Goal: Task Accomplishment & Management: Complete application form

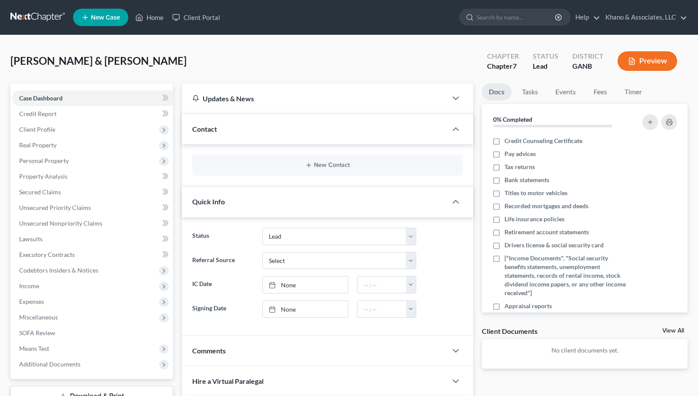
select select "10"
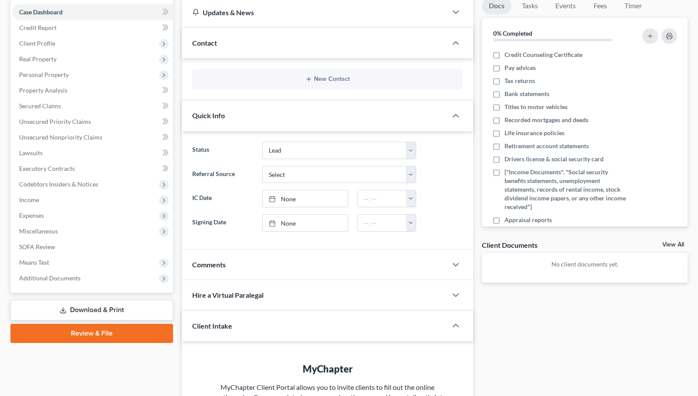
scroll to position [87, 0]
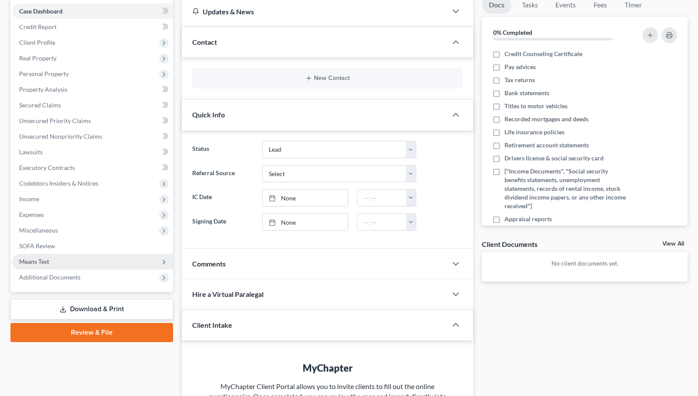
click at [161, 263] on icon at bounding box center [163, 262] width 7 height 7
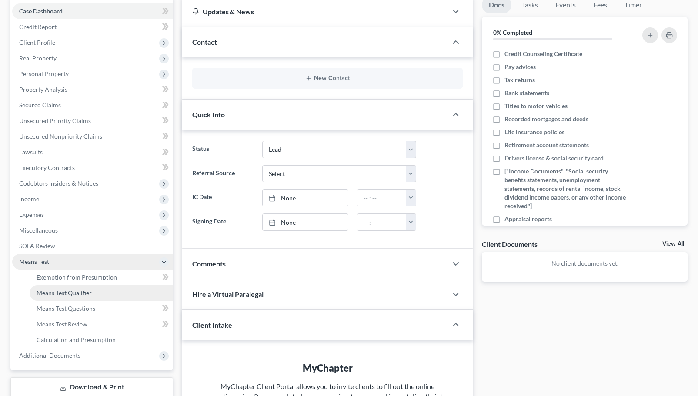
click at [73, 294] on span "Means Test Qualifier" at bounding box center [64, 292] width 55 height 7
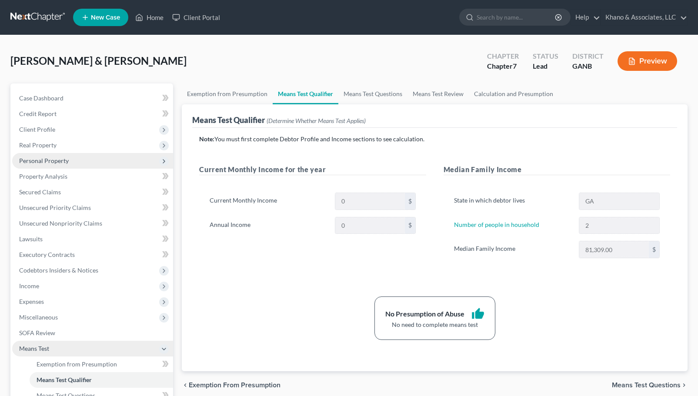
click at [108, 162] on span "Personal Property" at bounding box center [92, 161] width 161 height 16
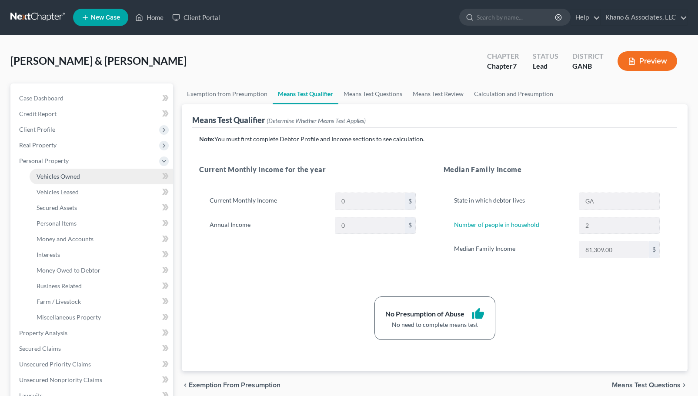
click at [107, 175] on link "Vehicles Owned" at bounding box center [101, 177] width 143 height 16
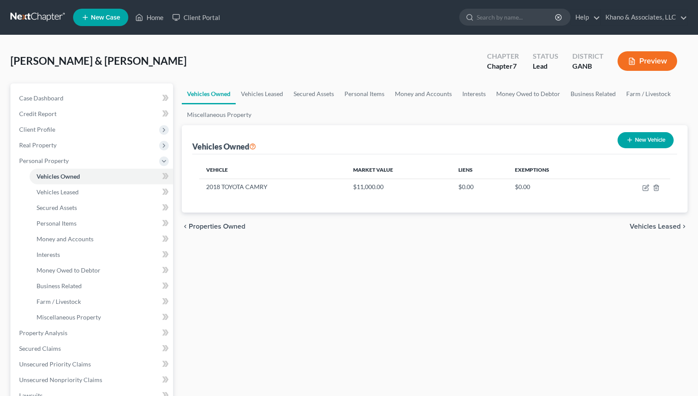
click at [634, 142] on button "New Vehicle" at bounding box center [645, 140] width 56 height 16
select select "0"
select select "2"
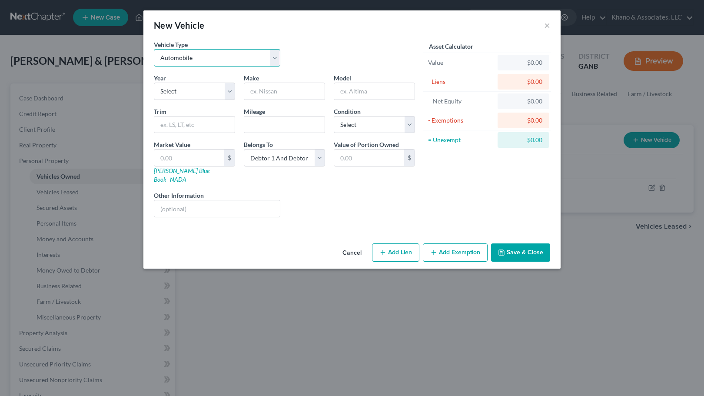
click at [274, 60] on select "Select Automobile Truck Trailer Watercraft Aircraft Motor Home Atv Other Vehicle" at bounding box center [217, 57] width 127 height 17
select select "1"
click at [154, 49] on select "Select Automobile Truck Trailer Watercraft Aircraft Motor Home Atv Other Vehicle" at bounding box center [217, 57] width 127 height 17
click at [191, 91] on select "Select 2026 2025 2024 2023 2022 2021 2020 2019 2018 2017 2016 2015 2014 2013 20…" at bounding box center [194, 91] width 81 height 17
select select "13"
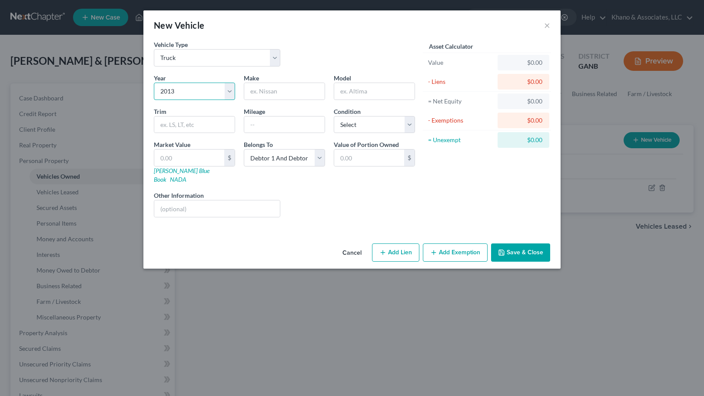
click at [154, 83] on select "Select 2026 2025 2024 2023 2022 2021 2020 2019 2018 2017 2016 2015 2014 2013 20…" at bounding box center [194, 91] width 81 height 17
click at [269, 93] on input "text" at bounding box center [284, 91] width 80 height 17
type input "f"
type input "FORD"
type input "F-150"
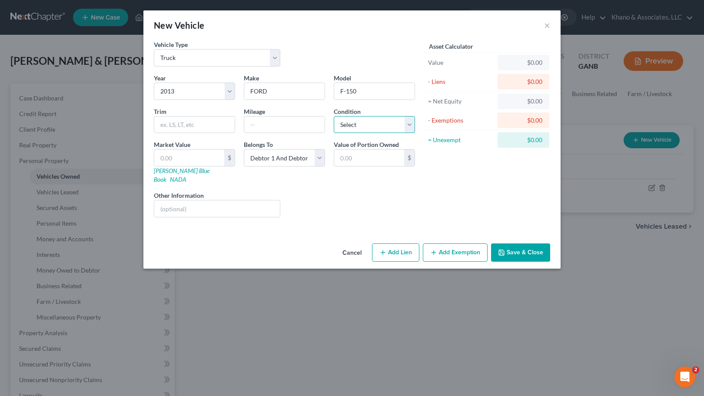
click at [409, 127] on select "Select Excellent Very Good Good Fair Poor" at bounding box center [374, 124] width 81 height 17
click at [334, 116] on select "Select Excellent Very Good Good Fair Poor" at bounding box center [374, 124] width 81 height 17
click at [408, 120] on select "Select Excellent Very Good Good Fair Poor" at bounding box center [374, 124] width 81 height 17
select select "3"
click at [334, 116] on select "Select Excellent Very Good Good Fair Poor" at bounding box center [374, 124] width 81 height 17
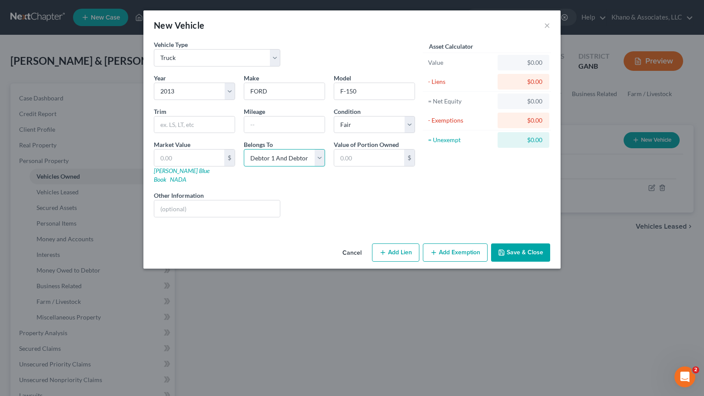
click at [317, 155] on select "Select Debtor 1 Only Debtor 2 Only Debtor 1 And Debtor 2 Only At Least One Of T…" at bounding box center [284, 157] width 81 height 17
select select "0"
click at [244, 149] on select "Select Debtor 1 Only Debtor 2 Only Debtor 1 And Debtor 2 Only At Least One Of T…" at bounding box center [284, 157] width 81 height 17
click at [193, 131] on input "text" at bounding box center [194, 125] width 80 height 17
type input "LARIAT"
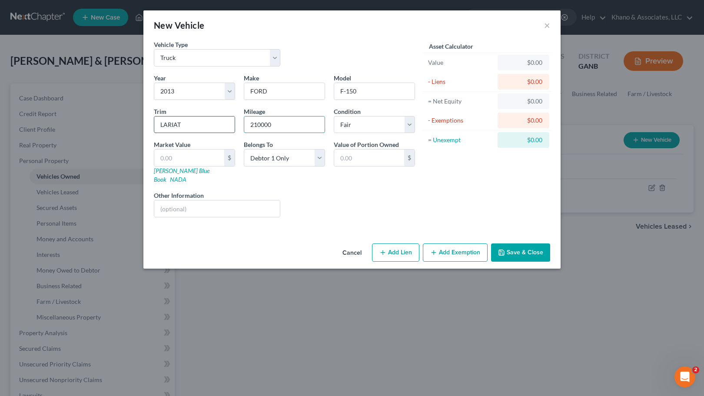
type input "210000"
click at [207, 163] on input "text" at bounding box center [189, 158] width 70 height 17
type input "6"
type input "6.00"
type input "69"
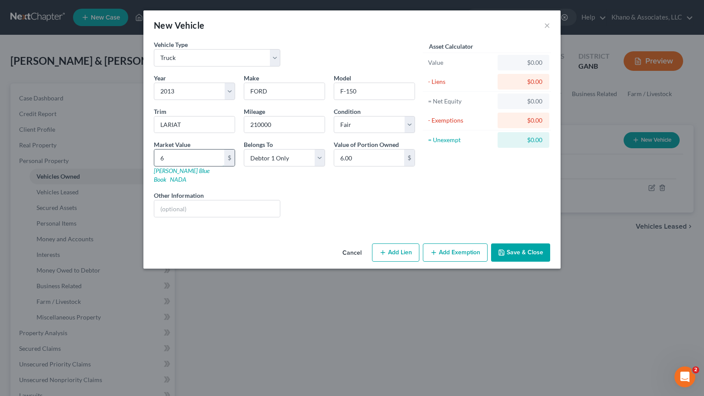
type input "69.00"
type input "690"
type input "690.00"
type input "6900"
type input "6,900.00"
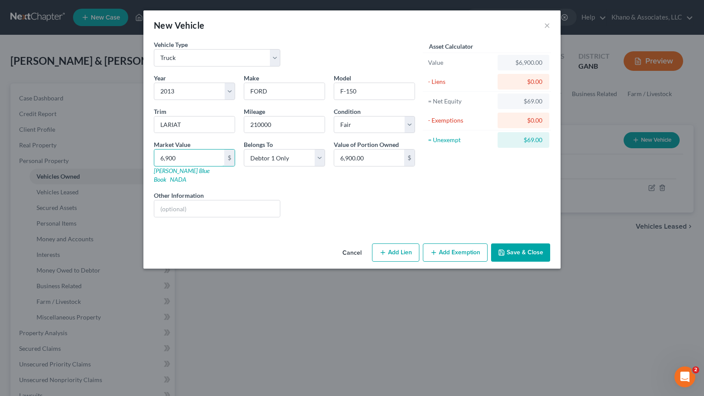
type input "6,900"
click at [523, 243] on button "Save & Close" at bounding box center [520, 252] width 59 height 18
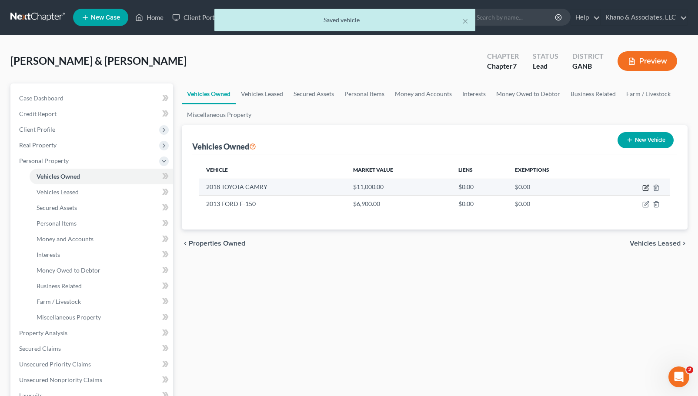
click at [645, 186] on icon "button" at bounding box center [645, 187] width 7 height 7
select select "0"
select select "8"
select select "3"
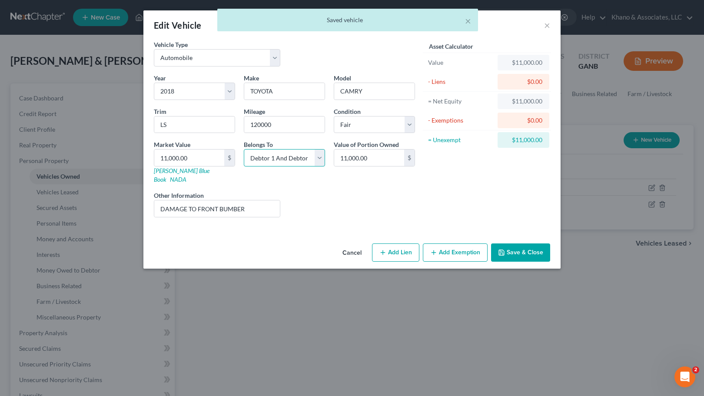
click at [311, 154] on select "Select Debtor 1 Only Debtor 2 Only Debtor 1 And Debtor 2 Only At Least One Of T…" at bounding box center [284, 157] width 81 height 17
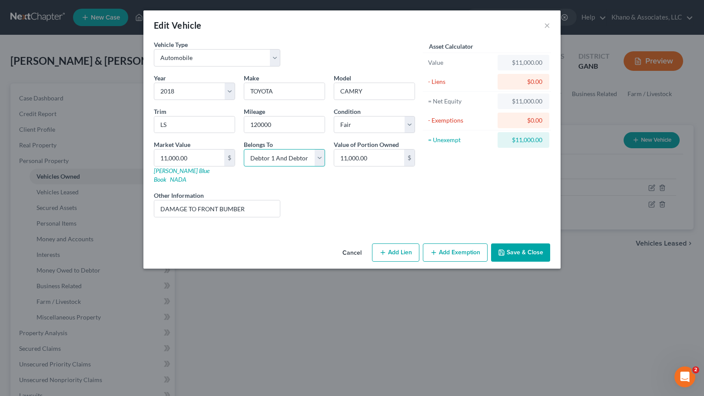
select select "1"
click at [244, 149] on select "Select Debtor 1 Only Debtor 2 Only Debtor 1 And Debtor 2 Only At Least One Of T…" at bounding box center [284, 157] width 81 height 17
click at [517, 243] on button "Save & Close" at bounding box center [520, 252] width 59 height 18
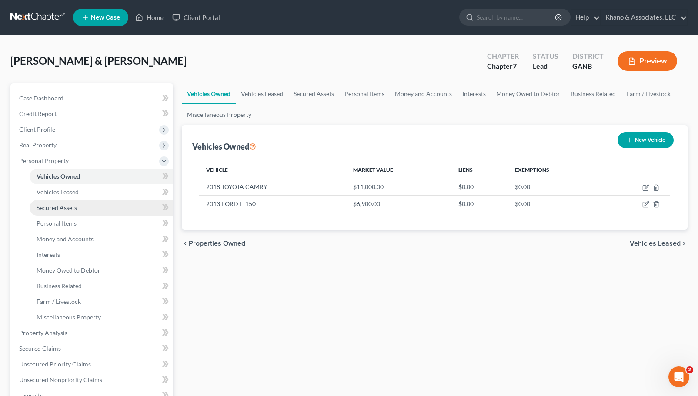
click at [65, 208] on span "Secured Assets" at bounding box center [57, 207] width 40 height 7
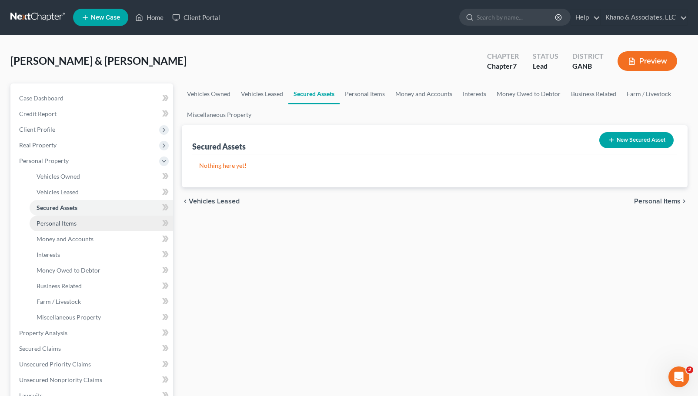
click at [60, 223] on span "Personal Items" at bounding box center [57, 223] width 40 height 7
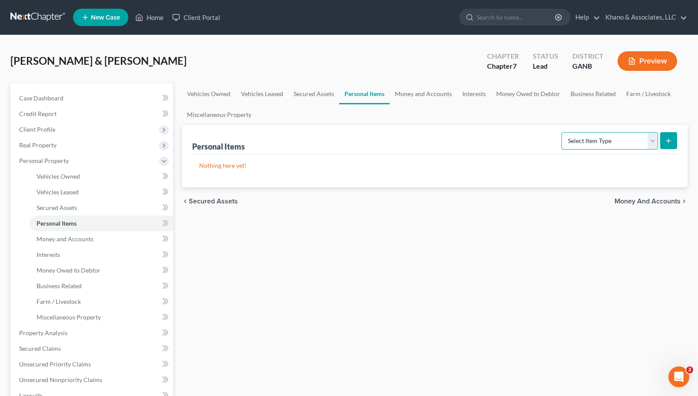
click at [651, 137] on select "Select Item Type Clothing Collectibles Of Value Electronics Firearms Household …" at bounding box center [609, 140] width 97 height 17
click at [87, 238] on span "Money and Accounts" at bounding box center [65, 238] width 57 height 7
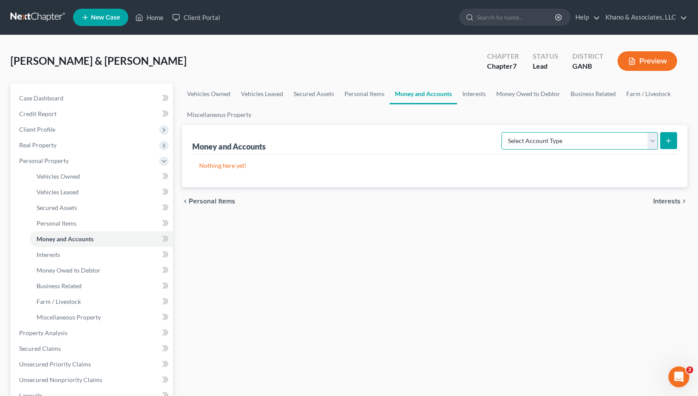
click at [652, 137] on select "Select Account Type Brokerage Cash on Hand Certificates of Deposit Checking Acc…" at bounding box center [579, 140] width 157 height 17
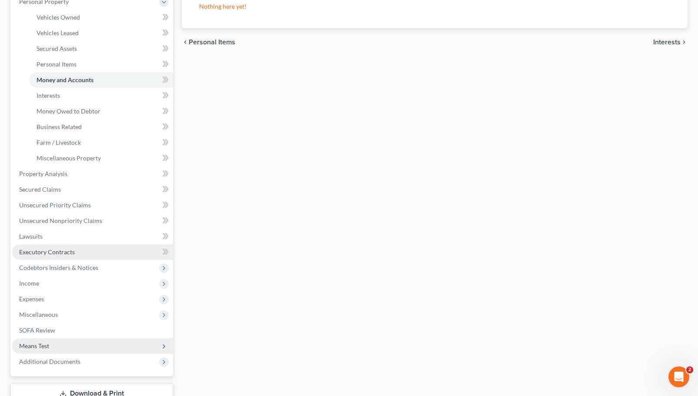
scroll to position [174, 0]
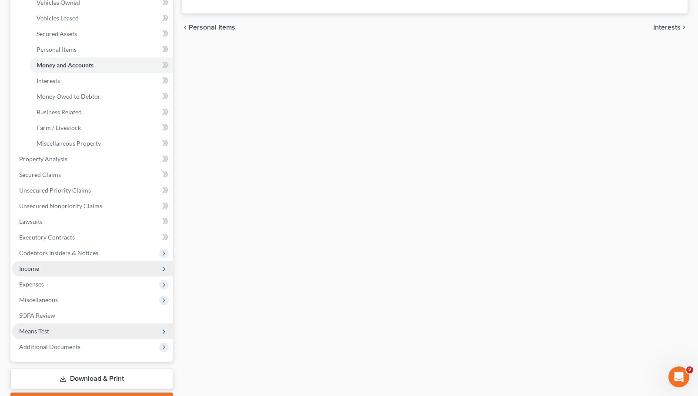
click at [93, 267] on span "Income" at bounding box center [92, 269] width 161 height 16
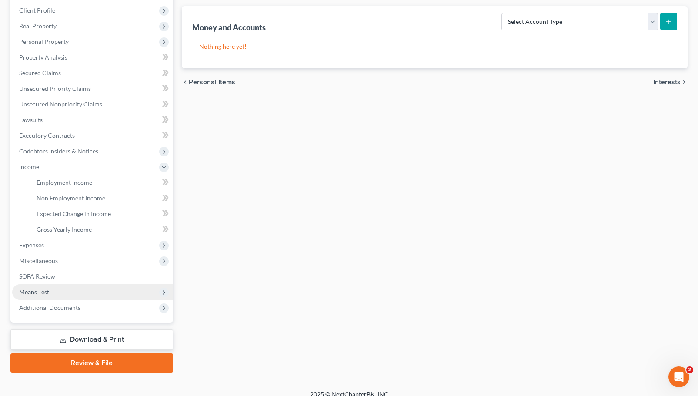
scroll to position [128, 0]
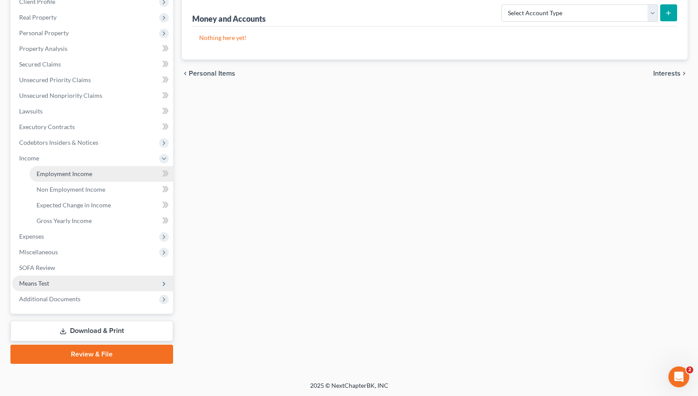
click at [75, 174] on span "Employment Income" at bounding box center [65, 173] width 56 height 7
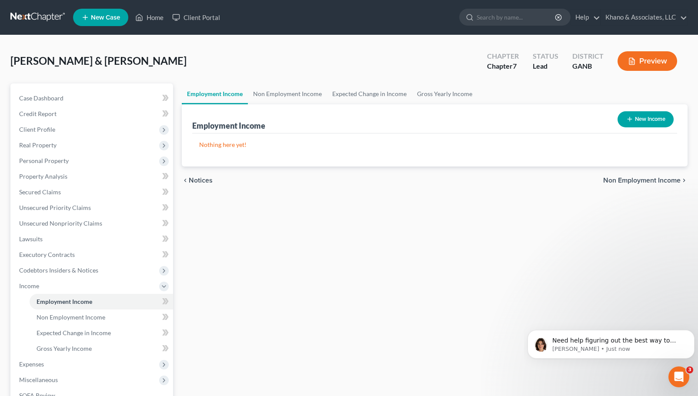
click at [653, 121] on button "New Income" at bounding box center [645, 119] width 56 height 16
select select "0"
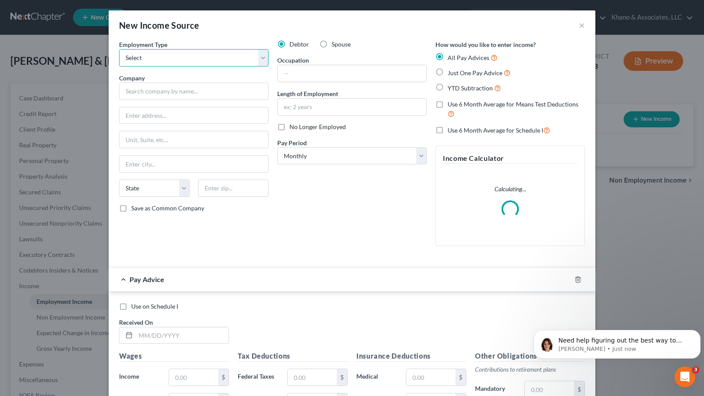
click at [255, 57] on select "Select Full or [DEMOGRAPHIC_DATA] Employment Self Employment" at bounding box center [194, 57] width 150 height 17
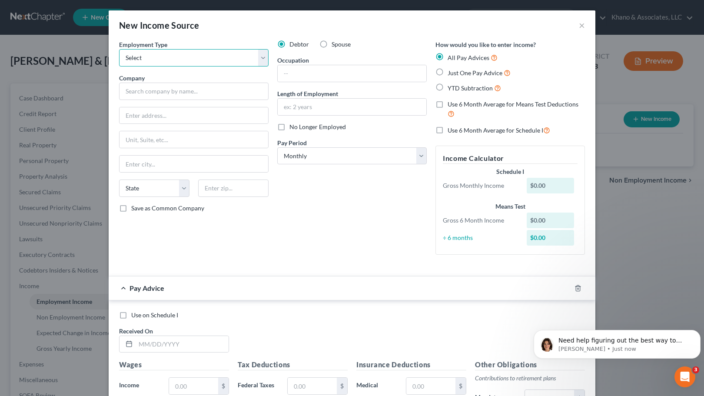
select select "0"
click at [119, 49] on select "Select Full or [DEMOGRAPHIC_DATA] Employment Self Employment" at bounding box center [194, 57] width 150 height 17
click at [190, 90] on input "text" at bounding box center [194, 91] width 150 height 17
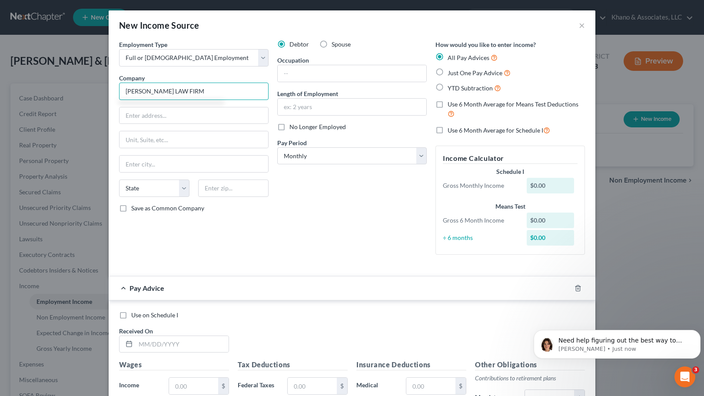
type input "[PERSON_NAME] LAW FIRM"
type input "2"
click at [180, 193] on select "State [US_STATE] AK AR AZ CA CO CT DE DC [GEOGRAPHIC_DATA] [GEOGRAPHIC_DATA] GU…" at bounding box center [154, 188] width 70 height 17
select select "10"
click at [119, 180] on select "State [US_STATE] AK AR AZ CA CO CT DE DC [GEOGRAPHIC_DATA] [GEOGRAPHIC_DATA] GU…" at bounding box center [154, 188] width 70 height 17
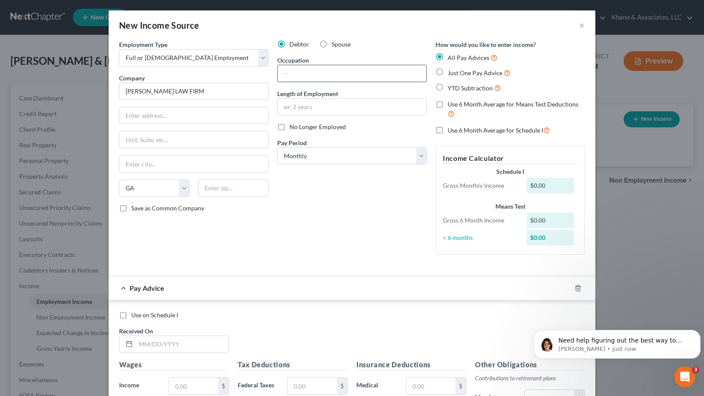
click at [302, 71] on input "text" at bounding box center [352, 73] width 149 height 17
type input "C"
type input "COLLECTIONS"
click at [290, 105] on input "text" at bounding box center [352, 107] width 149 height 17
type input "7 YEARS"
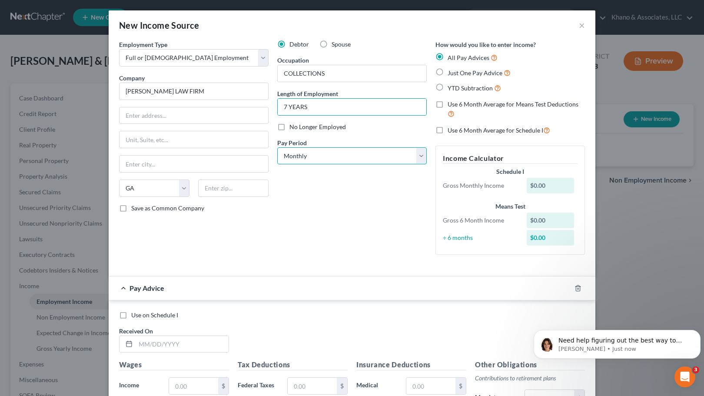
click at [417, 153] on select "Select Monthly Twice Monthly Every Other Week Weekly" at bounding box center [352, 155] width 150 height 17
select select "2"
click at [277, 147] on select "Select Monthly Twice Monthly Every Other Week Weekly" at bounding box center [352, 155] width 150 height 17
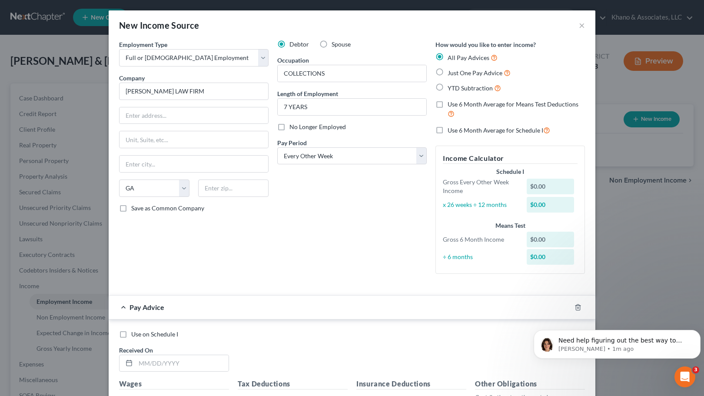
click at [448, 106] on label "Use 6 Month Average for Means Test Deductions" at bounding box center [516, 109] width 137 height 19
click at [451, 106] on input "Use 6 Month Average for Means Test Deductions" at bounding box center [454, 103] width 6 height 6
checkbox input "true"
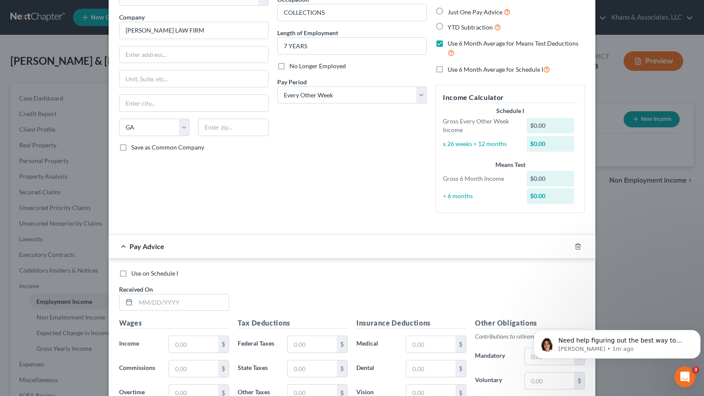
scroll to position [87, 0]
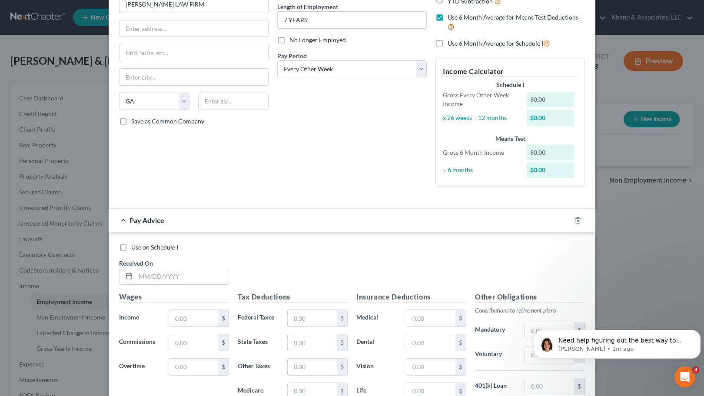
click at [131, 247] on label "Use on Schedule I" at bounding box center [154, 247] width 47 height 9
click at [135, 247] on input "Use on Schedule I" at bounding box center [138, 246] width 6 height 6
checkbox input "true"
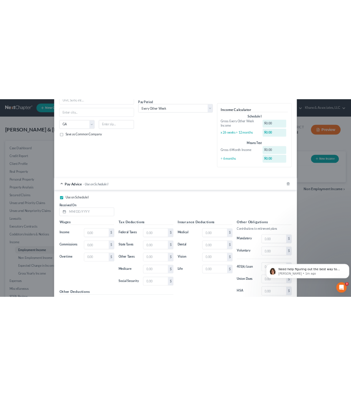
scroll to position [174, 0]
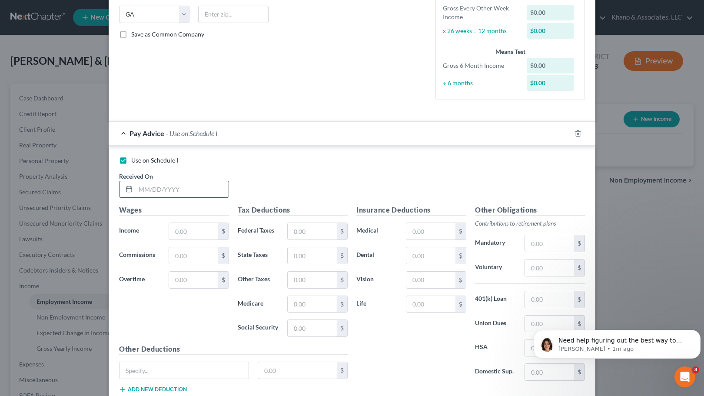
click at [162, 193] on input "text" at bounding box center [182, 189] width 93 height 17
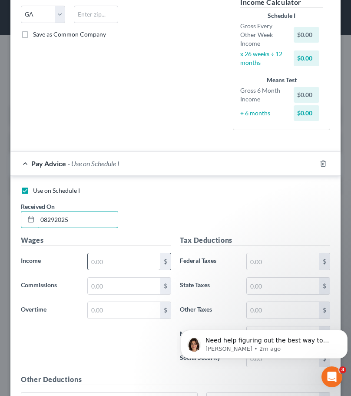
type input "08292025"
click at [129, 263] on input "text" at bounding box center [124, 261] width 73 height 17
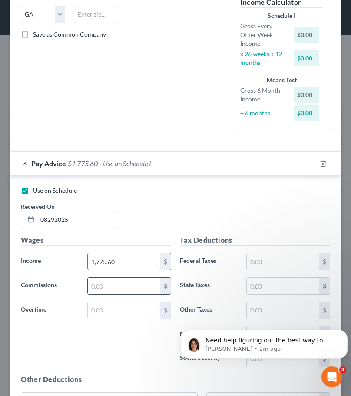
type input "1,775.60"
click at [132, 285] on input "text" at bounding box center [124, 285] width 73 height 17
type input "186"
drag, startPoint x: 132, startPoint y: 285, endPoint x: 77, endPoint y: 283, distance: 55.2
click at [77, 283] on div "Commissions 186 $" at bounding box center [96, 285] width 159 height 17
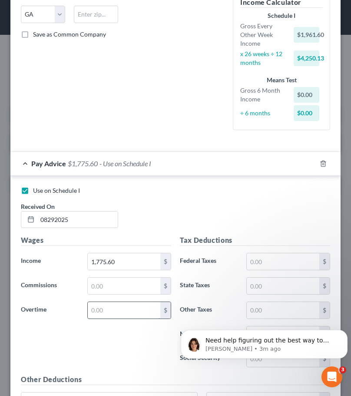
click at [108, 310] on input "text" at bounding box center [124, 310] width 73 height 17
type input "136.71"
click at [264, 257] on input "text" at bounding box center [283, 261] width 73 height 17
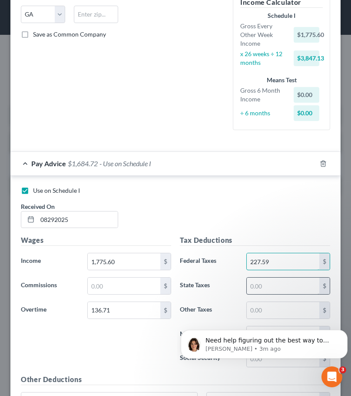
type input "227.59"
click at [269, 282] on input "text" at bounding box center [283, 285] width 73 height 17
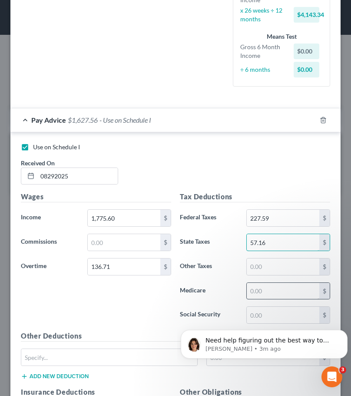
type input "57.16"
click at [271, 285] on input "text" at bounding box center [283, 291] width 73 height 17
type input "26.42"
click at [266, 313] on html "Need help figuring out the best way to enter your client's income? Here's a qui…" at bounding box center [264, 341] width 174 height 61
click at [250, 312] on html "Need help figuring out the best way to enter your client's income? Here's a qui…" at bounding box center [264, 341] width 174 height 61
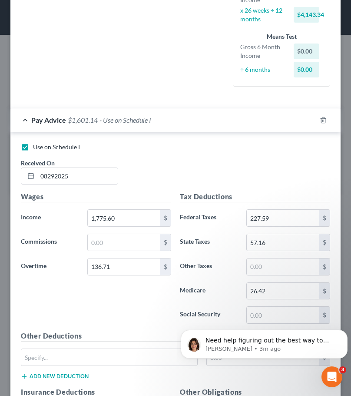
click at [250, 316] on body "Need help figuring out the best way to enter your client's income? Here's a qui…" at bounding box center [264, 342] width 167 height 54
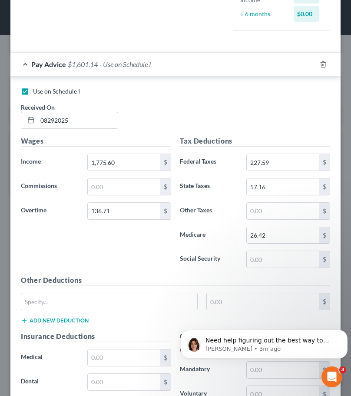
scroll to position [278, 0]
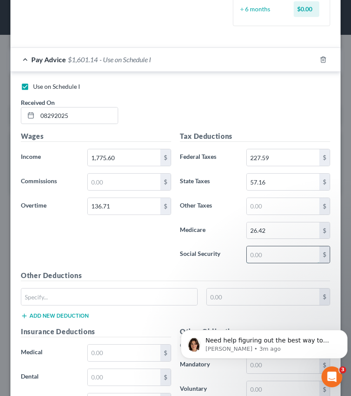
click at [269, 256] on input "text" at bounding box center [283, 254] width 73 height 17
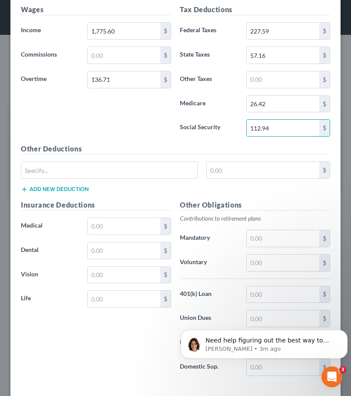
scroll to position [446, 0]
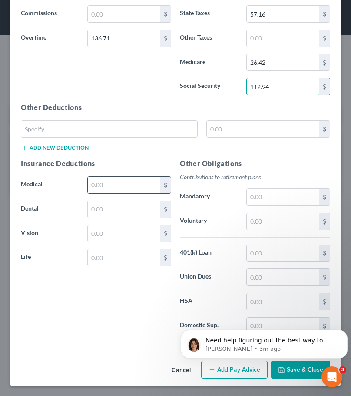
type input "112.94"
click at [115, 184] on input "text" at bounding box center [124, 185] width 73 height 17
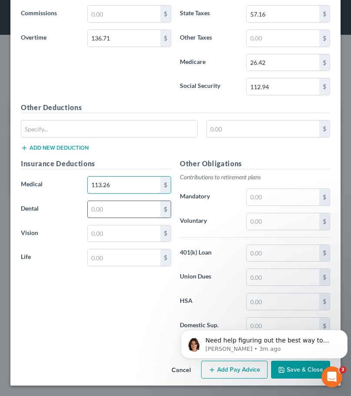
type input "113.26"
click at [105, 207] on input "text" at bounding box center [124, 209] width 73 height 17
type input "27.81"
click at [100, 227] on input "text" at bounding box center [124, 233] width 73 height 17
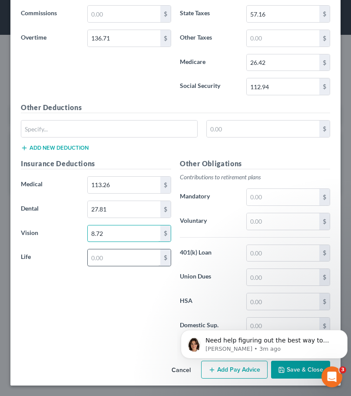
type input "8.72"
click at [98, 255] on input "text" at bounding box center [124, 257] width 73 height 17
type input "5.00"
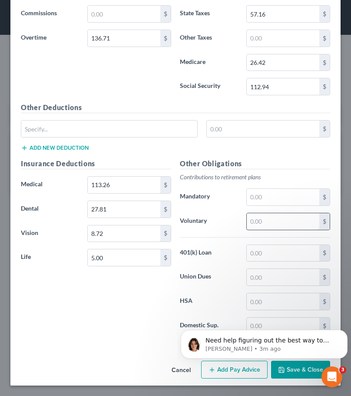
click at [257, 223] on input "text" at bounding box center [283, 221] width 73 height 17
type input "104.92"
click at [256, 249] on input "text" at bounding box center [283, 253] width 73 height 17
type input "179.72"
click at [127, 296] on div "Insurance Deductions Medical 113.26 $ Dental 27.81 $ Vision 8.72 $ Life 5.00 $" at bounding box center [96, 249] width 159 height 183
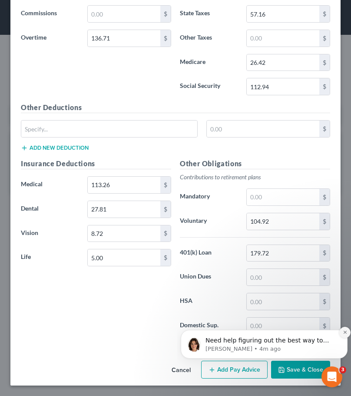
click at [344, 333] on icon "Dismiss notification" at bounding box center [345, 332] width 5 height 5
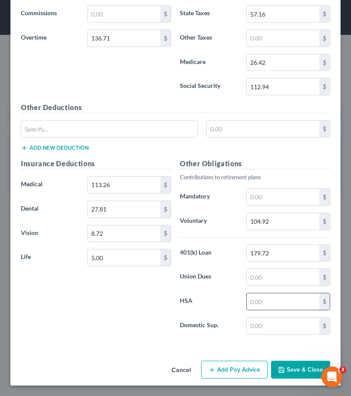
click at [266, 299] on input "text" at bounding box center [283, 301] width 73 height 17
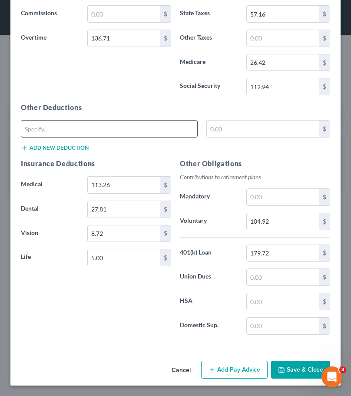
click at [67, 127] on input "text" at bounding box center [109, 128] width 176 height 17
type input "FSA"
click at [215, 130] on input "text" at bounding box center [263, 128] width 113 height 17
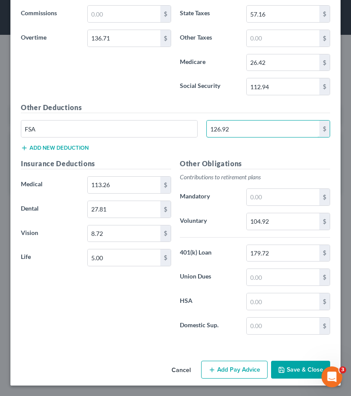
type input "126.92"
click at [31, 148] on button "Add new deduction" at bounding box center [55, 147] width 68 height 7
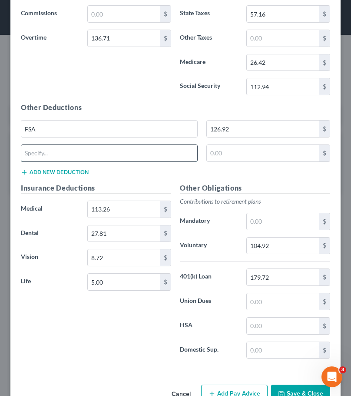
click at [33, 150] on input "text" at bounding box center [109, 153] width 176 height 17
type input "ACCIDENTAL D&D"
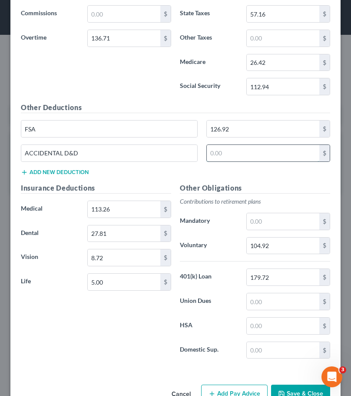
click at [229, 157] on input "text" at bounding box center [263, 153] width 113 height 17
type input "3.00"
click at [141, 324] on div "Insurance Deductions Medical 113.26 $ Dental 27.81 $ Vision 8.72 $ Life 5.00 $" at bounding box center [96, 274] width 159 height 183
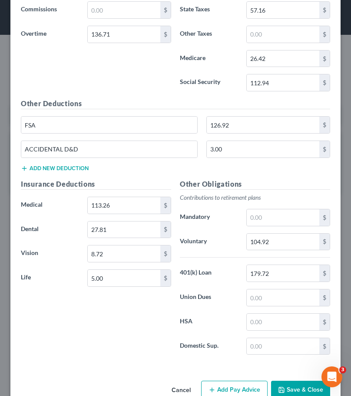
scroll to position [470, 0]
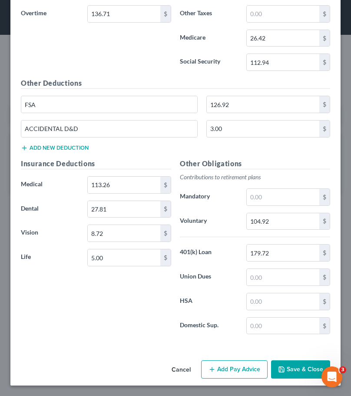
click at [232, 373] on button "Add Pay Advice" at bounding box center [234, 369] width 67 height 18
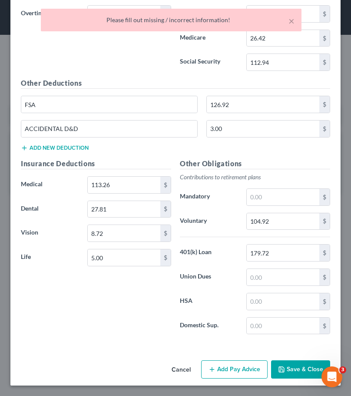
click at [87, 316] on div "Insurance Deductions Medical 113.26 $ Dental 27.81 $ Vision 8.72 $ Life 5.00 $" at bounding box center [96, 249] width 159 height 183
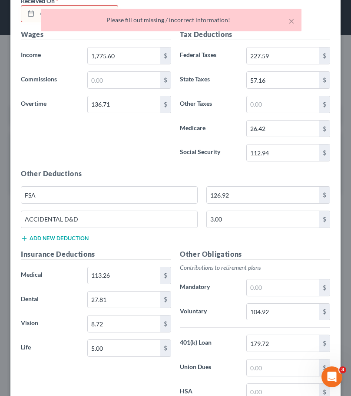
scroll to position [296, 0]
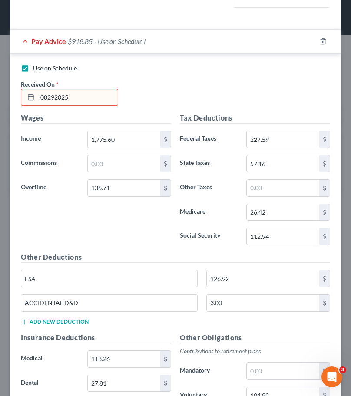
click at [49, 97] on input "08292025" at bounding box center [77, 97] width 80 height 17
click at [33, 97] on icon at bounding box center [30, 96] width 7 height 7
click at [47, 97] on input "08292025" at bounding box center [77, 97] width 80 height 17
click at [57, 96] on input "08/292025" at bounding box center [77, 97] width 80 height 17
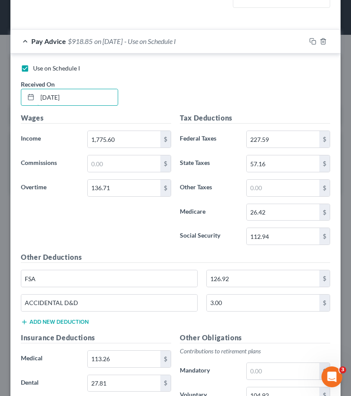
type input "[DATE]"
click at [165, 97] on div "Use on Schedule I Received On * [DATE]" at bounding box center [176, 88] width 318 height 49
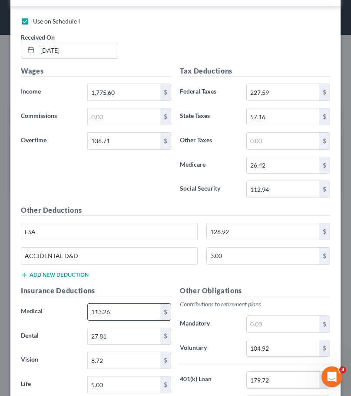
scroll to position [470, 0]
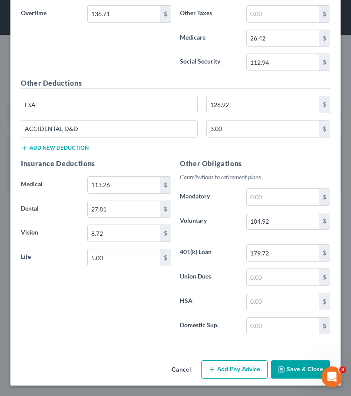
click at [230, 368] on button "Add Pay Advice" at bounding box center [234, 369] width 67 height 18
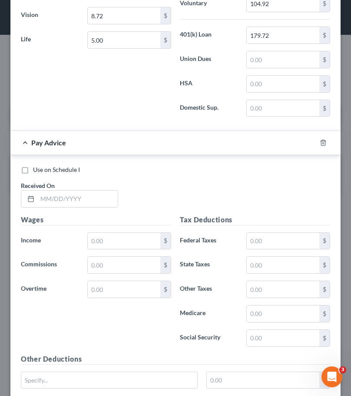
scroll to position [731, 0]
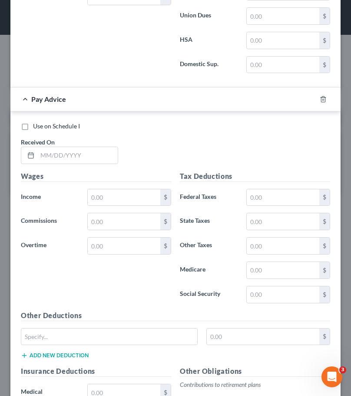
click at [33, 129] on label "Use on Schedule I" at bounding box center [56, 126] width 47 height 9
click at [37, 127] on input "Use on Schedule I" at bounding box center [40, 125] width 6 height 6
checkbox input "true"
checkbox input "false"
click at [49, 156] on input "text" at bounding box center [77, 155] width 80 height 17
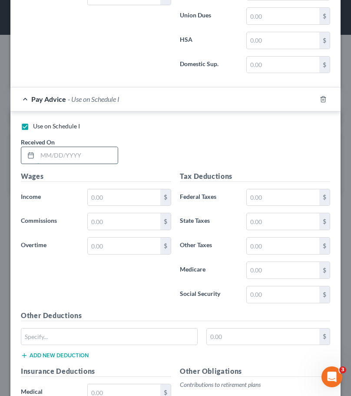
click at [39, 154] on input "text" at bounding box center [77, 155] width 80 height 17
type input "[DATE]"
click at [109, 196] on input "text" at bounding box center [124, 197] width 73 height 17
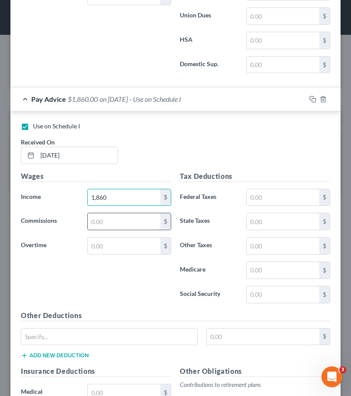
type input "1,860"
click at [106, 219] on input "text" at bounding box center [124, 221] width 73 height 17
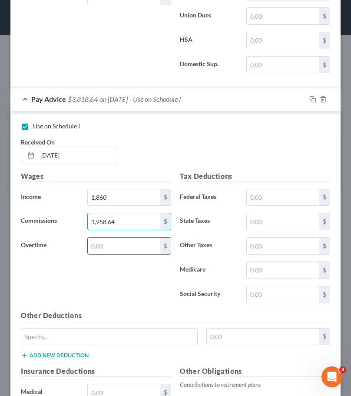
type input "1,958.64"
click at [104, 245] on input "text" at bounding box center [124, 245] width 73 height 17
type input "334.97"
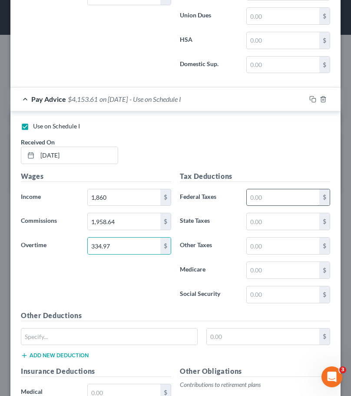
click at [271, 199] on input "text" at bounding box center [283, 197] width 73 height 17
type input "584.69"
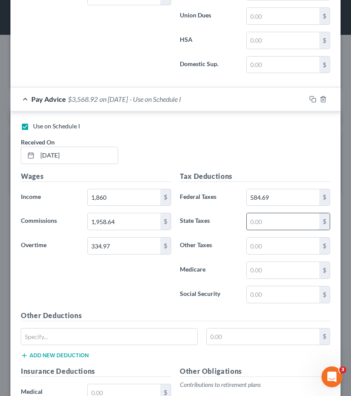
click at [289, 225] on input "text" at bounding box center [283, 221] width 73 height 17
type input "158.49"
click at [282, 246] on input "text" at bounding box center [283, 245] width 73 height 17
click at [269, 270] on input "text" at bounding box center [283, 270] width 73 height 17
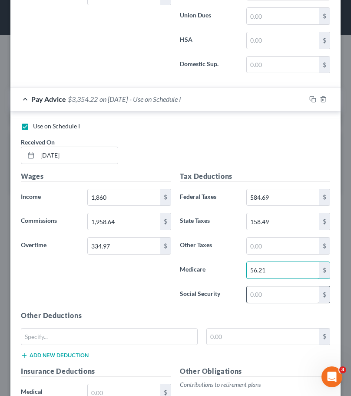
type input "56.21"
click at [258, 292] on input "text" at bounding box center [283, 294] width 73 height 17
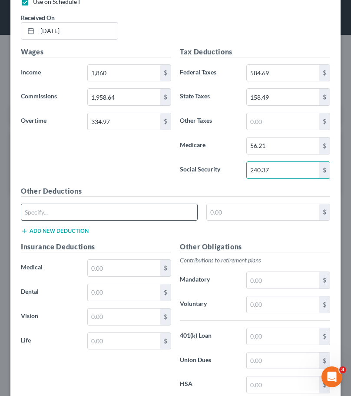
scroll to position [861, 0]
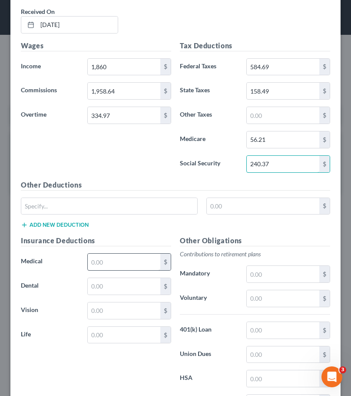
type input "240.37"
click at [131, 260] on input "text" at bounding box center [124, 261] width 73 height 17
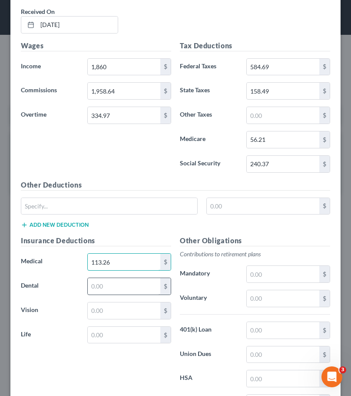
type input "113.26"
click at [120, 284] on input "text" at bounding box center [124, 286] width 73 height 17
type input "27.81"
click at [111, 309] on input "text" at bounding box center [124, 310] width 73 height 17
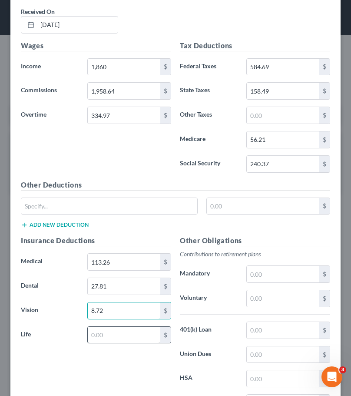
type input "8.72"
click at [106, 334] on input "text" at bounding box center [124, 335] width 73 height 17
type input "5"
click at [257, 303] on input "text" at bounding box center [283, 298] width 73 height 17
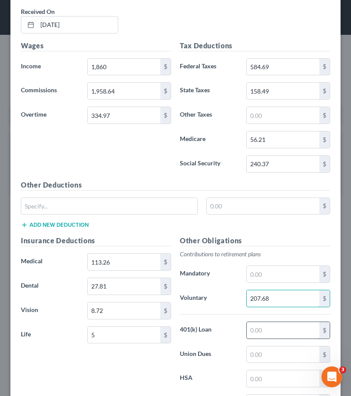
type input "207.68"
click at [250, 325] on input "text" at bounding box center [283, 330] width 73 height 17
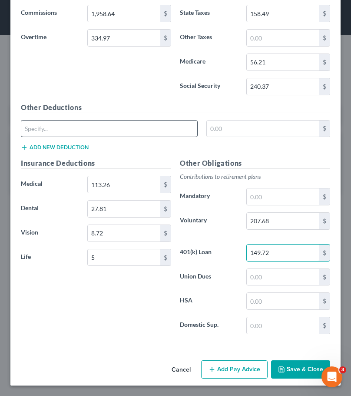
type input "149.72"
click at [73, 129] on input "text" at bounding box center [109, 128] width 176 height 17
type input "FSA"
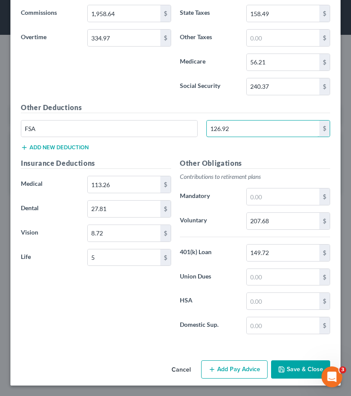
type input "126.92"
click at [60, 149] on button "Add new deduction" at bounding box center [55, 147] width 68 height 7
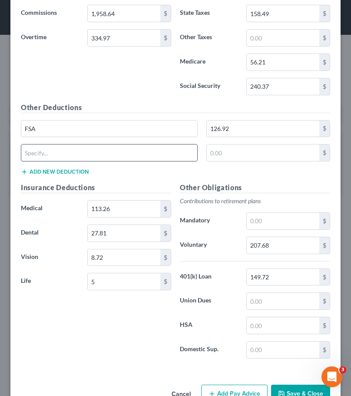
click at [44, 151] on input "text" at bounding box center [109, 152] width 176 height 17
type input "ACCIDENTAL D&D"
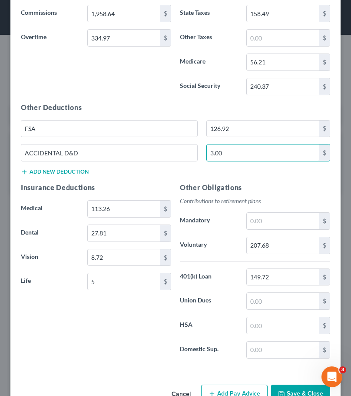
type input "3.00"
click at [128, 336] on div "Insurance Deductions Medical 113.26 $ Dental 27.81 $ Vision 8.72 $ Life 5 $" at bounding box center [96, 273] width 159 height 183
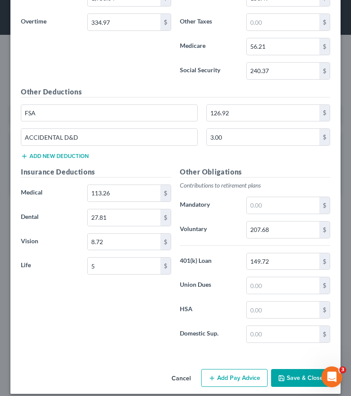
scroll to position [963, 0]
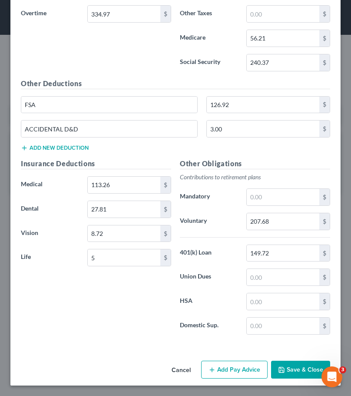
click at [217, 370] on button "Add Pay Advice" at bounding box center [234, 369] width 67 height 18
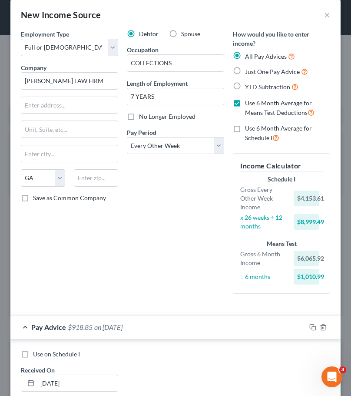
scroll to position [7, 0]
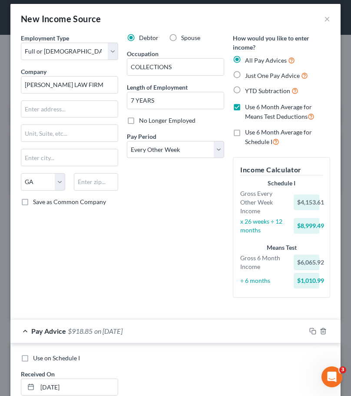
click at [245, 133] on label "Use 6 Month Average for Schedule I" at bounding box center [287, 137] width 85 height 19
click at [249, 133] on input "Use 6 Month Average for Schedule I" at bounding box center [252, 131] width 6 height 6
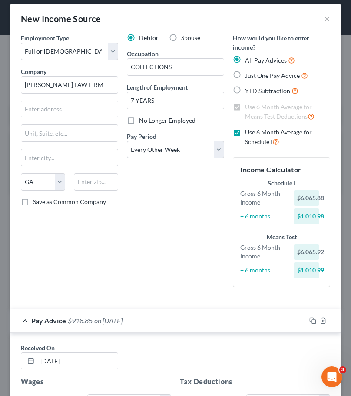
click at [245, 130] on label "Use 6 Month Average for Schedule I" at bounding box center [287, 137] width 85 height 19
click at [249, 130] on input "Use 6 Month Average for Schedule I" at bounding box center [252, 131] width 6 height 6
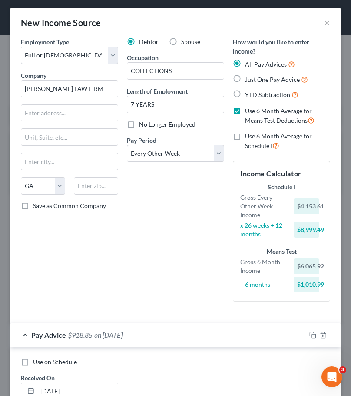
scroll to position [0, 0]
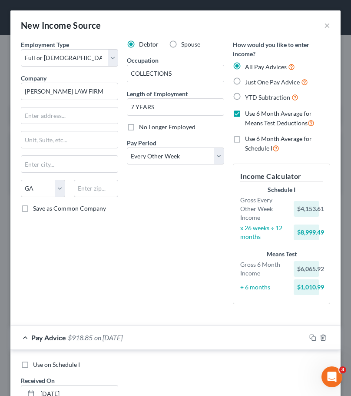
click at [245, 139] on label "Use 6 Month Average for Schedule I" at bounding box center [287, 143] width 85 height 19
click at [249, 139] on input "Use 6 Month Average for Schedule I" at bounding box center [252, 137] width 6 height 6
checkbox input "true"
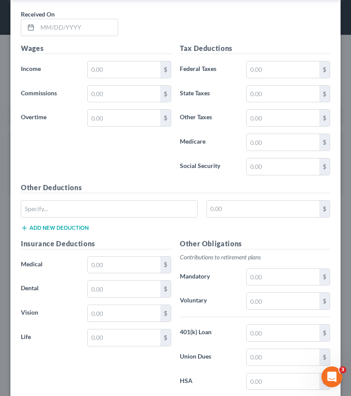
scroll to position [1163, 0]
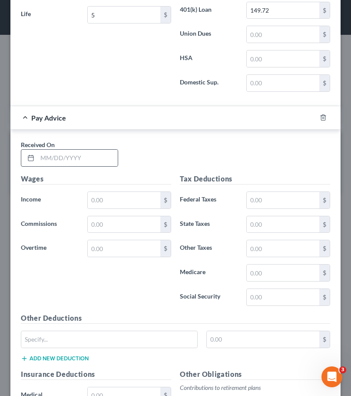
click at [35, 157] on div at bounding box center [29, 158] width 16 height 17
click at [43, 158] on input "text" at bounding box center [77, 158] width 80 height 17
type input "[DATE]"
click at [125, 203] on input "text" at bounding box center [124, 200] width 73 height 17
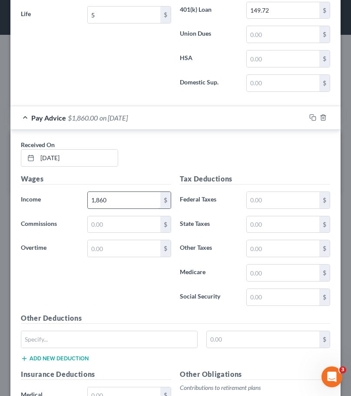
drag, startPoint x: 123, startPoint y: 200, endPoint x: 95, endPoint y: 200, distance: 27.8
click at [95, 200] on input "1,860" at bounding box center [124, 200] width 73 height 17
type input "1"
type input "2,046"
click at [97, 221] on input "text" at bounding box center [124, 224] width 73 height 17
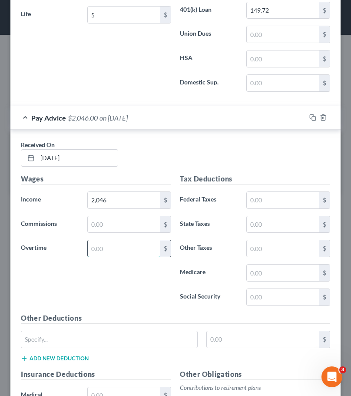
click at [99, 250] on input "text" at bounding box center [124, 248] width 73 height 17
type input "167.05"
click at [258, 199] on input "text" at bounding box center [283, 200] width 73 height 17
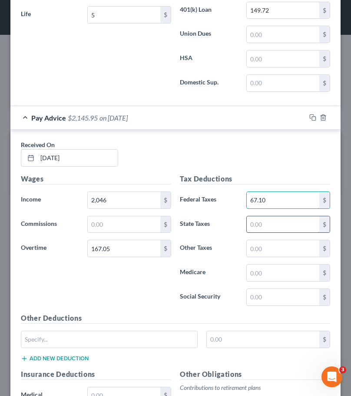
type input "67.10"
click at [259, 221] on input "text" at bounding box center [283, 224] width 73 height 17
type input "62.81"
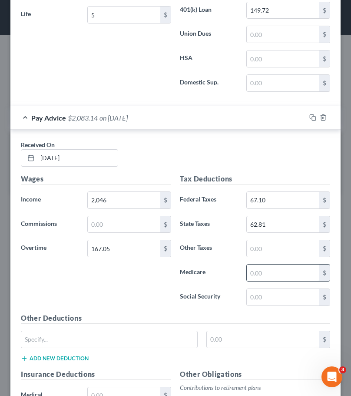
click at [258, 274] on input "text" at bounding box center [283, 272] width 73 height 17
type input "28.08"
click at [261, 297] on input "text" at bounding box center [283, 297] width 73 height 17
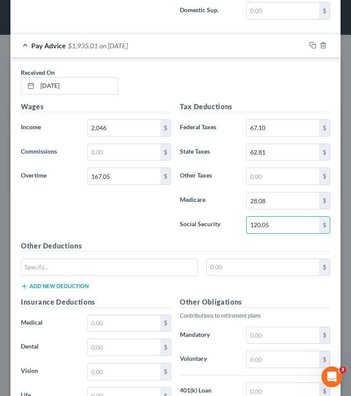
scroll to position [1250, 0]
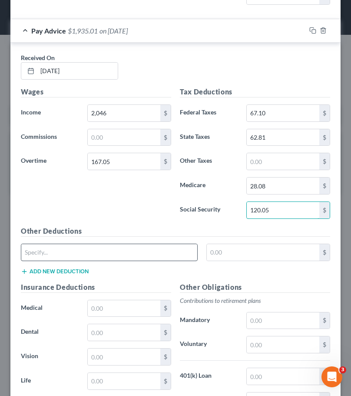
type input "120.05"
click at [126, 252] on input "text" at bounding box center [109, 252] width 176 height 17
type input "FSA"
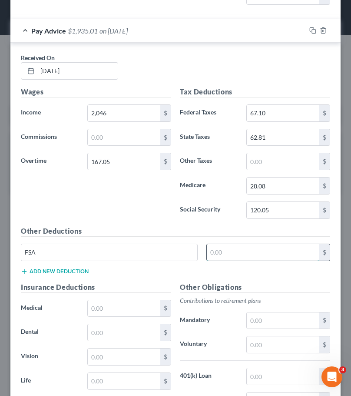
click at [234, 250] on input "text" at bounding box center [263, 252] width 113 height 17
type input "126.92"
click at [76, 270] on button "Add new deduction" at bounding box center [55, 271] width 68 height 7
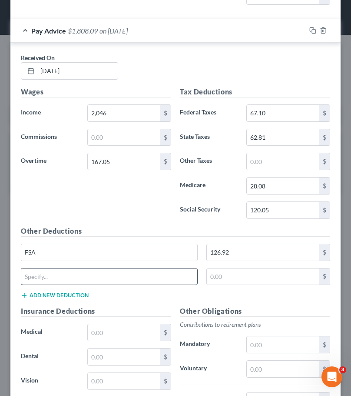
click at [30, 274] on input "text" at bounding box center [109, 276] width 176 height 17
type input "ACCIDENTAL D&D"
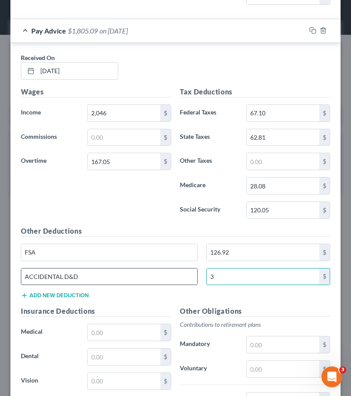
type input "3"
click at [114, 333] on input "text" at bounding box center [124, 332] width 73 height 17
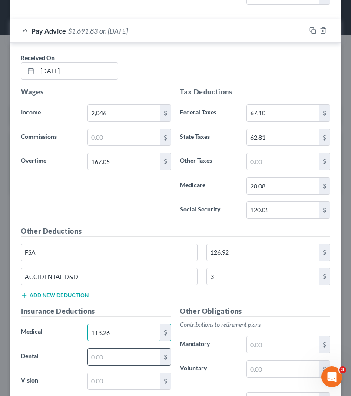
type input "113.26"
click at [143, 354] on input "text" at bounding box center [124, 356] width 73 height 17
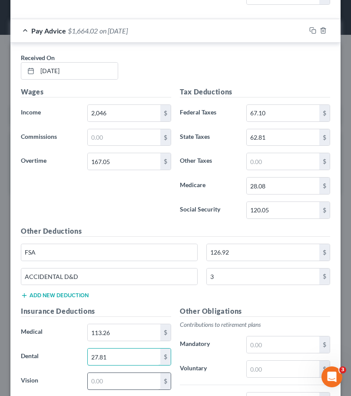
type input "27.81"
click at [126, 379] on input "text" at bounding box center [124, 381] width 73 height 17
type input "8.72"
click at [260, 366] on input "text" at bounding box center [283, 368] width 73 height 17
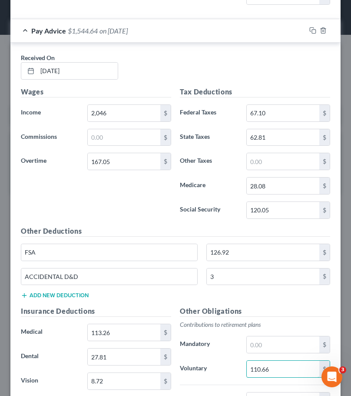
type input "110.66"
click at [287, 309] on h5 "Other Obligations" at bounding box center [255, 311] width 150 height 11
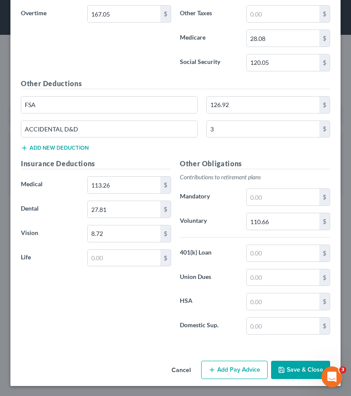
scroll to position [1398, 0]
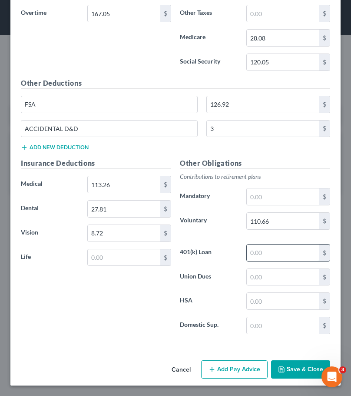
click at [256, 253] on input "text" at bounding box center [283, 252] width 73 height 17
type input "149.72"
click at [226, 370] on button "Add Pay Advice" at bounding box center [234, 369] width 67 height 18
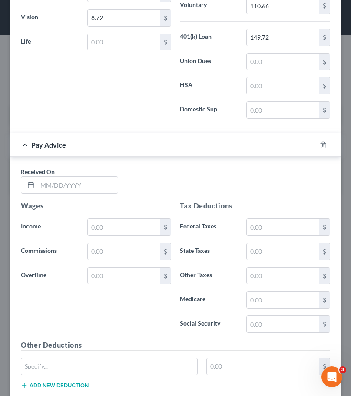
scroll to position [1616, 0]
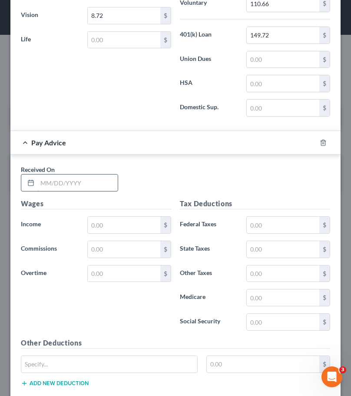
click at [47, 179] on input "text" at bounding box center [77, 182] width 80 height 17
type input "[DATE]"
click at [93, 225] on input "text" at bounding box center [124, 225] width 73 height 17
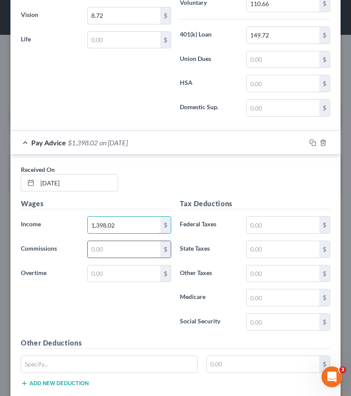
type input "1,398.02"
click at [107, 247] on input "text" at bounding box center [124, 249] width 73 height 17
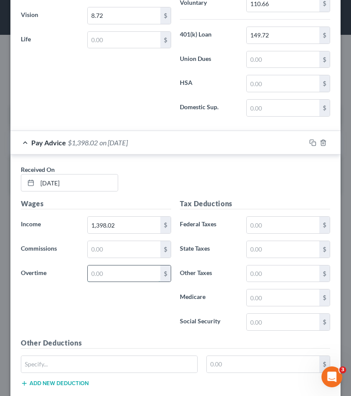
click at [103, 273] on input "text" at bounding box center [124, 273] width 73 height 17
type input "182.40"
click at [120, 223] on input "1,398.02" at bounding box center [124, 225] width 73 height 17
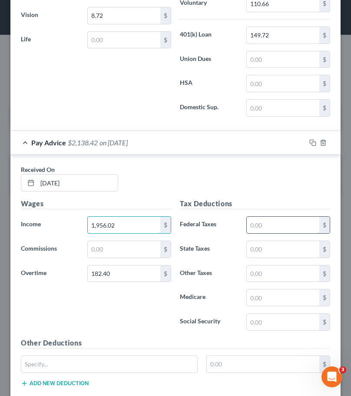
type input "1,956.02"
click at [265, 223] on input "text" at bounding box center [283, 225] width 73 height 17
type input "60.09"
click at [253, 248] on input "text" at bounding box center [283, 249] width 73 height 17
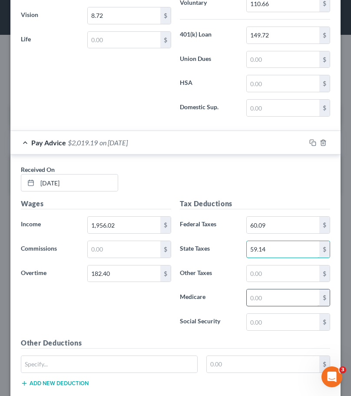
type input "59.14"
click at [270, 297] on input "text" at bounding box center [283, 297] width 73 height 17
type input "26.99"
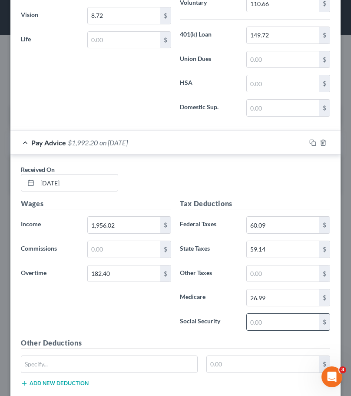
click at [264, 324] on input "text" at bounding box center [283, 321] width 73 height 17
type input "115.42"
click at [140, 361] on input "text" at bounding box center [109, 364] width 176 height 17
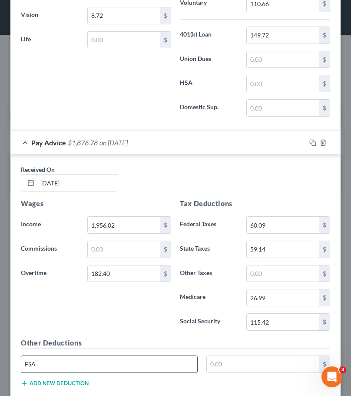
type input "FSA"
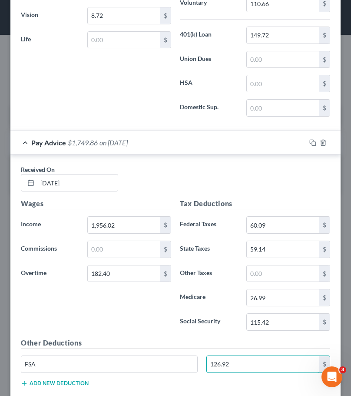
type input "126.92"
click at [83, 381] on button "Add new deduction" at bounding box center [55, 383] width 68 height 7
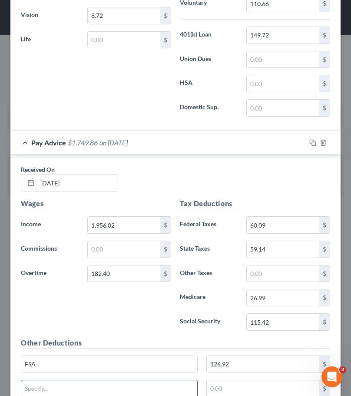
click at [81, 385] on input "text" at bounding box center [109, 388] width 176 height 17
type input "ACCIDENTAL D&D"
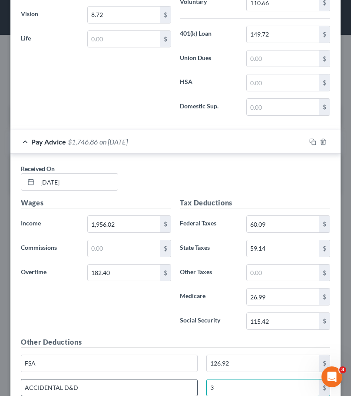
type input "3"
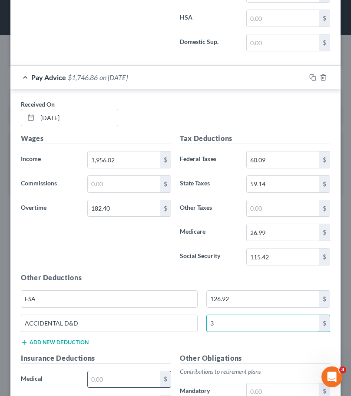
scroll to position [1747, 0]
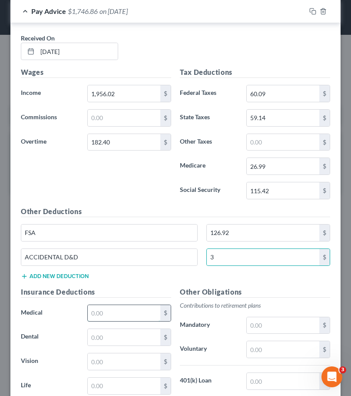
click at [129, 311] on input "text" at bounding box center [124, 313] width 73 height 17
type input "113.26"
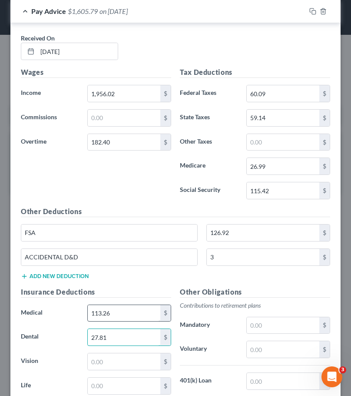
type input "27.81"
type input "8.72"
type input "5"
type input "106.92"
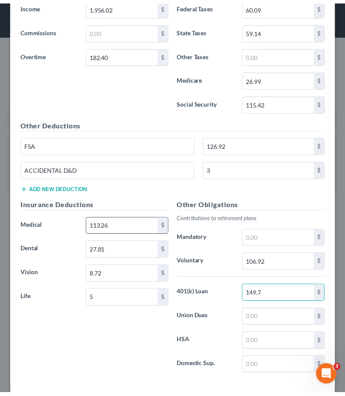
scroll to position [1876, 0]
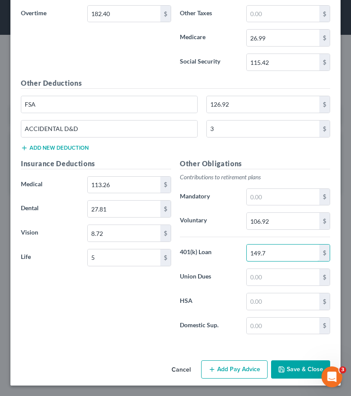
type input "149.7"
click at [284, 366] on button "Save & Close" at bounding box center [300, 369] width 59 height 18
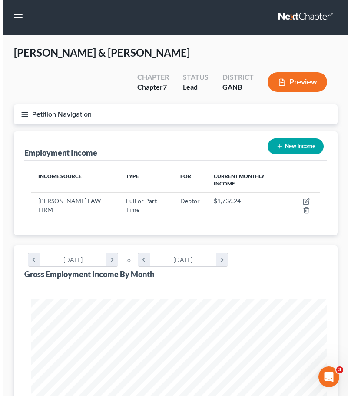
scroll to position [434621, 434459]
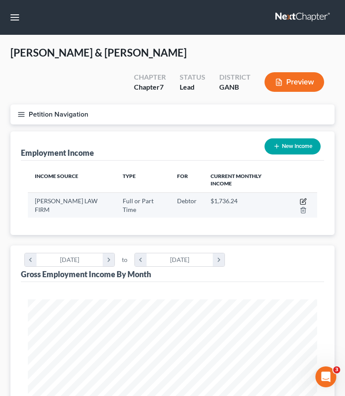
click at [303, 203] on icon "button" at bounding box center [303, 201] width 7 height 7
select select "0"
select select "10"
select select "2"
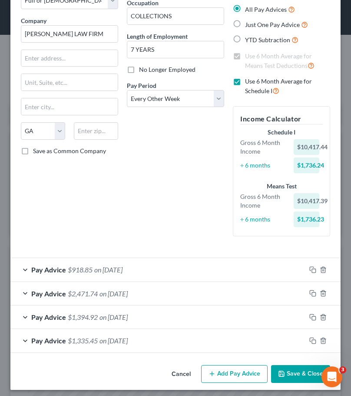
scroll to position [62, 0]
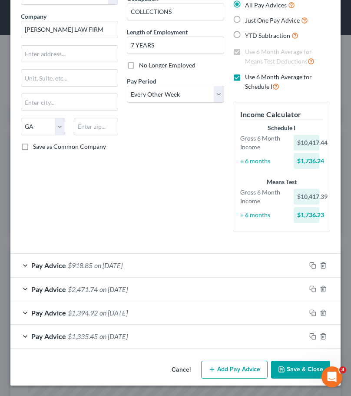
click at [225, 367] on button "Add Pay Advice" at bounding box center [234, 369] width 67 height 18
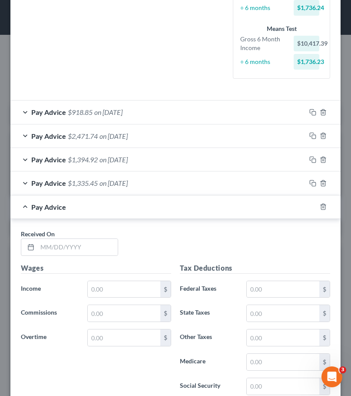
scroll to position [236, 0]
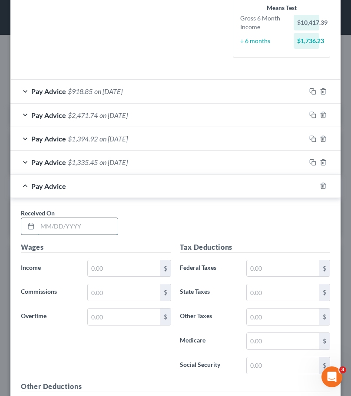
click at [38, 227] on input "text" at bounding box center [77, 226] width 80 height 17
type input "[DATE]"
click at [97, 265] on input "text" at bounding box center [124, 268] width 73 height 17
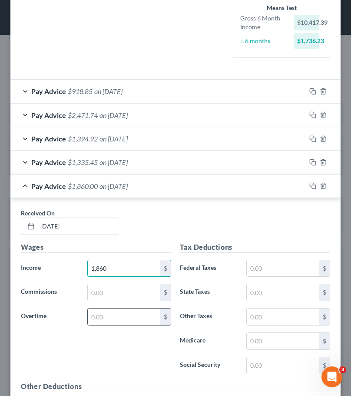
type input "1,860"
click at [95, 317] on input "text" at bounding box center [124, 316] width 73 height 17
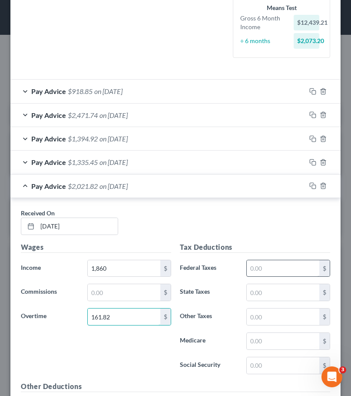
type input "161.82"
click at [250, 267] on input "text" at bounding box center [283, 268] width 73 height 17
type input "49.02"
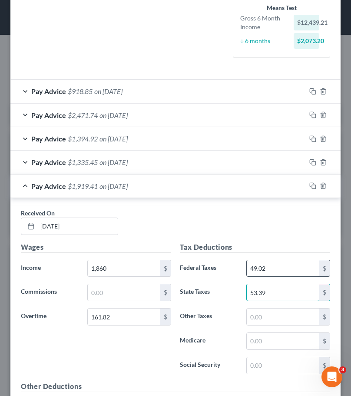
type input "53.39"
type input "25.31"
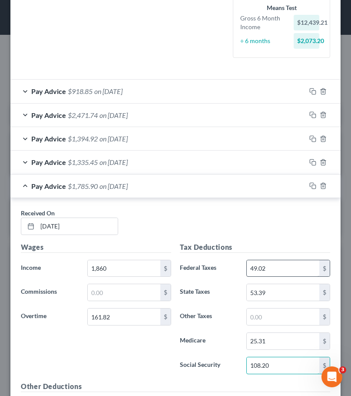
type input "108.20"
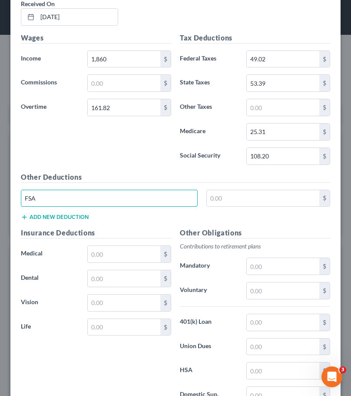
type input "FSA"
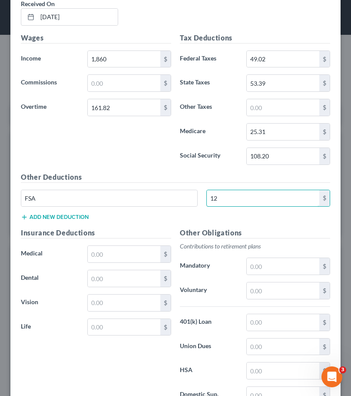
type input "126.92"
click at [128, 256] on input "text" at bounding box center [124, 254] width 73 height 17
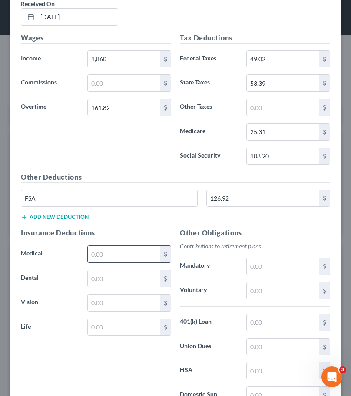
type input "113.26"
click at [111, 285] on input "text" at bounding box center [124, 278] width 73 height 17
type input "27.81"
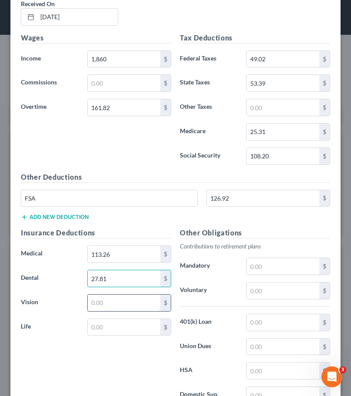
click at [108, 306] on input "text" at bounding box center [124, 302] width 73 height 17
type input "8.72"
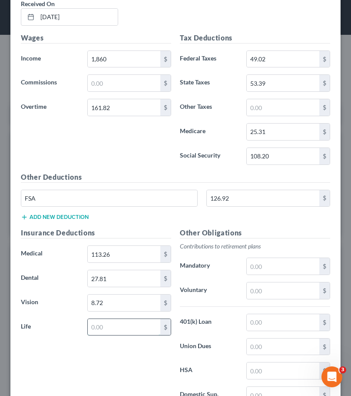
click at [108, 329] on input "text" at bounding box center [124, 327] width 73 height 17
type input "5.00"
click at [253, 293] on input "text" at bounding box center [283, 290] width 73 height 17
type input "101.09"
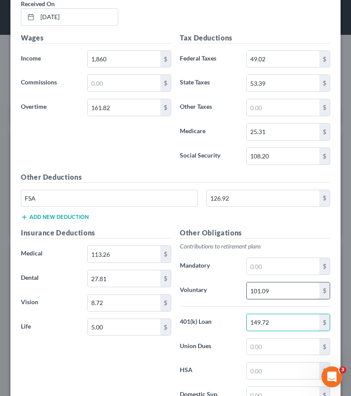
type input "149.72"
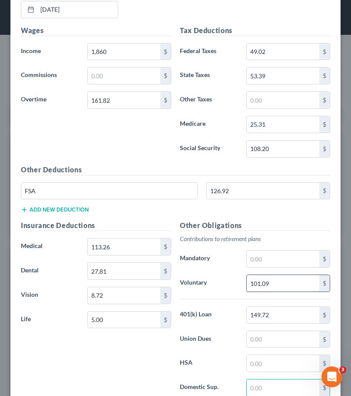
scroll to position [514, 0]
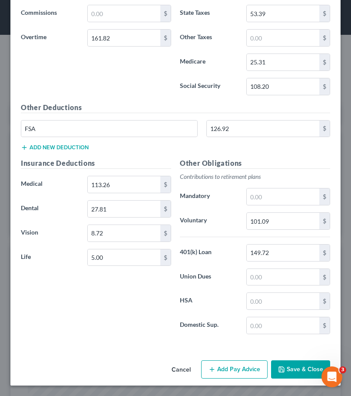
click at [238, 368] on button "Add Pay Advice" at bounding box center [234, 369] width 67 height 18
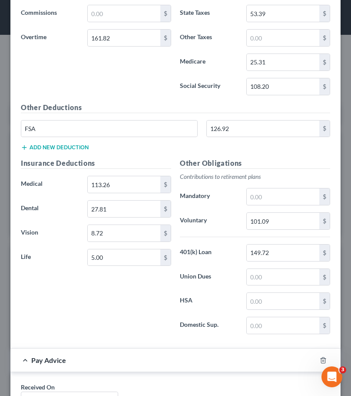
scroll to position [688, 0]
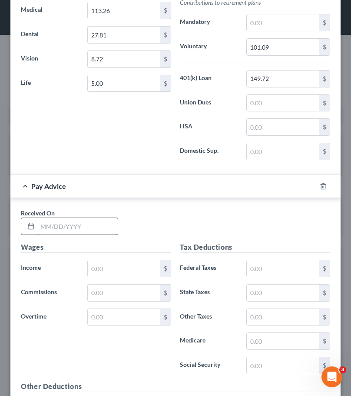
click at [66, 222] on input "text" at bounding box center [77, 226] width 80 height 17
type input "06/202/2025"
click at [101, 269] on input "text" at bounding box center [124, 268] width 73 height 17
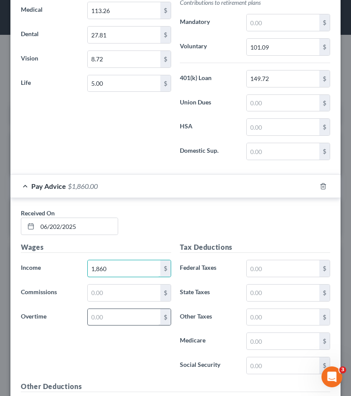
type input "1,860"
click at [101, 317] on input "text" at bounding box center [124, 317] width 73 height 17
type input "258.78"
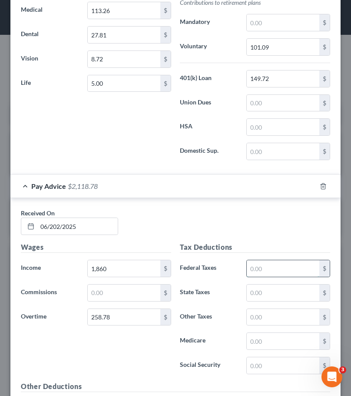
click at [265, 265] on input "text" at bounding box center [283, 268] width 73 height 17
type input "58.23"
click at [265, 289] on input "text" at bounding box center [283, 292] width 73 height 17
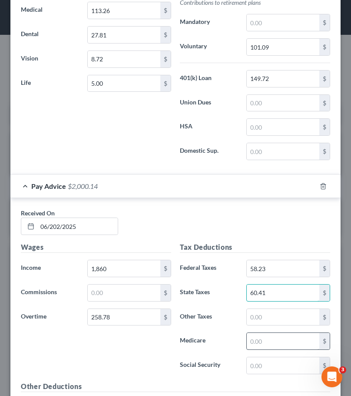
type input "60.41"
click at [264, 339] on input "text" at bounding box center [283, 341] width 73 height 17
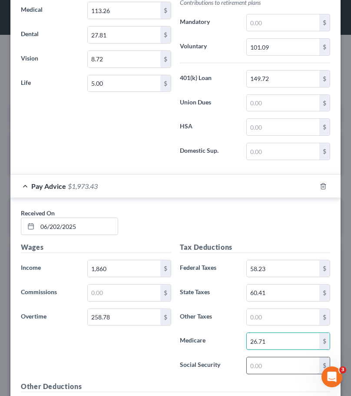
type input "26.71"
click at [260, 365] on input "text" at bounding box center [283, 365] width 73 height 17
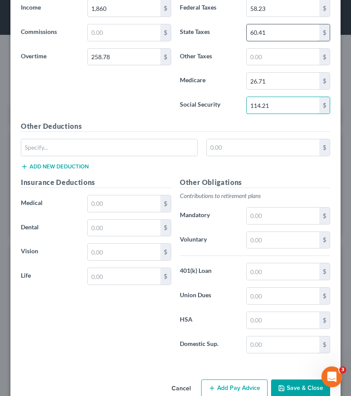
scroll to position [949, 0]
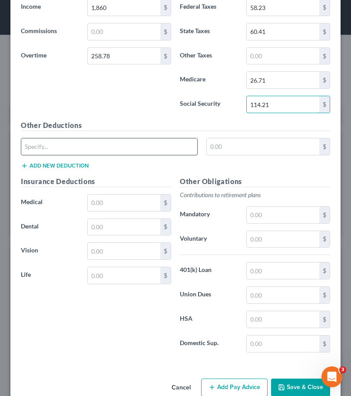
type input "114.21"
click at [131, 148] on input "text" at bounding box center [109, 146] width 176 height 17
type input "FSA"
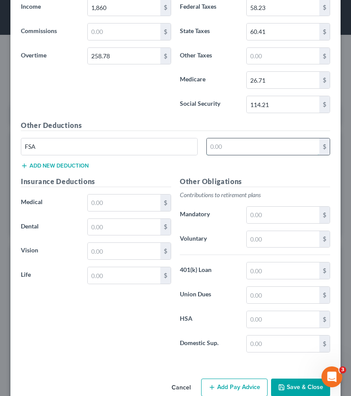
click at [217, 144] on input "text" at bounding box center [263, 146] width 113 height 17
type input "126.92"
drag, startPoint x: 105, startPoint y: 196, endPoint x: 105, endPoint y: 202, distance: 6.5
click at [105, 196] on input "text" at bounding box center [124, 202] width 73 height 17
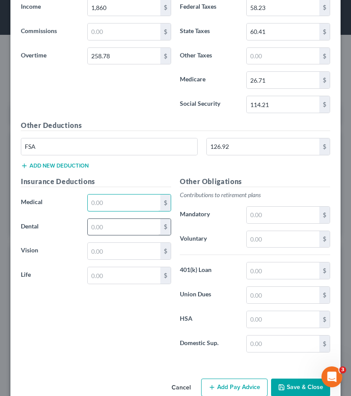
type input "113.26"
click at [108, 227] on input "text" at bounding box center [124, 227] width 73 height 17
type input "27.81"
click at [105, 252] on input "text" at bounding box center [124, 251] width 73 height 17
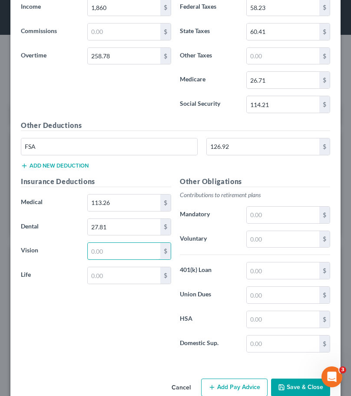
type input "8.72"
click at [109, 274] on input "text" at bounding box center [124, 275] width 73 height 17
type input "5.00"
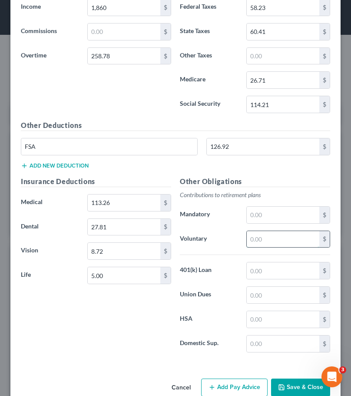
click at [258, 240] on input "text" at bounding box center [283, 239] width 73 height 17
type input "105.94"
click at [261, 272] on input "text" at bounding box center [283, 270] width 73 height 17
type input "149.72"
click at [286, 384] on button "Save & Close" at bounding box center [300, 387] width 59 height 18
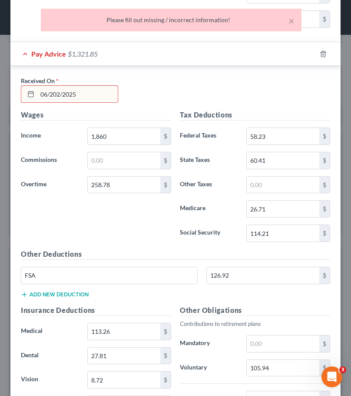
scroll to position [819, 0]
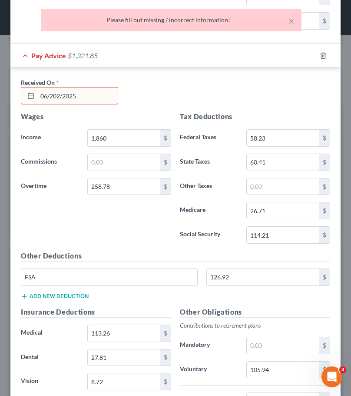
click at [53, 96] on input "06/202/2025" at bounding box center [77, 95] width 80 height 17
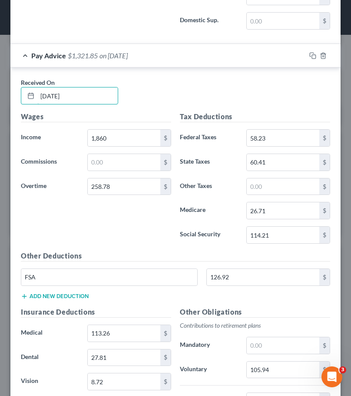
type input "[DATE]"
click at [152, 233] on div "Wages Income * 1,860 $ Commissions $ Overtime 258.78 $" at bounding box center [96, 180] width 159 height 139
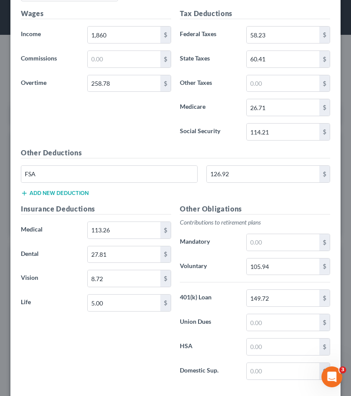
scroll to position [967, 0]
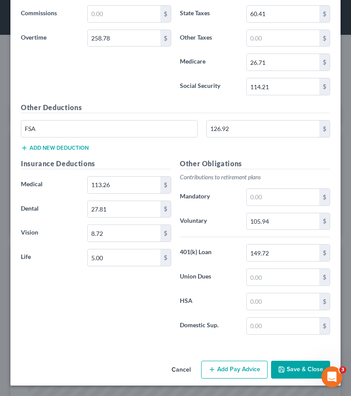
click at [229, 373] on button "Add Pay Advice" at bounding box center [234, 369] width 67 height 18
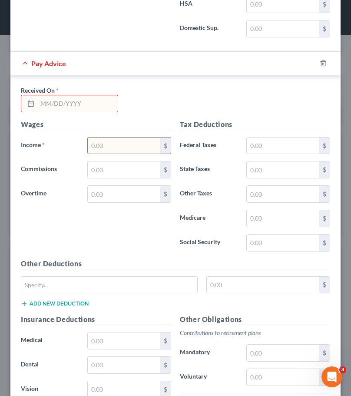
scroll to position [1271, 0]
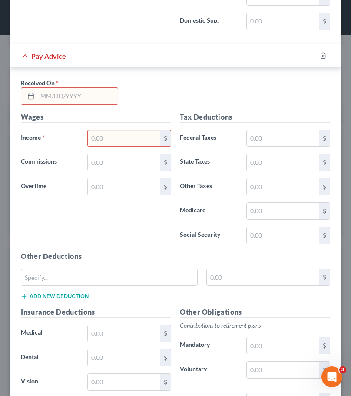
click at [44, 94] on input "text" at bounding box center [77, 96] width 80 height 17
type input "[DATE]"
click at [93, 138] on input "text" at bounding box center [124, 138] width 73 height 17
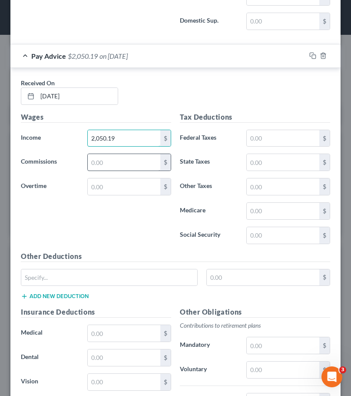
type input "2,050.19"
click at [104, 160] on input "text" at bounding box center [124, 162] width 73 height 17
type input "4.72"
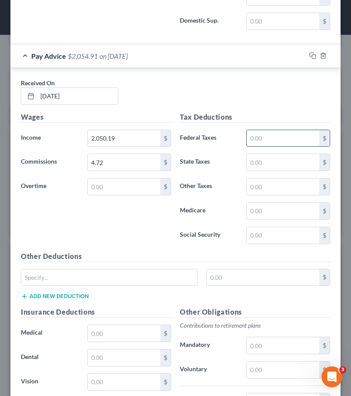
click at [258, 137] on input "text" at bounding box center [283, 138] width 73 height 17
type input "52.19"
click at [261, 158] on input "text" at bounding box center [283, 162] width 73 height 17
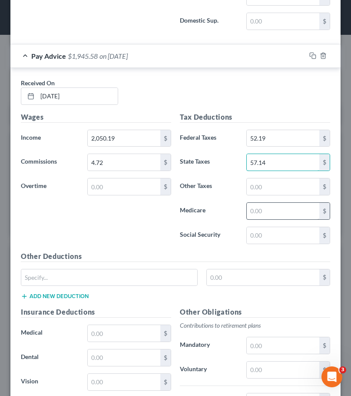
type input "57.14"
click at [260, 212] on input "text" at bounding box center [283, 211] width 73 height 17
type input "25.78"
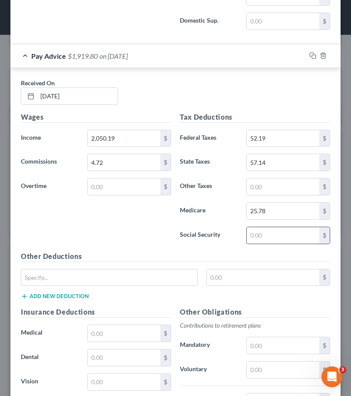
click at [260, 231] on input "text" at bounding box center [283, 235] width 73 height 17
type input "110.25"
click at [114, 278] on input "text" at bounding box center [109, 277] width 176 height 17
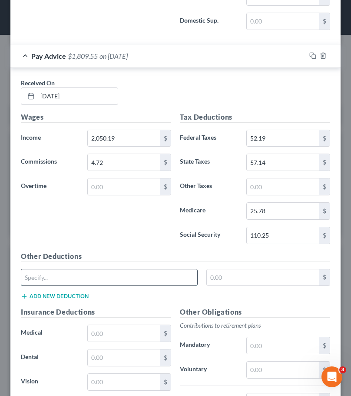
type input "FSA"
click at [234, 280] on input "text" at bounding box center [263, 277] width 113 height 17
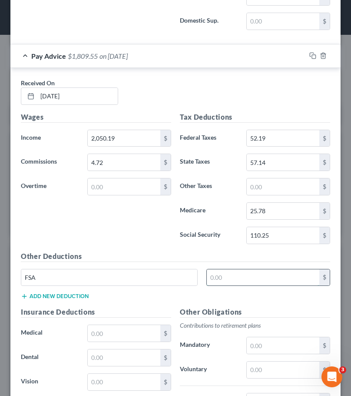
type input "126.92"
click at [110, 327] on input "text" at bounding box center [124, 333] width 73 height 17
type input "113.26"
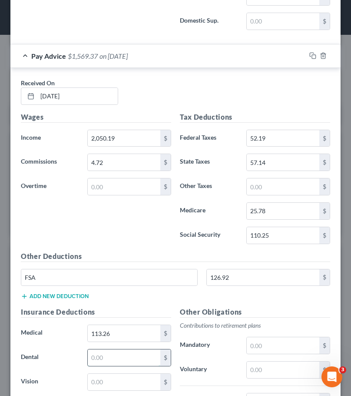
click at [110, 361] on input "text" at bounding box center [124, 357] width 73 height 17
type input "27.81"
click at [104, 382] on input "text" at bounding box center [124, 381] width 73 height 17
type input "8.72"
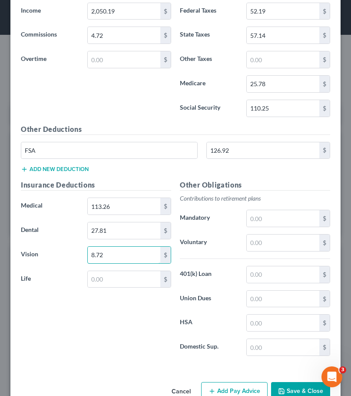
scroll to position [1402, 0]
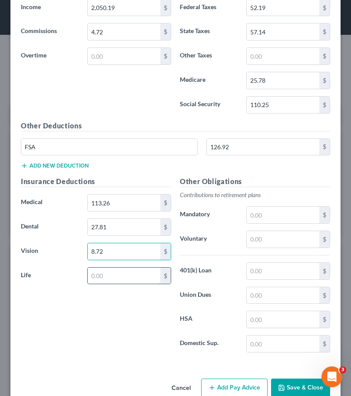
click at [105, 277] on input "text" at bounding box center [124, 275] width 73 height 17
type input "5.00"
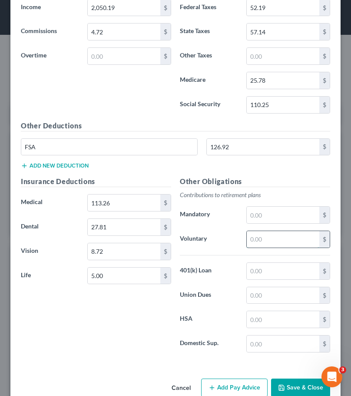
click at [273, 243] on input "text" at bounding box center [283, 239] width 73 height 17
type input "102.75"
click at [270, 268] on input "text" at bounding box center [283, 271] width 73 height 17
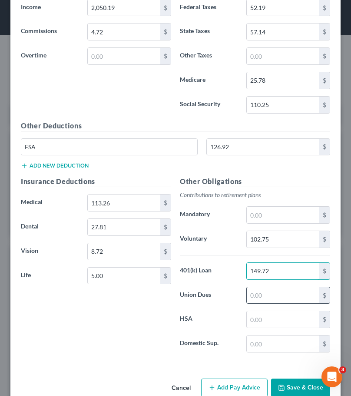
type input "149.72"
click at [266, 292] on input "text" at bounding box center [283, 295] width 73 height 17
click at [265, 315] on input "text" at bounding box center [283, 319] width 73 height 17
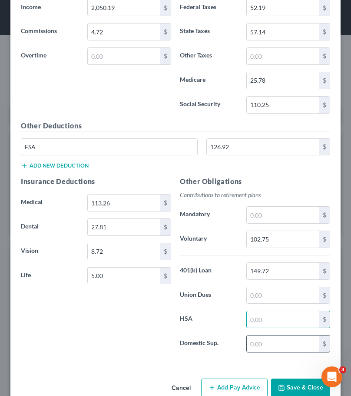
click at [265, 343] on input "text" at bounding box center [283, 343] width 73 height 17
click at [233, 387] on button "Add Pay Advice" at bounding box center [234, 387] width 67 height 18
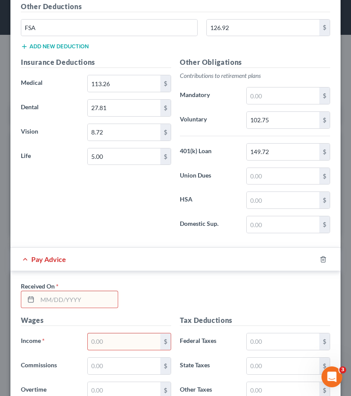
scroll to position [1532, 0]
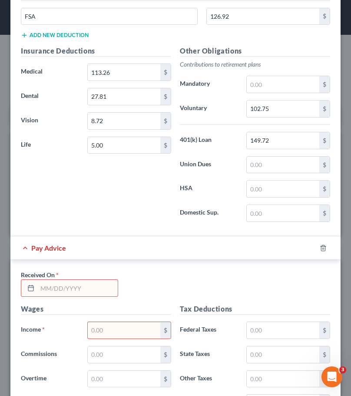
click at [41, 289] on input "text" at bounding box center [77, 288] width 80 height 17
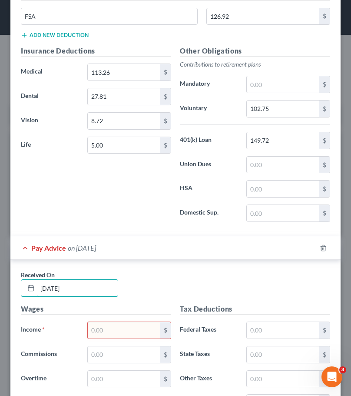
type input "[DATE]"
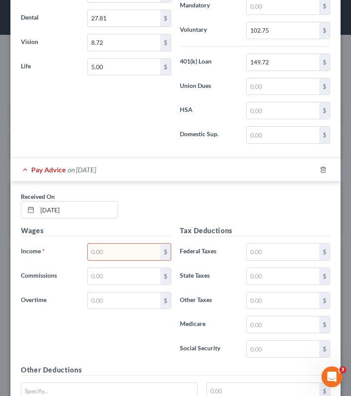
scroll to position [1619, 0]
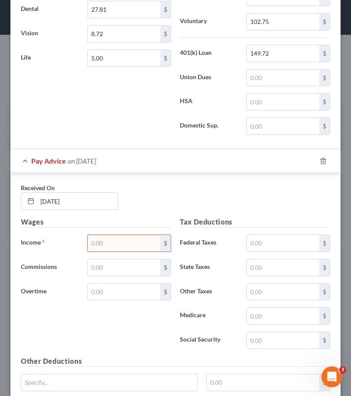
click at [107, 241] on input "text" at bounding box center [124, 243] width 73 height 17
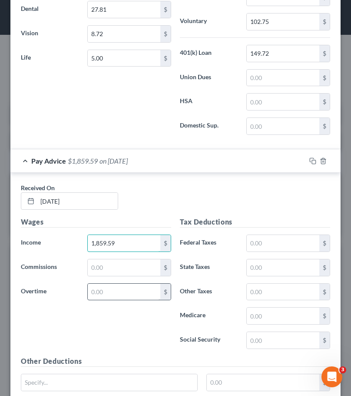
type input "1,859.59"
click at [99, 297] on input "text" at bounding box center [124, 291] width 73 height 17
type input "44.64"
click at [259, 244] on input "text" at bounding box center [283, 243] width 73 height 17
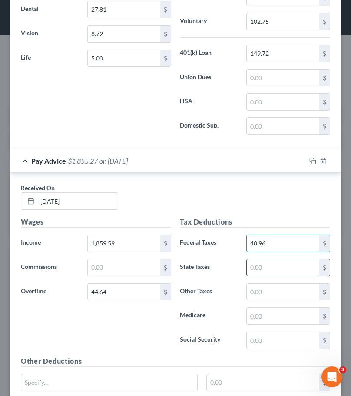
type input "48.96"
click at [266, 271] on input "text" at bounding box center [283, 267] width 73 height 17
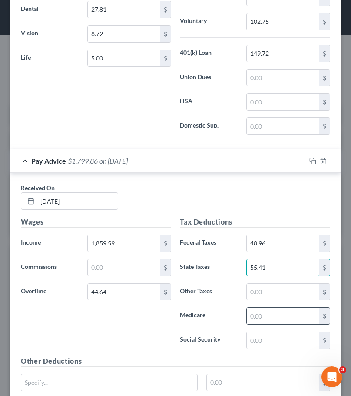
type input "55.41"
click at [251, 318] on input "text" at bounding box center [283, 315] width 73 height 17
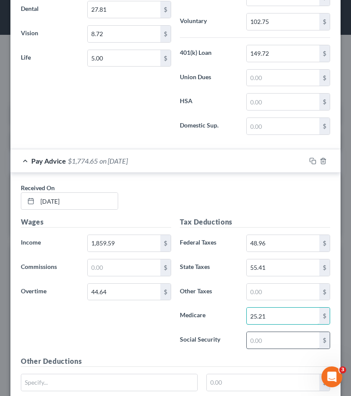
type input "25.21"
click at [266, 343] on input "text" at bounding box center [283, 340] width 73 height 17
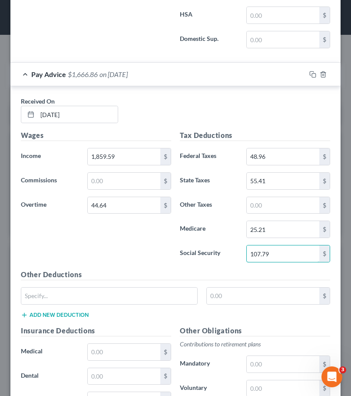
scroll to position [1706, 0]
type input "107.79"
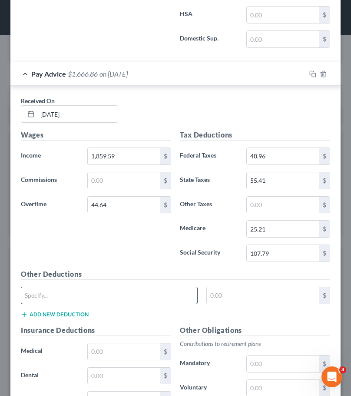
click at [110, 293] on input "text" at bounding box center [109, 295] width 176 height 17
type input "FSA"
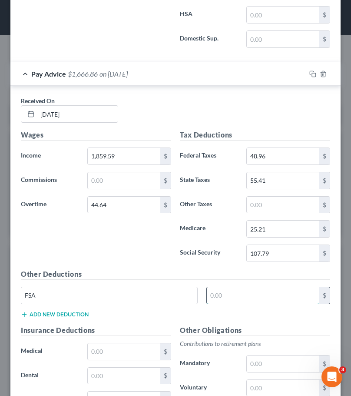
click at [230, 297] on input "text" at bounding box center [263, 295] width 113 height 17
type input "126.92"
click at [133, 357] on input "text" at bounding box center [124, 351] width 73 height 17
type input "113.26"
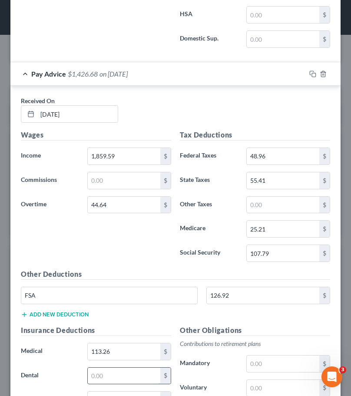
click at [117, 378] on input "text" at bounding box center [124, 375] width 73 height 17
type input "27.81"
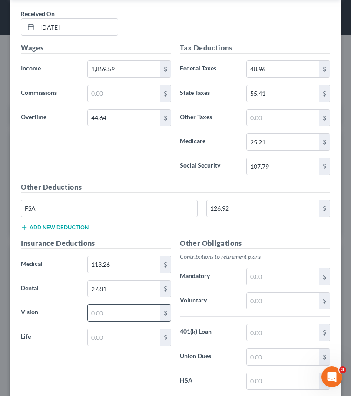
click at [109, 314] on input "text" at bounding box center [124, 312] width 73 height 17
type input "8.72"
click at [115, 337] on input "text" at bounding box center [124, 337] width 73 height 17
type input "5.00"
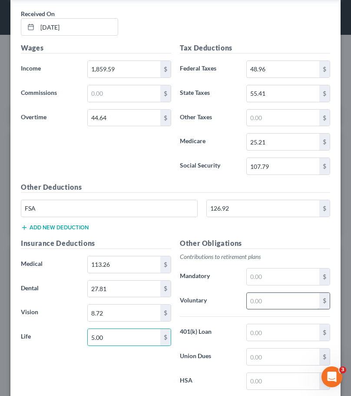
click at [258, 300] on input "text" at bounding box center [283, 301] width 73 height 17
type input "95.21"
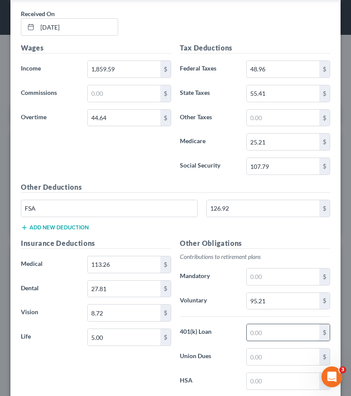
click at [262, 334] on input "text" at bounding box center [283, 332] width 73 height 17
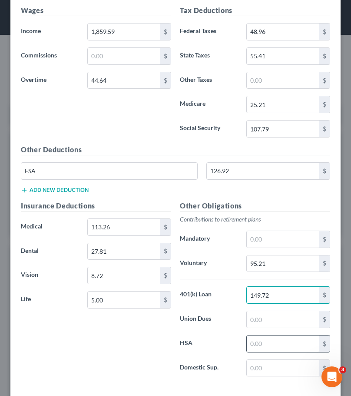
scroll to position [1873, 0]
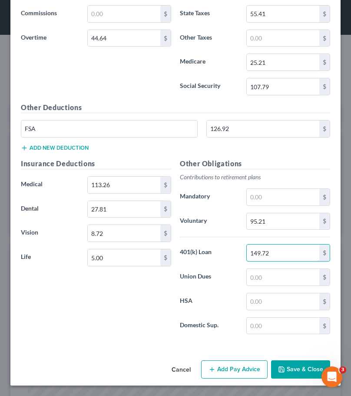
type input "149.72"
click at [237, 358] on div "Cancel Add Pay Advice Save & Close" at bounding box center [175, 371] width 330 height 29
click at [234, 372] on button "Add Pay Advice" at bounding box center [234, 369] width 67 height 18
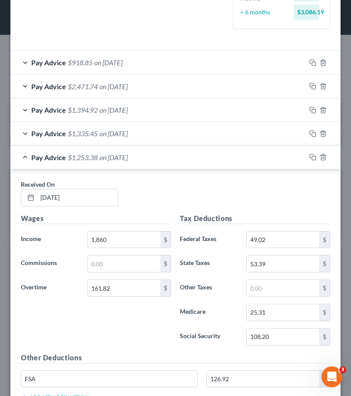
scroll to position [90, 0]
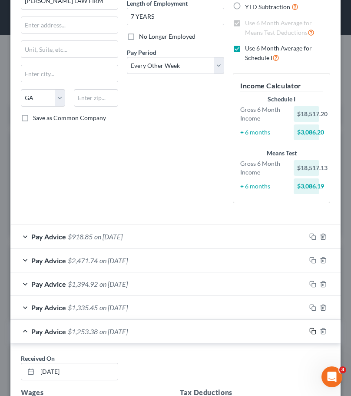
click at [310, 331] on icon "button" at bounding box center [313, 330] width 7 height 7
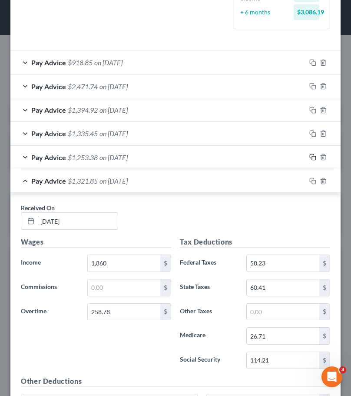
scroll to position [221, 0]
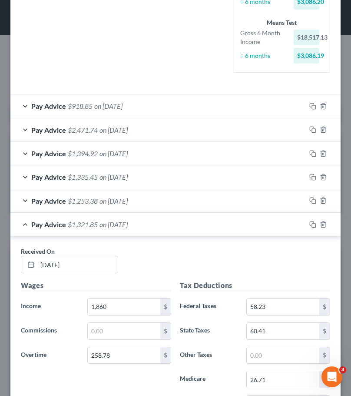
click at [24, 199] on div "Pay Advice $1,253.38 on [DATE]" at bounding box center [158, 200] width 296 height 23
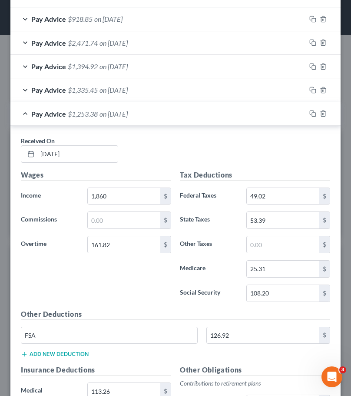
scroll to position [177, 0]
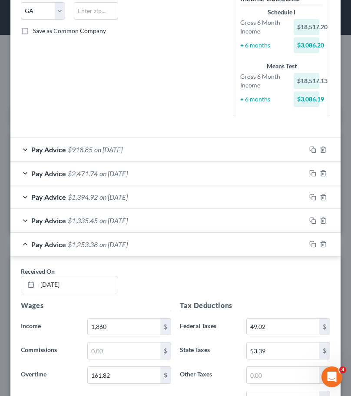
click at [24, 148] on div "Pay Advice $918.85 on [DATE]" at bounding box center [158, 149] width 296 height 23
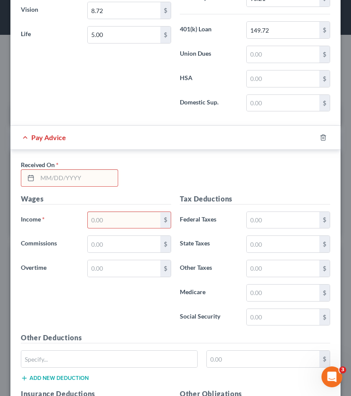
scroll to position [2569, 0]
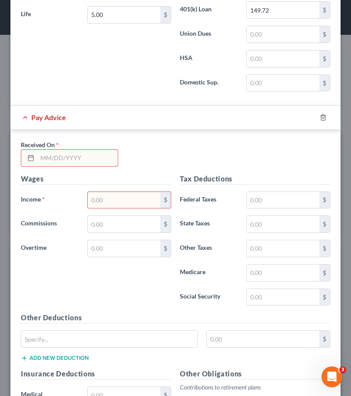
type input "149.72"
click at [44, 159] on input "text" at bounding box center [77, 158] width 80 height 17
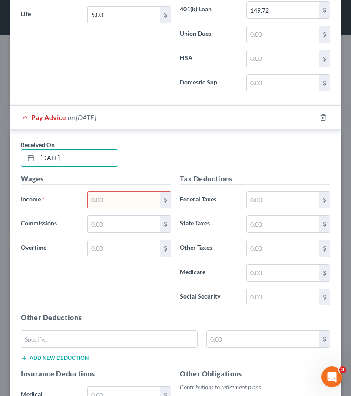
type input "[DATE]"
click at [115, 196] on input "text" at bounding box center [124, 200] width 73 height 17
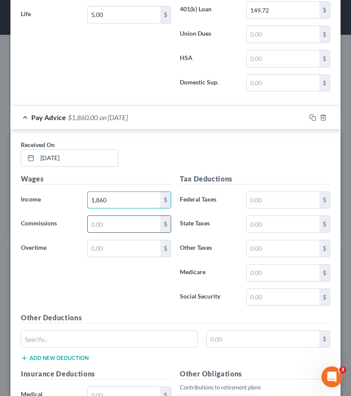
type input "1,860"
click at [140, 229] on input "text" at bounding box center [124, 224] width 73 height 17
type input "1,302"
click at [117, 247] on input "text" at bounding box center [124, 248] width 73 height 17
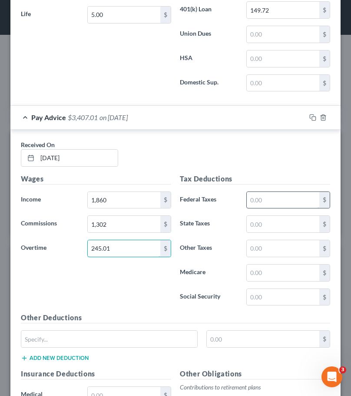
type input "245.01"
click at [250, 202] on input "text" at bounding box center [283, 200] width 73 height 17
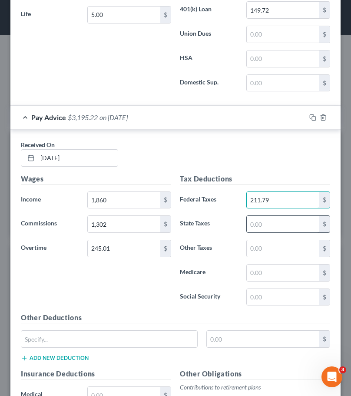
type input "211.79"
click at [253, 221] on input "text" at bounding box center [283, 224] width 73 height 17
type input "132.39"
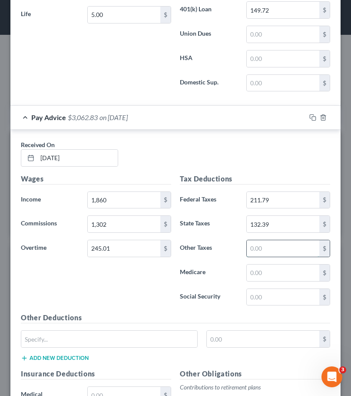
click at [253, 244] on input "text" at bounding box center [283, 248] width 73 height 17
click at [251, 272] on input "text" at bounding box center [283, 272] width 73 height 17
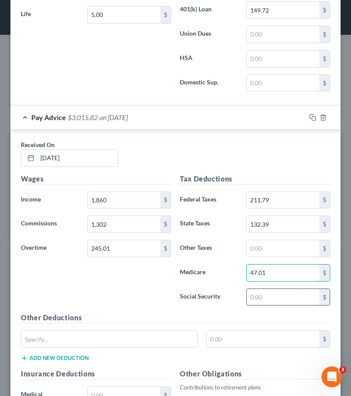
type input "47.01"
click at [250, 301] on input "text" at bounding box center [283, 297] width 73 height 17
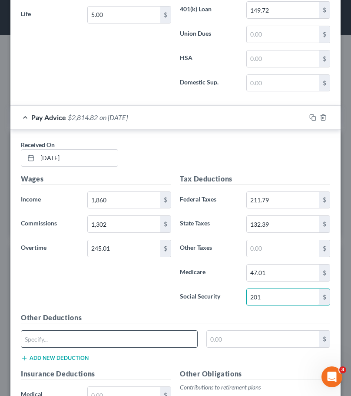
type input "201"
click at [167, 343] on input "text" at bounding box center [109, 338] width 176 height 17
type input "FSA"
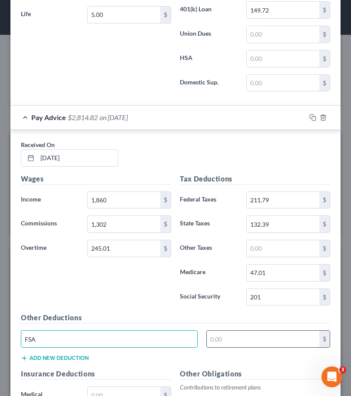
click at [215, 337] on input "text" at bounding box center [263, 338] width 113 height 17
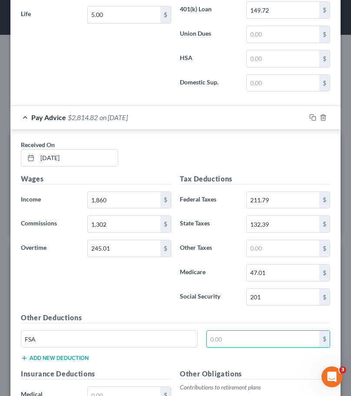
type input "126.92"
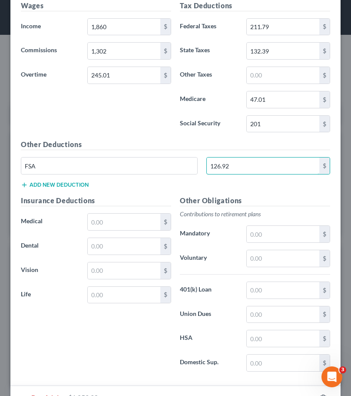
scroll to position [2743, 0]
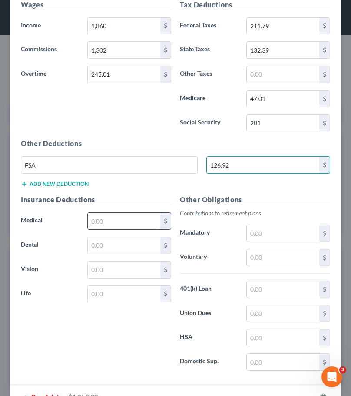
click at [126, 223] on input "text" at bounding box center [124, 221] width 73 height 17
type input "113.26"
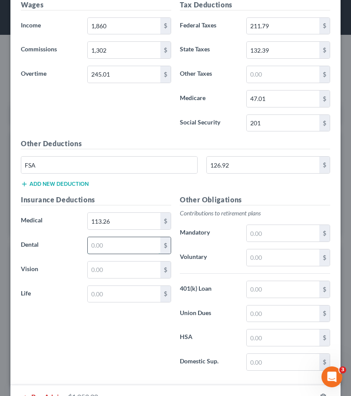
click at [118, 252] on input "text" at bounding box center [124, 245] width 73 height 17
type input "27.81"
click at [118, 272] on input "text" at bounding box center [124, 269] width 73 height 17
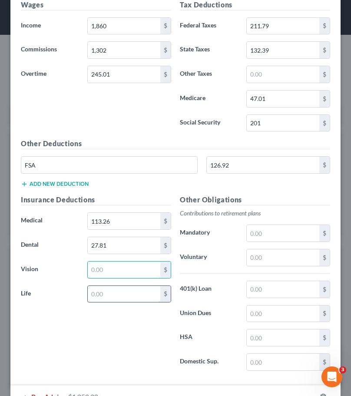
type input "8.72"
click at [107, 292] on input "text" at bounding box center [124, 294] width 73 height 17
type input "5.00"
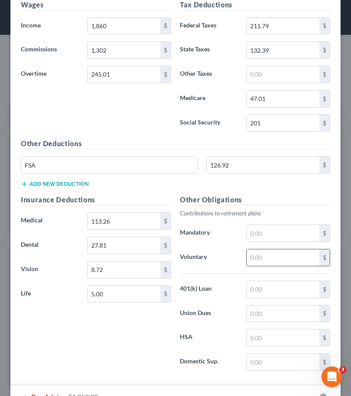
click at [258, 259] on input "text" at bounding box center [283, 257] width 73 height 17
type input "170.37"
click at [263, 288] on input "text" at bounding box center [283, 289] width 73 height 17
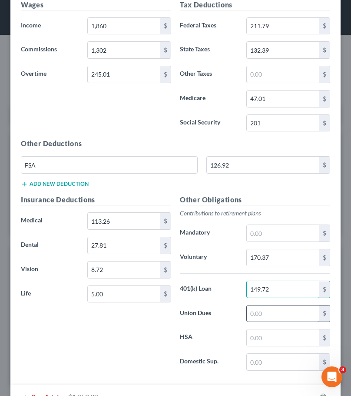
type input "149.72"
click at [267, 311] on input "text" at bounding box center [283, 313] width 73 height 17
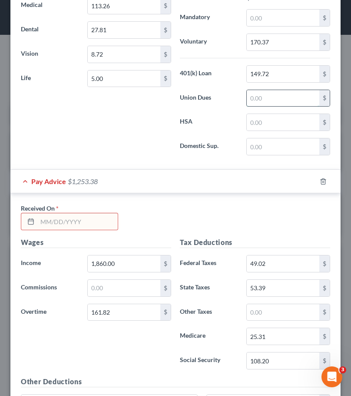
scroll to position [2960, 0]
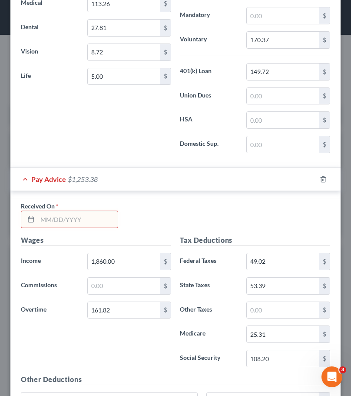
click at [25, 180] on div "Pay Advice $1,253.38" at bounding box center [163, 178] width 306 height 23
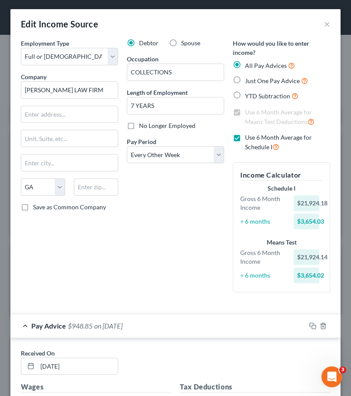
scroll to position [0, 0]
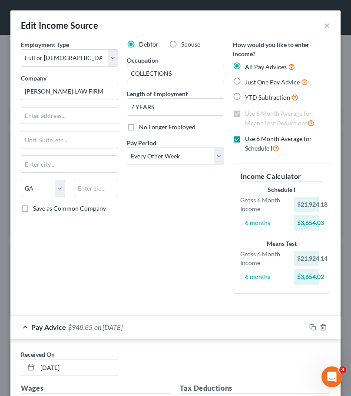
click at [141, 229] on div "Debtor Spouse Occupation COLLECTIONS Length of Employment 7 YEARS No Longer Emp…" at bounding box center [176, 170] width 106 height 260
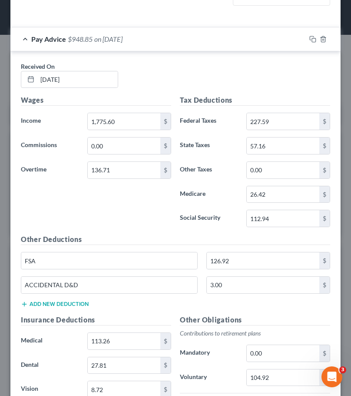
scroll to position [304, 0]
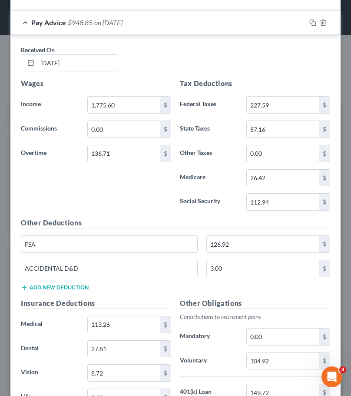
click at [26, 23] on div "Pay Advice $948.85 on [DATE]" at bounding box center [158, 22] width 296 height 23
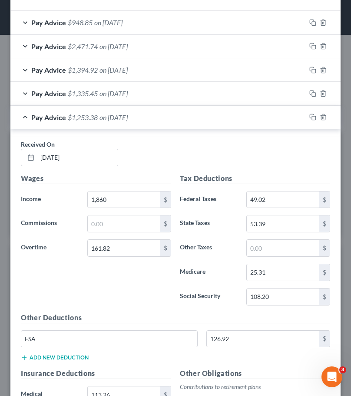
click at [26, 115] on div "Pay Advice $1,253.38 on [DATE]" at bounding box center [158, 117] width 296 height 23
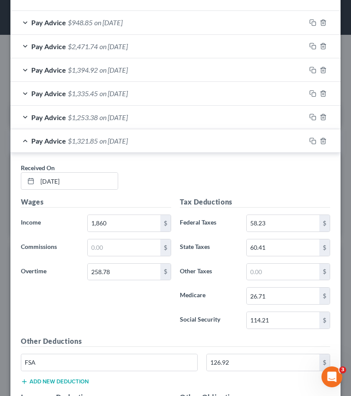
click at [27, 140] on div "Pay Advice $1,321.85 on [DATE]" at bounding box center [158, 140] width 296 height 23
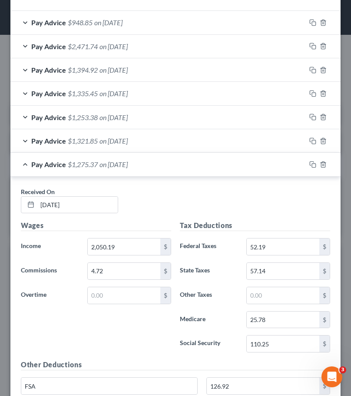
click at [26, 160] on div "Pay Advice $1,275.37 on [DATE]" at bounding box center [158, 164] width 296 height 23
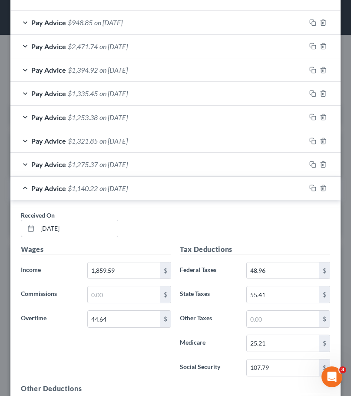
click at [25, 189] on div "Pay Advice $1,140.22 on [DATE]" at bounding box center [158, 188] width 296 height 23
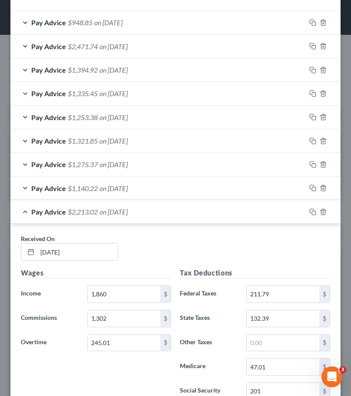
click at [25, 209] on div "Pay Advice $2,213.02 on [DATE]" at bounding box center [158, 211] width 296 height 23
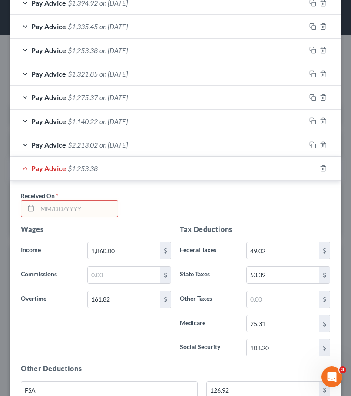
scroll to position [154, 0]
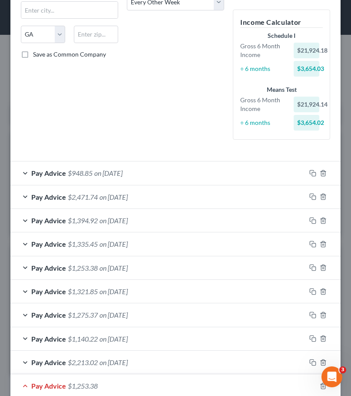
click at [106, 173] on span "on [DATE]" at bounding box center [108, 173] width 28 height 8
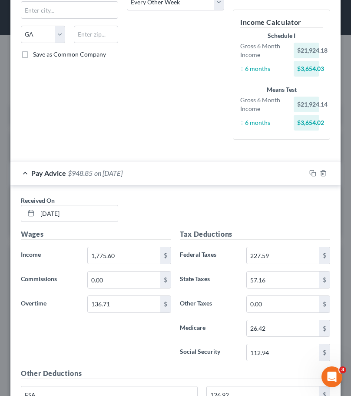
click at [25, 174] on div "Pay Advice $948.85 on [DATE]" at bounding box center [158, 172] width 296 height 23
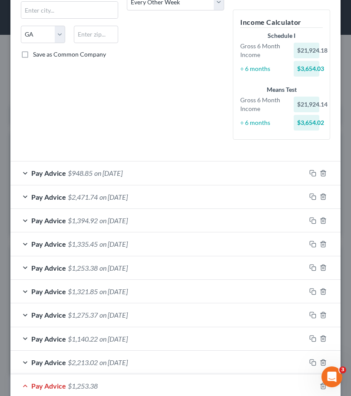
scroll to position [197, 0]
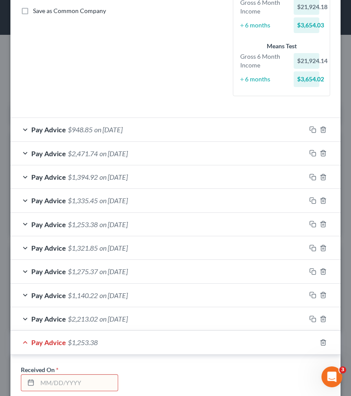
click at [27, 243] on div "Pay Advice $1,321.85 on [DATE]" at bounding box center [158, 247] width 296 height 23
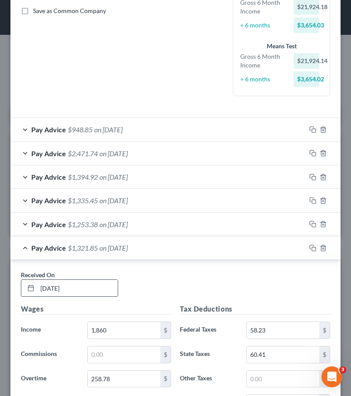
click at [56, 289] on input "[DATE]" at bounding box center [77, 288] width 80 height 17
type input "[DATE]"
click at [23, 248] on div "Pay Advice $1,321.85 on [DATE]" at bounding box center [158, 247] width 296 height 23
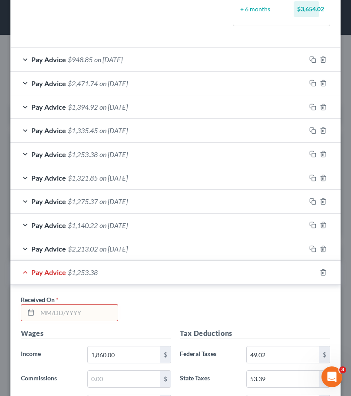
scroll to position [284, 0]
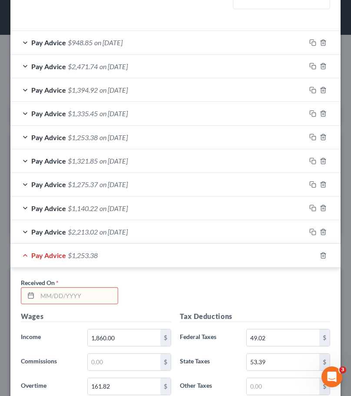
click at [47, 294] on input "text" at bounding box center [77, 295] width 80 height 17
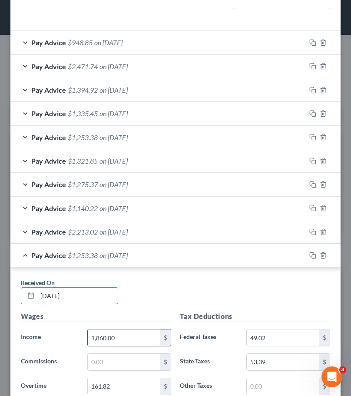
type input "[DATE]"
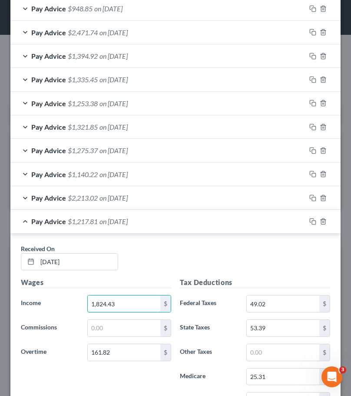
scroll to position [328, 0]
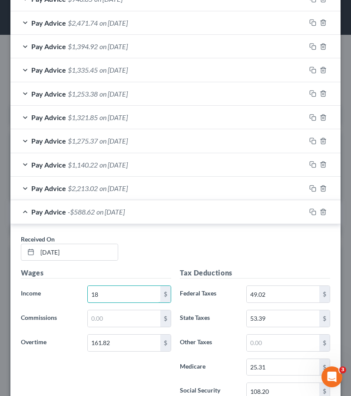
type input "1"
type input "2,010.43"
click at [271, 321] on input "53.39" at bounding box center [283, 318] width 73 height 17
click at [271, 364] on input "25.31" at bounding box center [283, 367] width 73 height 17
click at [281, 390] on input "108.20" at bounding box center [283, 391] width 73 height 17
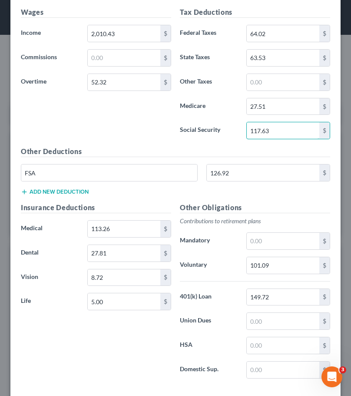
scroll to position [589, 0]
click at [271, 264] on input "101.09" at bounding box center [283, 265] width 73 height 17
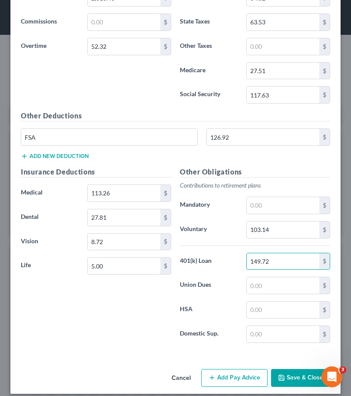
scroll to position [632, 0]
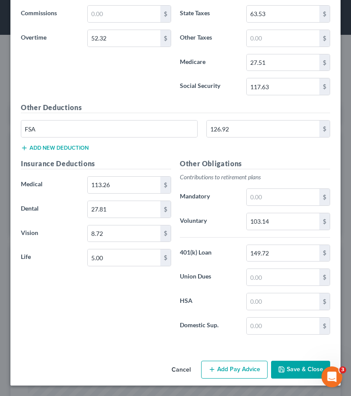
click at [228, 364] on button "Add Pay Advice" at bounding box center [234, 369] width 67 height 18
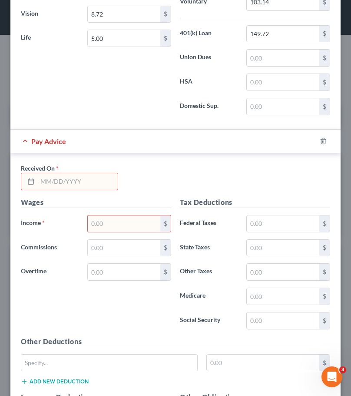
scroll to position [893, 0]
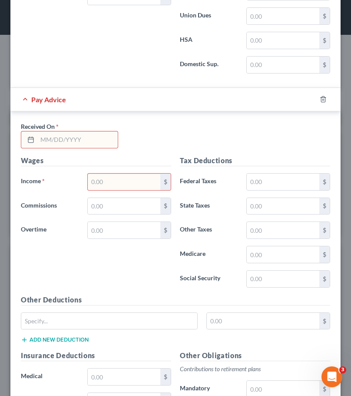
click at [54, 139] on input "text" at bounding box center [77, 139] width 80 height 17
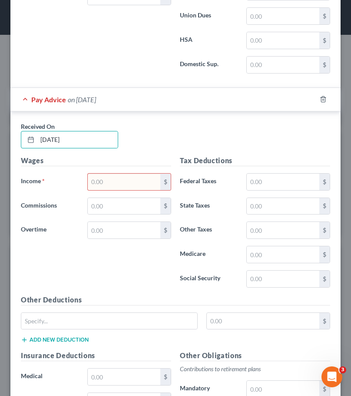
click at [118, 185] on input "text" at bounding box center [124, 181] width 73 height 17
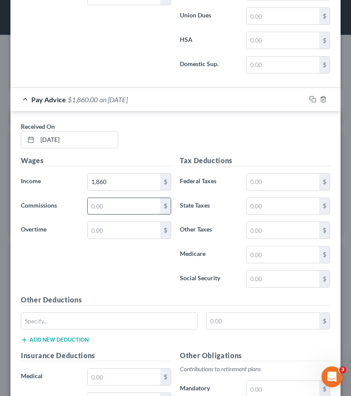
click at [107, 206] on input "text" at bounding box center [124, 206] width 73 height 17
click at [103, 230] on input "text" at bounding box center [124, 230] width 73 height 17
click at [253, 177] on input "text" at bounding box center [283, 181] width 73 height 17
click at [255, 201] on input "text" at bounding box center [283, 206] width 73 height 17
click at [257, 256] on input "text" at bounding box center [283, 254] width 73 height 17
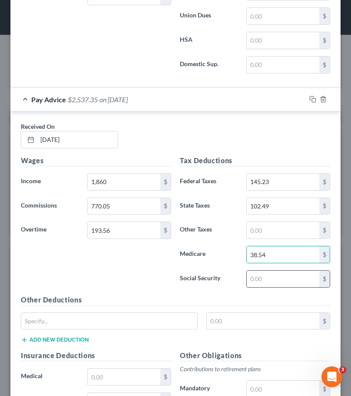
click at [262, 277] on input "text" at bounding box center [283, 278] width 73 height 17
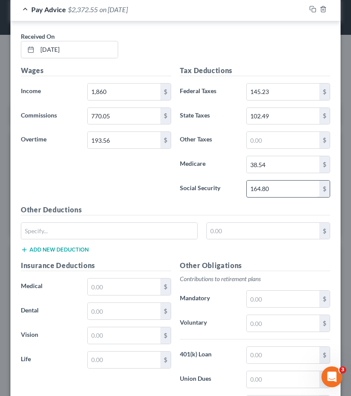
scroll to position [1023, 0]
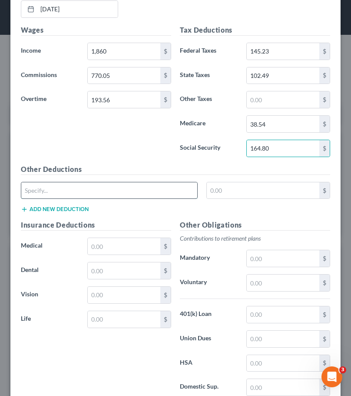
click at [151, 189] on input "text" at bounding box center [109, 190] width 176 height 17
click at [134, 186] on input "text" at bounding box center [109, 190] width 176 height 17
click at [57, 189] on input "text" at bounding box center [109, 190] width 176 height 17
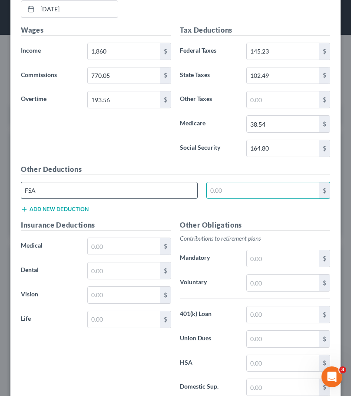
click at [53, 188] on input "FSA" at bounding box center [109, 190] width 176 height 17
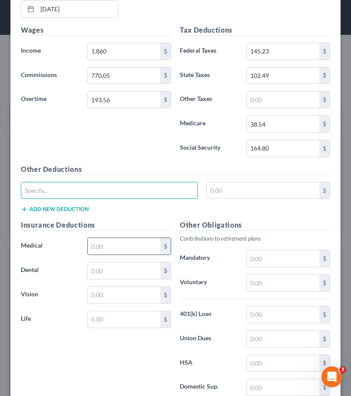
click at [100, 246] on input "text" at bounding box center [124, 246] width 73 height 17
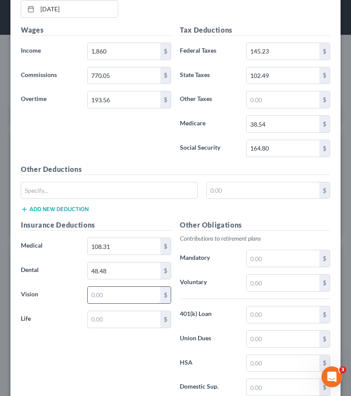
click at [103, 293] on input "text" at bounding box center [124, 295] width 73 height 17
click at [112, 315] on input "text" at bounding box center [124, 319] width 73 height 17
click at [264, 280] on input "text" at bounding box center [283, 282] width 73 height 17
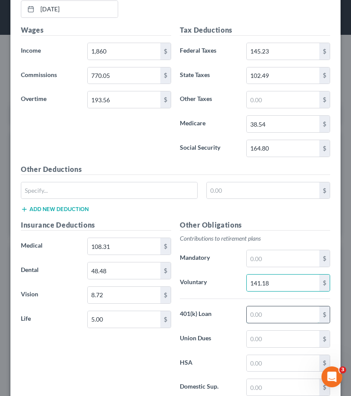
click at [259, 312] on input "text" at bounding box center [283, 314] width 73 height 17
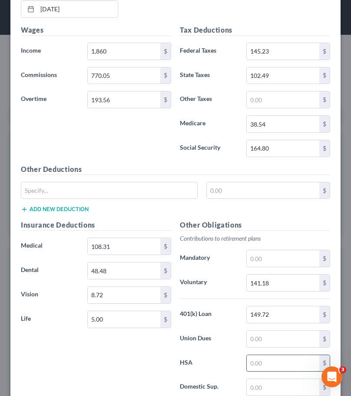
click at [253, 370] on input "text" at bounding box center [283, 363] width 73 height 17
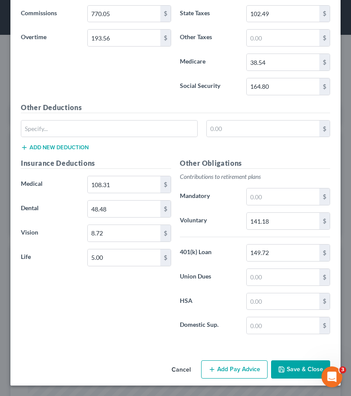
click at [233, 372] on button "Add Pay Advice" at bounding box center [234, 369] width 67 height 18
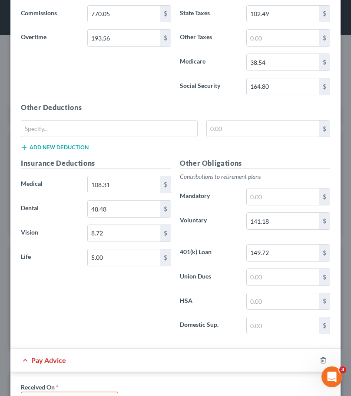
drag, startPoint x: 24, startPoint y: 362, endPoint x: 28, endPoint y: 359, distance: 5.3
click at [24, 362] on div "Pay Advice" at bounding box center [163, 359] width 306 height 23
click at [25, 359] on div "Pay Advice" at bounding box center [163, 359] width 306 height 23
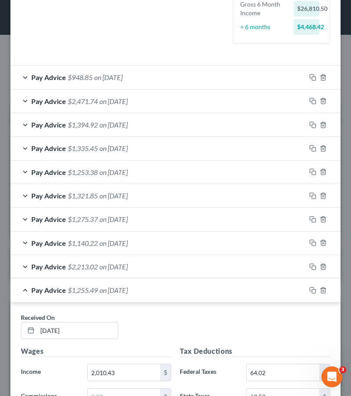
scroll to position [346, 0]
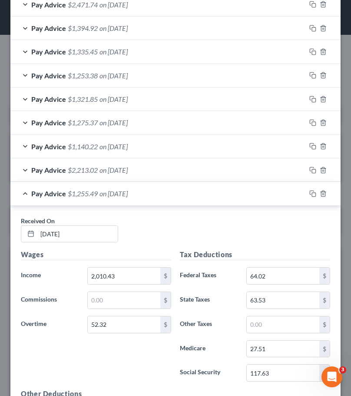
click at [24, 193] on div "Pay Advice $1,255.49 on [DATE]" at bounding box center [158, 193] width 296 height 23
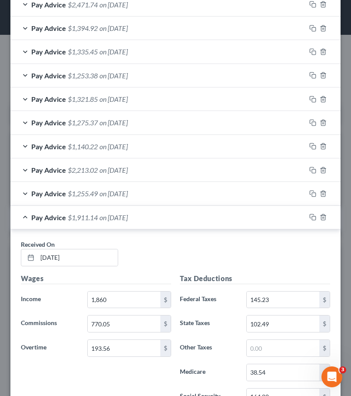
click at [24, 218] on div "Pay Advice $1,911.14 on [DATE]" at bounding box center [158, 217] width 296 height 23
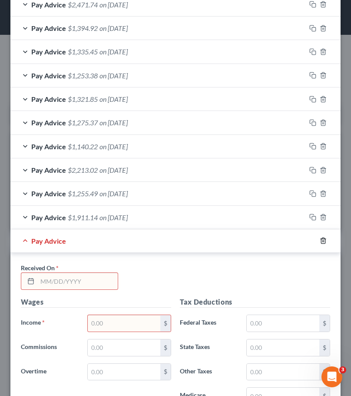
click at [320, 241] on icon "button" at bounding box center [323, 240] width 7 height 7
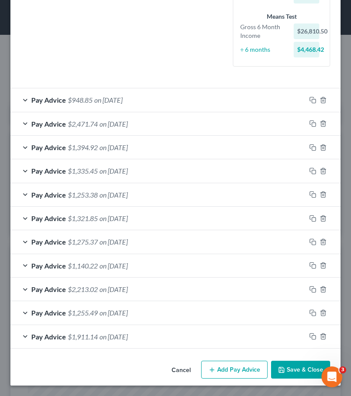
scroll to position [227, 0]
click at [227, 372] on button "Add Pay Advice" at bounding box center [234, 369] width 67 height 18
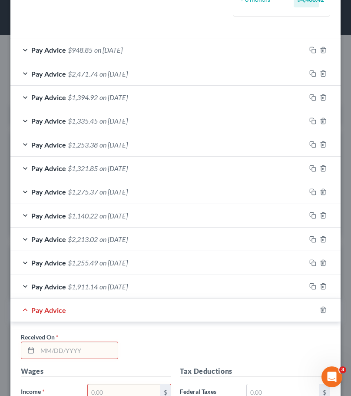
scroll to position [357, 0]
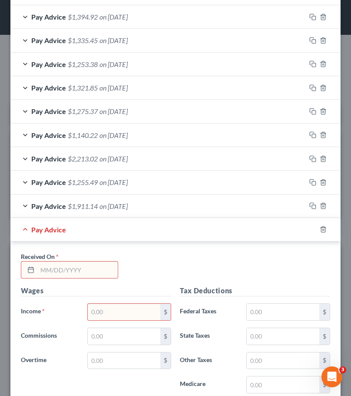
click at [58, 266] on input "text" at bounding box center [77, 269] width 80 height 17
click at [103, 312] on input "text" at bounding box center [124, 311] width 73 height 17
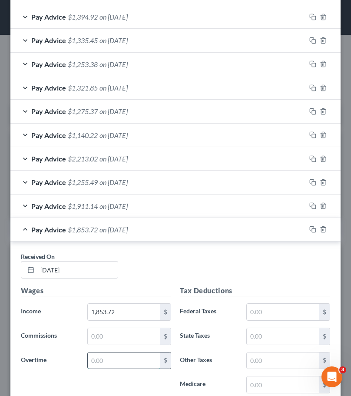
click at [101, 365] on input "text" at bounding box center [124, 360] width 73 height 17
click at [250, 315] on input "text" at bounding box center [283, 311] width 73 height 17
click at [261, 337] on input "text" at bounding box center [283, 336] width 73 height 17
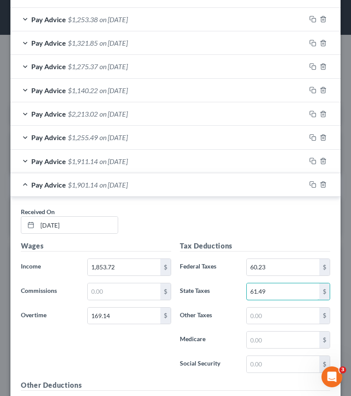
scroll to position [444, 0]
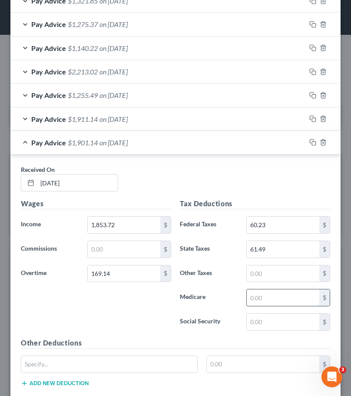
click at [266, 300] on input "text" at bounding box center [283, 297] width 73 height 17
click at [269, 319] on input "text" at bounding box center [283, 321] width 73 height 17
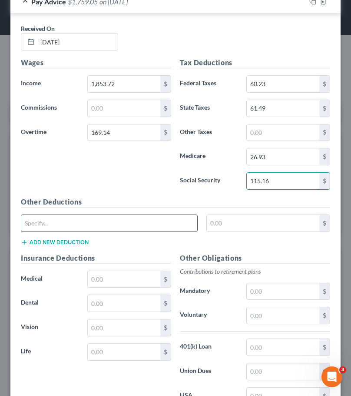
scroll to position [662, 0]
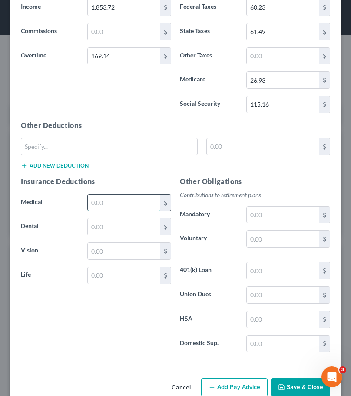
click at [136, 200] on input "text" at bounding box center [124, 202] width 73 height 17
click at [117, 229] on input "text" at bounding box center [124, 226] width 73 height 17
click at [127, 278] on input "text" at bounding box center [124, 275] width 73 height 17
click at [263, 238] on input "text" at bounding box center [283, 238] width 73 height 17
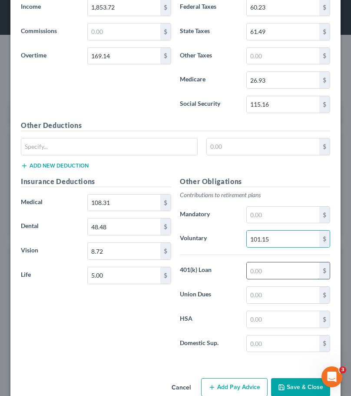
click at [260, 271] on input "text" at bounding box center [283, 270] width 73 height 17
click at [168, 341] on div "Insurance Deductions Medical 108.31 $ Dental 48.48 $ Vision 8.72 $ Life 5.00 $" at bounding box center [96, 267] width 159 height 183
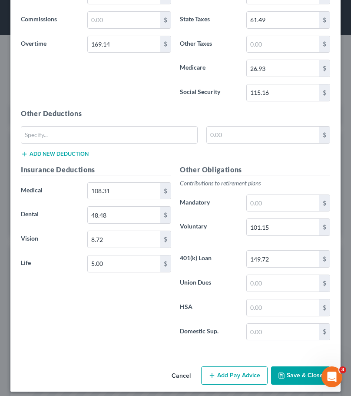
scroll to position [680, 0]
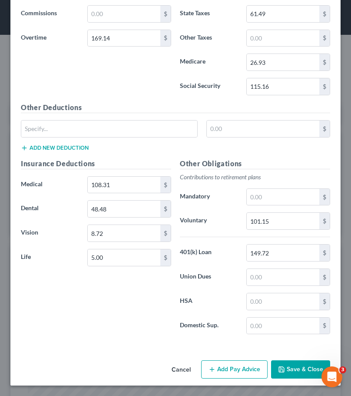
click at [237, 369] on button "Add Pay Advice" at bounding box center [234, 369] width 67 height 18
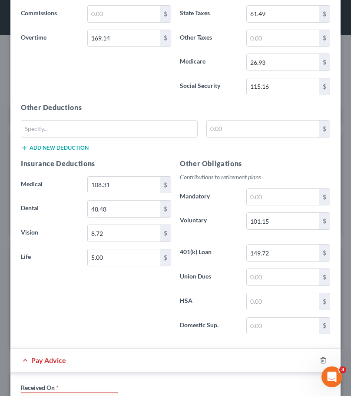
scroll to position [810, 0]
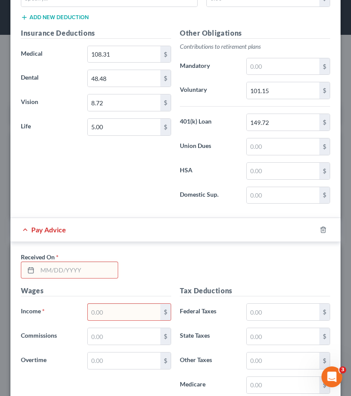
click at [69, 271] on input "text" at bounding box center [77, 270] width 80 height 17
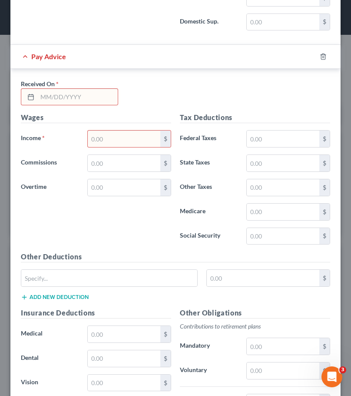
scroll to position [984, 0]
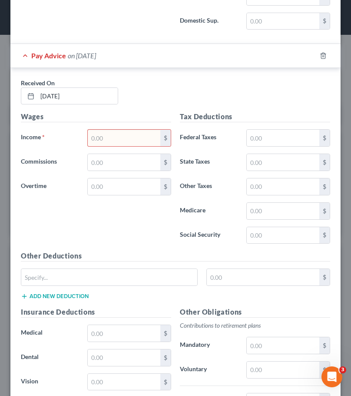
click at [100, 137] on input "text" at bounding box center [124, 138] width 73 height 17
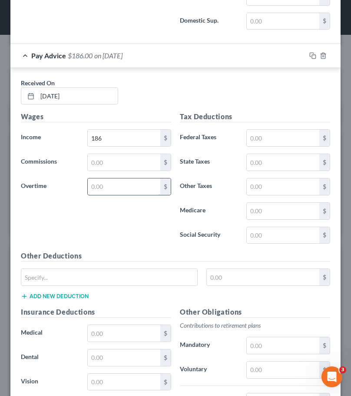
click at [99, 188] on input "text" at bounding box center [124, 186] width 73 height 17
click at [265, 137] on input "text" at bounding box center [283, 138] width 73 height 17
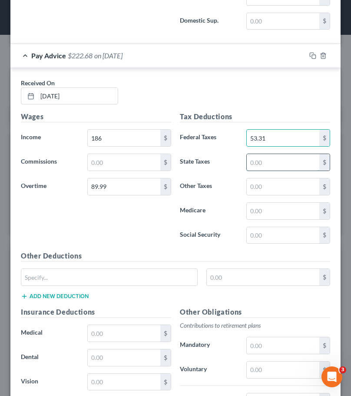
click at [270, 160] on input "text" at bounding box center [283, 162] width 73 height 17
click at [267, 212] on input "text" at bounding box center [283, 211] width 73 height 17
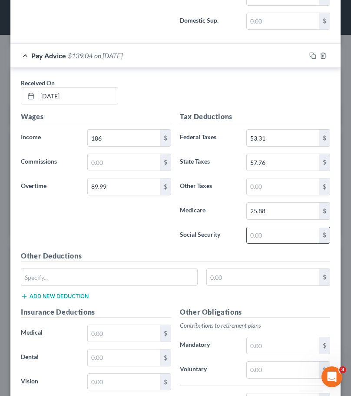
click at [272, 230] on input "text" at bounding box center [283, 235] width 73 height 17
click at [106, 333] on input "text" at bounding box center [124, 333] width 73 height 17
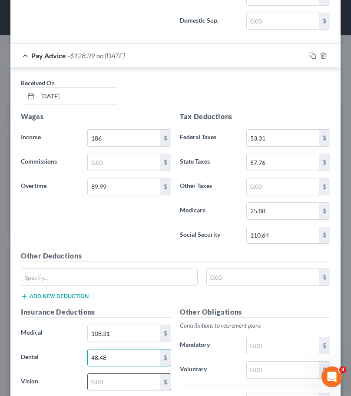
click at [105, 383] on input "text" at bounding box center [124, 381] width 73 height 17
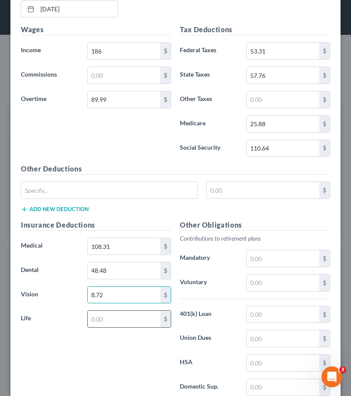
click at [115, 321] on input "text" at bounding box center [124, 318] width 73 height 17
click at [253, 285] on input "text" at bounding box center [283, 282] width 73 height 17
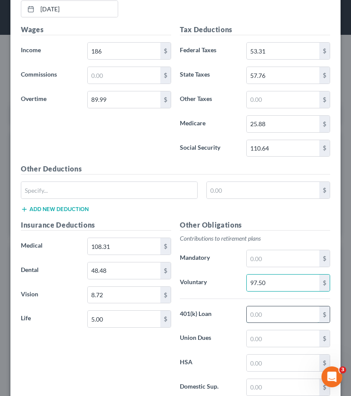
click at [266, 310] on input "text" at bounding box center [283, 314] width 73 height 17
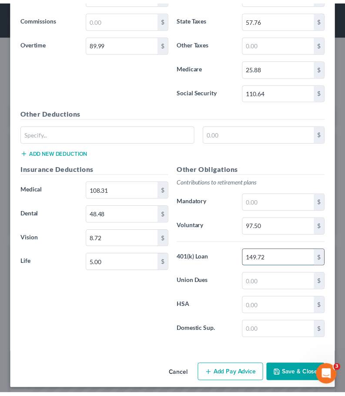
scroll to position [1133, 0]
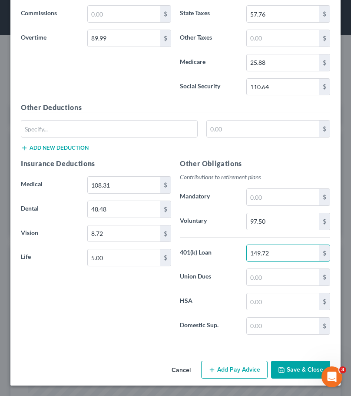
click at [280, 367] on button "Save & Close" at bounding box center [300, 369] width 59 height 18
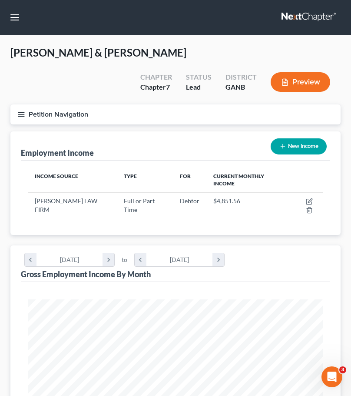
scroll to position [434621, 434459]
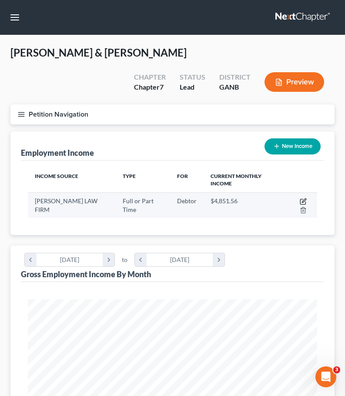
click at [303, 199] on icon "button" at bounding box center [303, 201] width 7 height 7
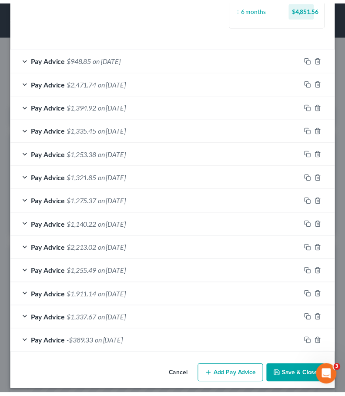
scroll to position [274, 0]
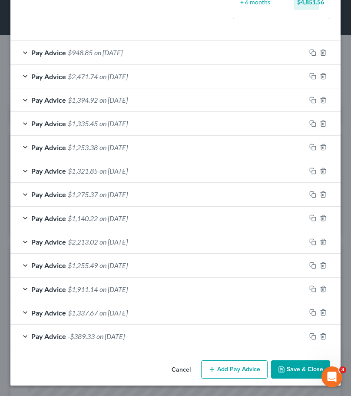
click at [287, 370] on button "Save & Close" at bounding box center [300, 369] width 59 height 18
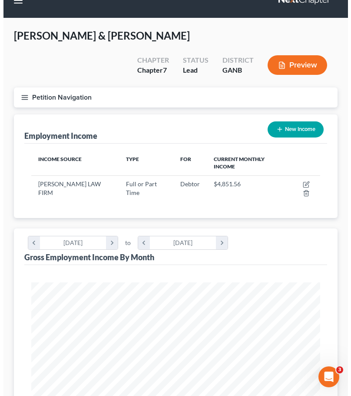
scroll to position [0, 0]
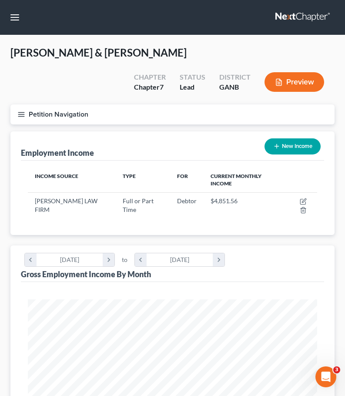
click at [295, 145] on button "New Income" at bounding box center [292, 146] width 56 height 16
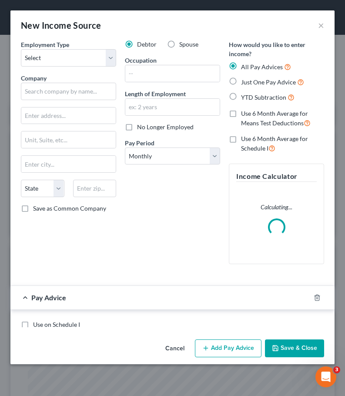
scroll to position [148, 313]
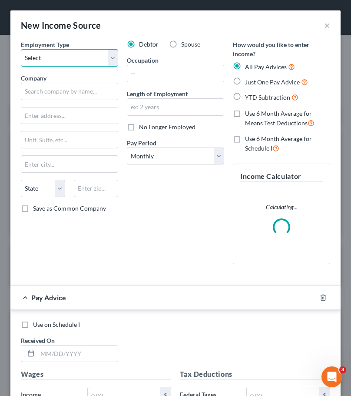
click at [110, 56] on select "Select Full or [DEMOGRAPHIC_DATA] Employment Self Employment" at bounding box center [69, 57] width 97 height 17
click at [21, 49] on select "Select Full or [DEMOGRAPHIC_DATA] Employment Self Employment" at bounding box center [69, 57] width 97 height 17
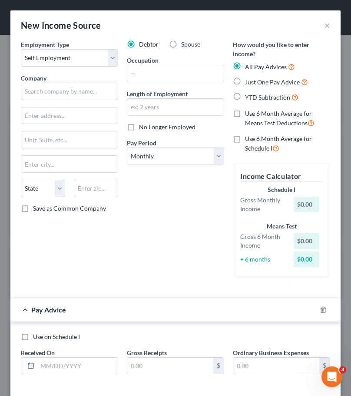
click at [181, 44] on label "Spouse" at bounding box center [190, 44] width 19 height 9
click at [185, 44] on input "Spouse" at bounding box center [188, 43] width 6 height 6
click at [132, 73] on input "text" at bounding box center [175, 73] width 97 height 17
click at [324, 26] on button "×" at bounding box center [327, 25] width 6 height 10
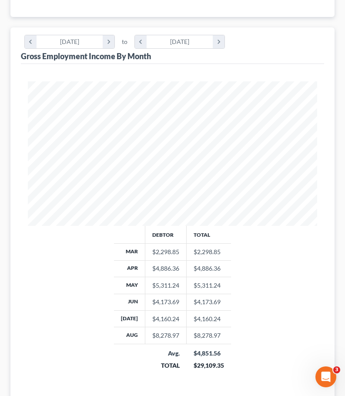
scroll to position [285, 0]
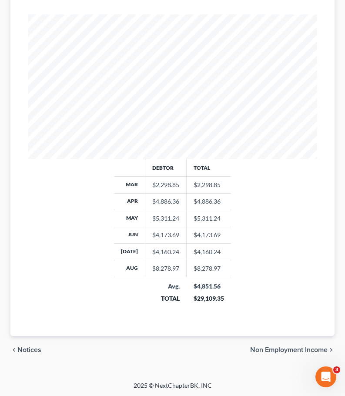
click at [278, 351] on span "Non Employment Income" at bounding box center [288, 349] width 77 height 7
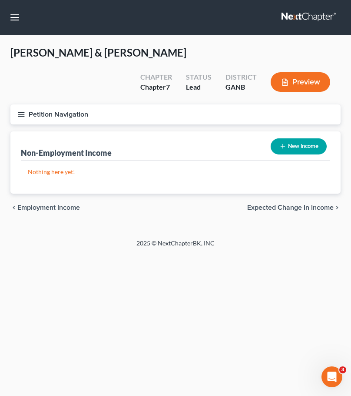
click at [284, 144] on icon "button" at bounding box center [283, 146] width 7 height 7
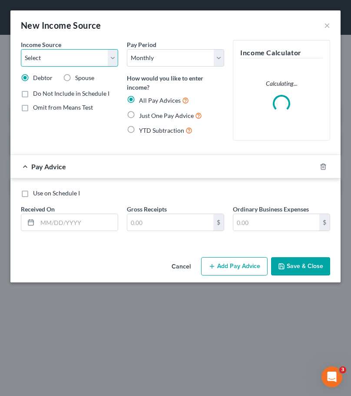
click at [115, 58] on select "Select Unemployment Disability (from employer) Pension Retirement Social Securi…" at bounding box center [69, 57] width 97 height 17
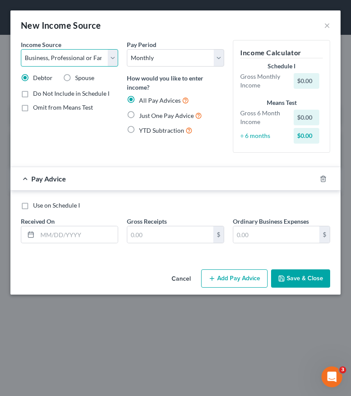
click at [21, 49] on select "Select Unemployment Disability (from employer) Pension Retirement Social Securi…" at bounding box center [69, 57] width 97 height 17
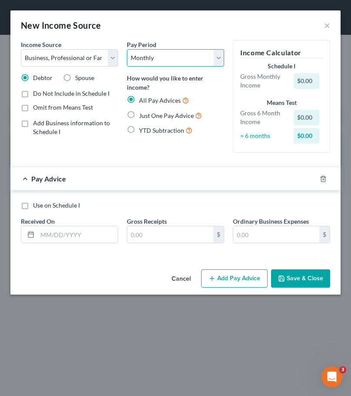
click at [218, 56] on select "Select Monthly Twice Monthly Every Other Week Weekly" at bounding box center [175, 57] width 97 height 17
click at [75, 77] on label "Spouse" at bounding box center [84, 77] width 19 height 9
click at [79, 77] on input "Spouse" at bounding box center [82, 76] width 6 height 6
click at [33, 123] on label "Add Business information to Schedule I" at bounding box center [75, 127] width 85 height 17
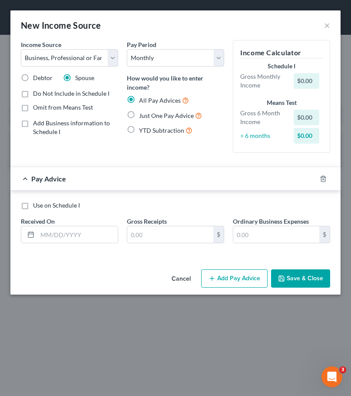
click at [37, 123] on input "Add Business information to Schedule I" at bounding box center [40, 122] width 6 height 6
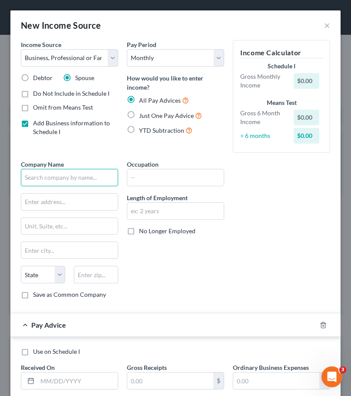
click at [48, 177] on input "text" at bounding box center [69, 177] width 97 height 17
click at [130, 174] on input "text" at bounding box center [175, 177] width 97 height 17
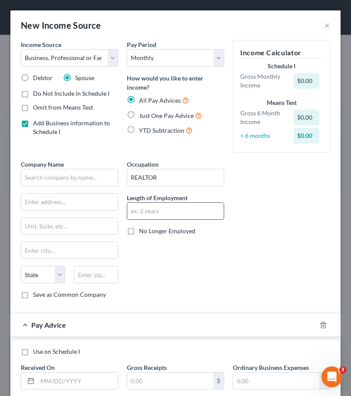
click at [138, 208] on input "text" at bounding box center [175, 211] width 97 height 17
click at [54, 278] on select "State [US_STATE] AK AR AZ CA CO CT DE DC [GEOGRAPHIC_DATA] [GEOGRAPHIC_DATA] GU…" at bounding box center [43, 274] width 44 height 17
click at [21, 266] on select "State [US_STATE] AK AR AZ CA CO CT DE DC [GEOGRAPHIC_DATA] [GEOGRAPHIC_DATA] GU…" at bounding box center [43, 274] width 44 height 17
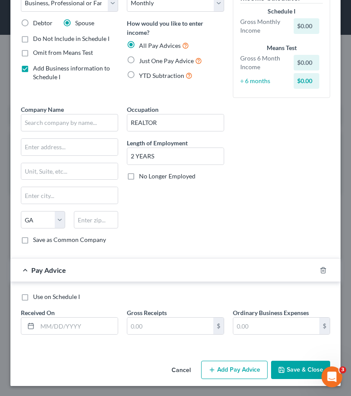
click at [33, 297] on label "Use on Schedule I" at bounding box center [56, 296] width 47 height 9
click at [37, 297] on input "Use on Schedule I" at bounding box center [40, 295] width 6 height 6
click at [61, 327] on input "text" at bounding box center [77, 325] width 80 height 17
click at [47, 327] on input "text" at bounding box center [77, 325] width 80 height 17
click at [219, 371] on button "Add Pay Advice" at bounding box center [234, 369] width 67 height 18
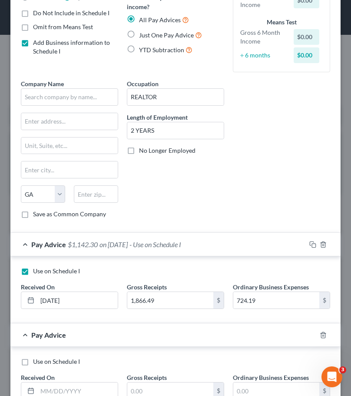
scroll to position [142, 0]
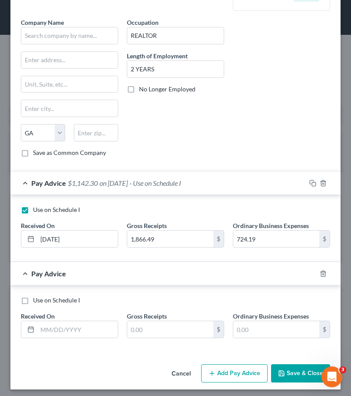
click at [33, 301] on label "Use on Schedule I" at bounding box center [56, 300] width 47 height 9
click at [37, 301] on input "Use on Schedule I" at bounding box center [40, 299] width 6 height 6
click at [60, 331] on input "text" at bounding box center [77, 329] width 80 height 17
click at [293, 372] on button "Save & Close" at bounding box center [300, 373] width 59 height 18
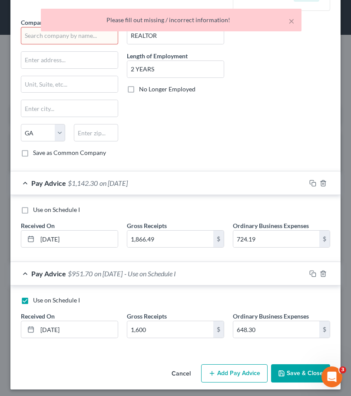
click at [159, 137] on div "Occupation REALTOR Length of Employment 2 YEARS No Longer Employed" at bounding box center [176, 91] width 106 height 146
click at [81, 34] on div "× Please fill out missing / incorrect information!" at bounding box center [171, 22] width 351 height 27
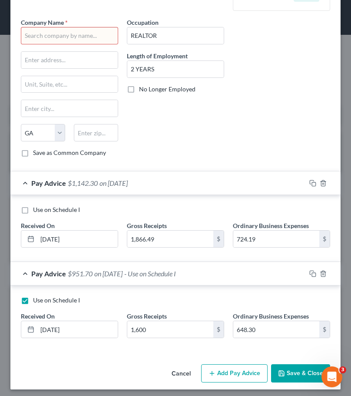
click at [84, 37] on input "text" at bounding box center [69, 35] width 97 height 17
click at [165, 124] on div "Occupation REALTOR Length of Employment 2 YEARS No Longer Employed" at bounding box center [176, 91] width 106 height 146
click at [33, 209] on label "Use on Schedule I" at bounding box center [56, 209] width 47 height 9
click at [37, 209] on input "Use on Schedule I" at bounding box center [40, 208] width 6 height 6
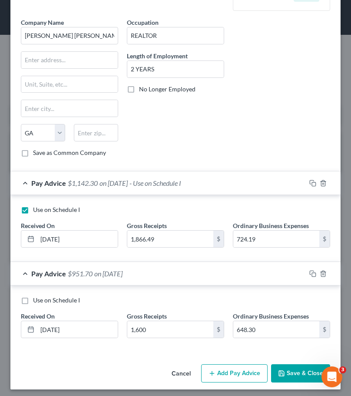
click at [33, 301] on label "Use on Schedule I" at bounding box center [56, 300] width 47 height 9
click at [37, 301] on input "Use on Schedule I" at bounding box center [40, 299] width 6 height 6
click at [218, 377] on button "Add Pay Advice" at bounding box center [234, 373] width 67 height 18
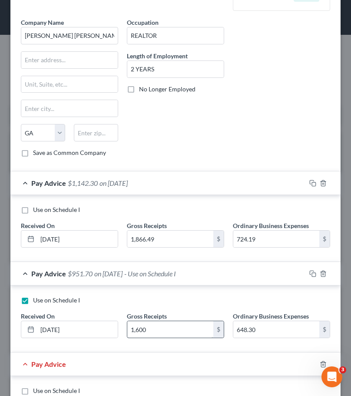
scroll to position [236, 0]
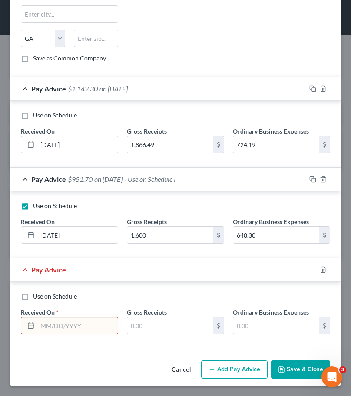
click at [33, 298] on label "Use on Schedule I" at bounding box center [56, 296] width 47 height 9
click at [37, 297] on input "Use on Schedule I" at bounding box center [40, 295] width 6 height 6
click at [57, 327] on input "text" at bounding box center [77, 325] width 80 height 17
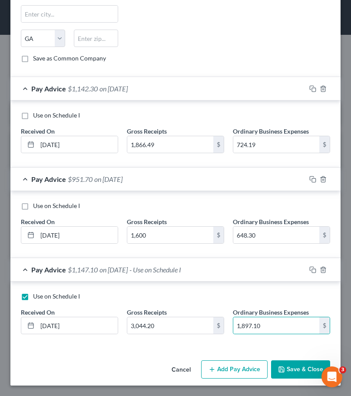
click at [283, 371] on button "Save & Close" at bounding box center [300, 369] width 59 height 18
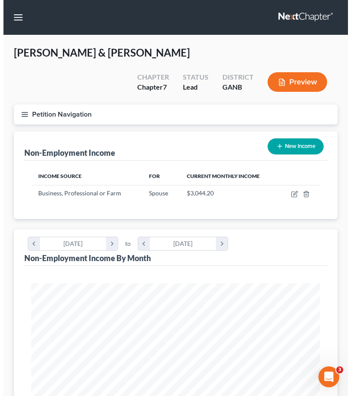
scroll to position [434621, 434459]
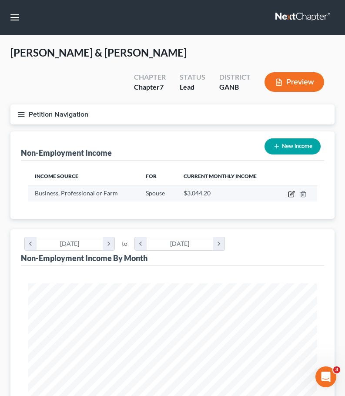
click at [294, 196] on icon "button" at bounding box center [291, 193] width 7 height 7
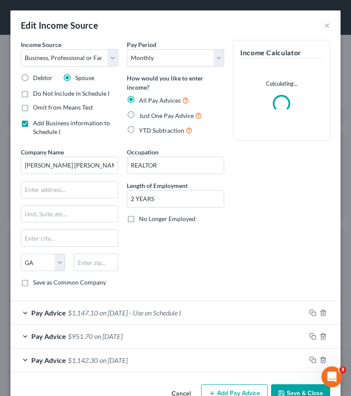
scroll to position [148, 313]
click at [275, 250] on div "Company Name * [PERSON_NAME] [PERSON_NAME] REALTORS ATLANTA [GEOGRAPHIC_DATA] […" at bounding box center [176, 220] width 318 height 146
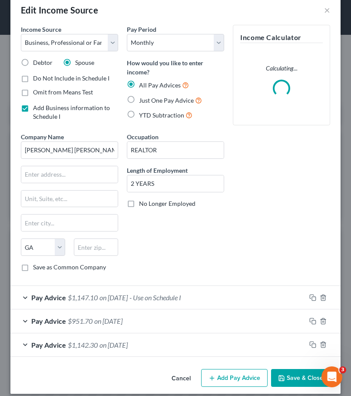
scroll to position [23, 0]
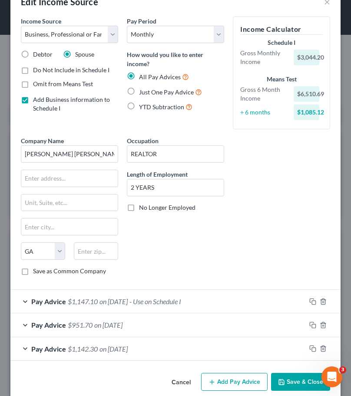
click at [223, 383] on button "Add Pay Advice" at bounding box center [234, 382] width 67 height 18
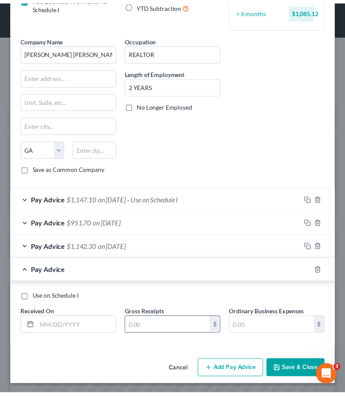
scroll to position [126, 0]
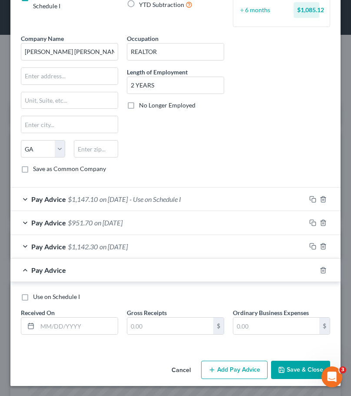
click at [33, 296] on label "Use on Schedule I" at bounding box center [56, 296] width 47 height 9
click at [37, 296] on input "Use on Schedule I" at bounding box center [40, 295] width 6 height 6
click at [57, 330] on input "text" at bounding box center [77, 325] width 80 height 17
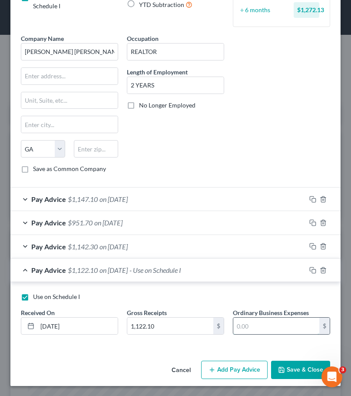
click at [251, 327] on input "text" at bounding box center [276, 325] width 86 height 17
click at [289, 366] on button "Save & Close" at bounding box center [300, 369] width 59 height 18
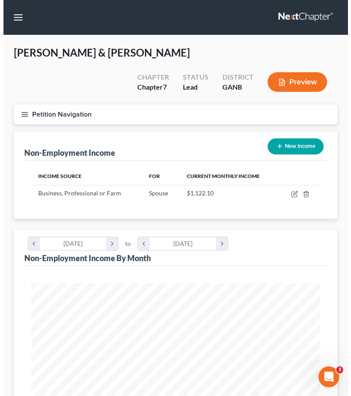
scroll to position [434621, 434459]
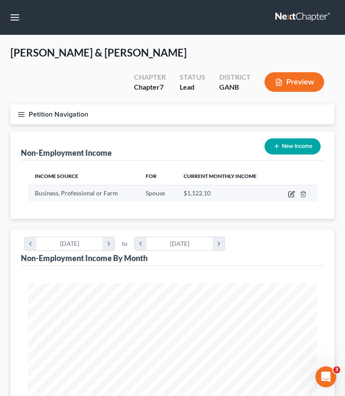
click at [291, 193] on icon "button" at bounding box center [291, 193] width 7 height 7
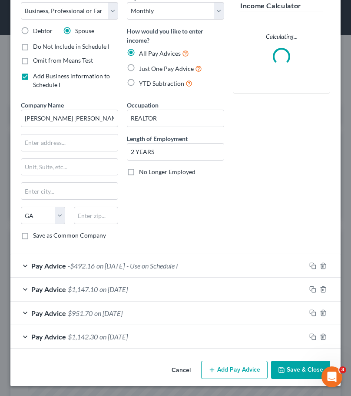
scroll to position [47, 0]
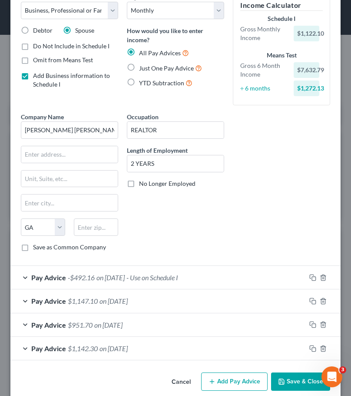
click at [231, 379] on button "Add Pay Advice" at bounding box center [234, 381] width 67 height 18
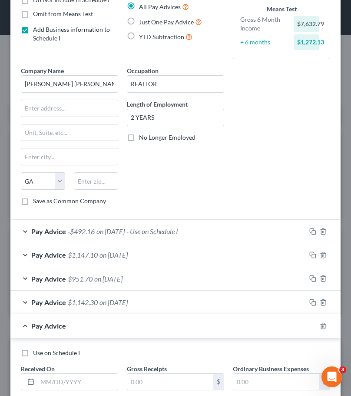
scroll to position [150, 0]
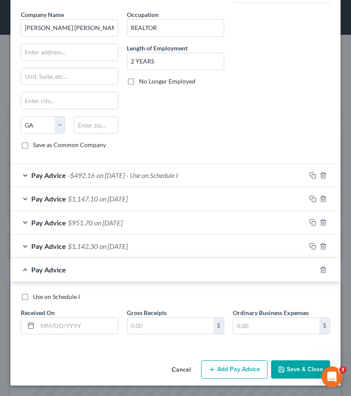
click at [33, 293] on label "Use on Schedule I" at bounding box center [56, 296] width 47 height 9
click at [37, 293] on input "Use on Schedule I" at bounding box center [40, 295] width 6 height 6
click at [47, 326] on input "text" at bounding box center [77, 325] width 80 height 17
click at [148, 323] on input "text" at bounding box center [170, 325] width 86 height 17
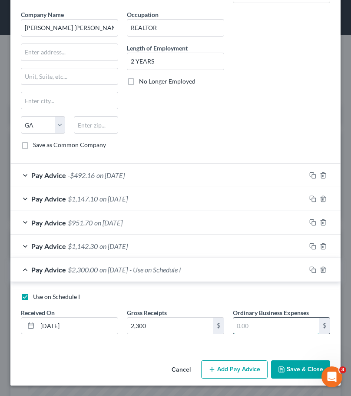
click at [250, 322] on input "text" at bounding box center [276, 325] width 86 height 17
click at [221, 367] on button "Add Pay Advice" at bounding box center [234, 369] width 67 height 18
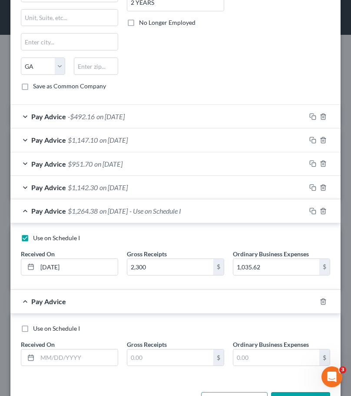
scroll to position [240, 0]
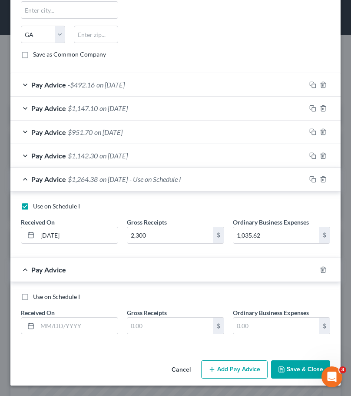
click at [33, 297] on label "Use on Schedule I" at bounding box center [56, 296] width 47 height 9
click at [37, 297] on input "Use on Schedule I" at bounding box center [40, 295] width 6 height 6
click at [41, 326] on input "text" at bounding box center [77, 325] width 80 height 17
click at [132, 325] on input "text" at bounding box center [170, 325] width 86 height 17
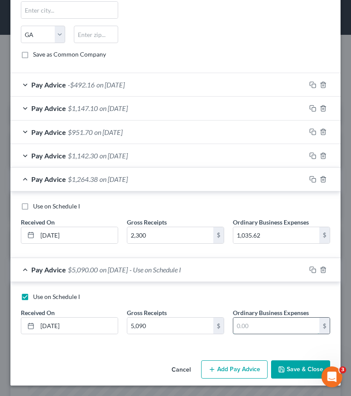
click at [251, 324] on input "text" at bounding box center [276, 325] width 86 height 17
click at [253, 328] on input "text" at bounding box center [276, 325] width 86 height 17
click at [264, 235] on input "1,035.62" at bounding box center [276, 235] width 86 height 17
click at [262, 237] on input "1,035.62" at bounding box center [276, 235] width 86 height 17
drag, startPoint x: 262, startPoint y: 237, endPoint x: 229, endPoint y: 238, distance: 33.1
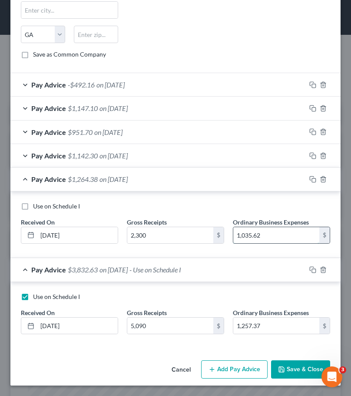
click at [233, 238] on div "1,035.62 $" at bounding box center [281, 235] width 97 height 17
click at [33, 207] on label "Use on Schedule I" at bounding box center [56, 206] width 47 height 9
click at [37, 207] on input "Use on Schedule I" at bounding box center [40, 205] width 6 height 6
click at [33, 296] on label "Use on Schedule I" at bounding box center [56, 296] width 47 height 9
click at [37, 296] on input "Use on Schedule I" at bounding box center [40, 295] width 6 height 6
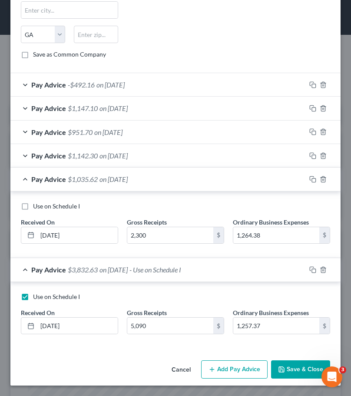
click at [28, 180] on div "Pay Advice $1,035.62 on [DATE]" at bounding box center [158, 178] width 296 height 23
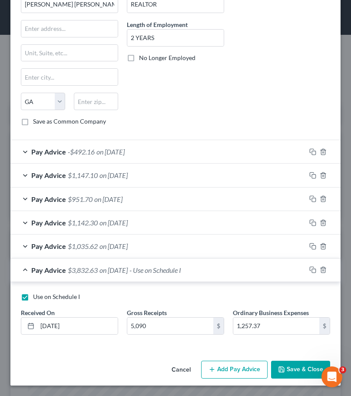
scroll to position [173, 0]
click at [27, 268] on div "Pay Advice $3,832.63 on [DATE] - Use on Schedule I" at bounding box center [158, 269] width 296 height 23
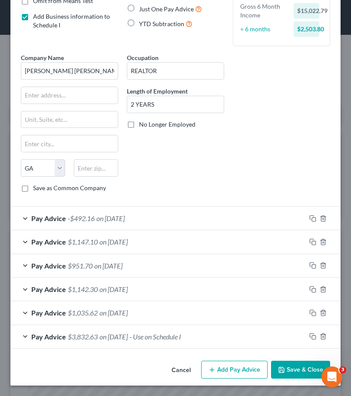
scroll to position [107, 0]
click at [25, 216] on div "Pay Advice -$492.16 on [DATE]" at bounding box center [158, 218] width 296 height 23
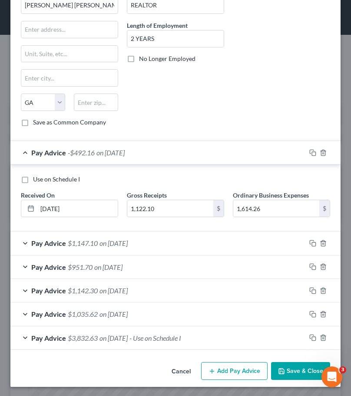
scroll to position [173, 0]
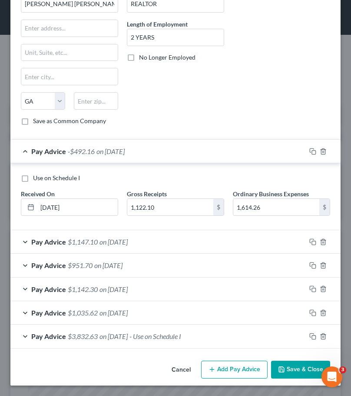
click at [97, 240] on span "$1,147.10" at bounding box center [83, 241] width 30 height 8
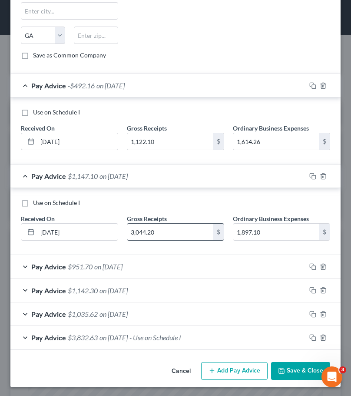
scroll to position [240, 0]
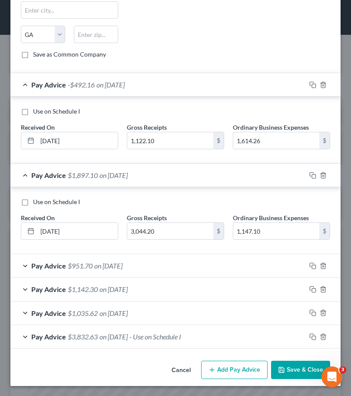
click at [148, 265] on div "Pay Advice $951.70 on [DATE]" at bounding box center [158, 265] width 296 height 23
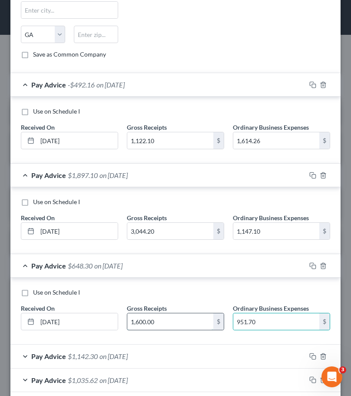
click at [192, 323] on input "1,600.00" at bounding box center [170, 321] width 86 height 17
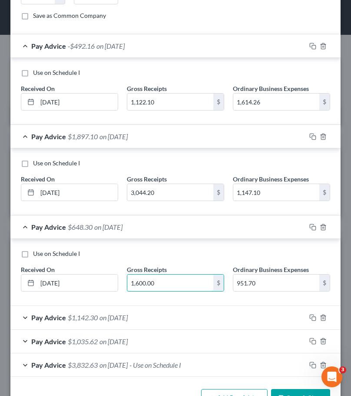
scroll to position [307, 0]
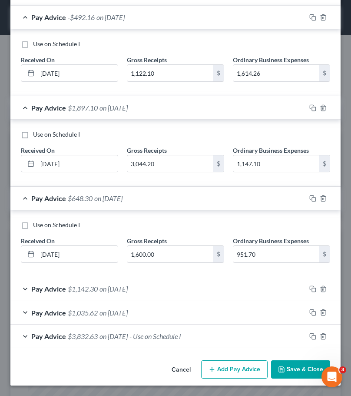
click at [27, 288] on div "Pay Advice $1,142.30 on [DATE]" at bounding box center [158, 288] width 296 height 23
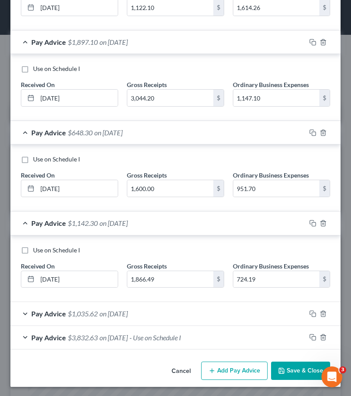
scroll to position [374, 0]
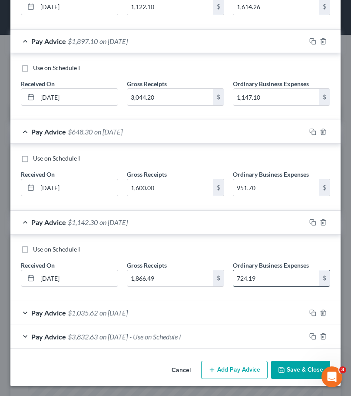
click at [260, 277] on input "724.19" at bounding box center [276, 278] width 86 height 17
click at [260, 277] on input "1,142.30" at bounding box center [276, 278] width 86 height 17
click at [275, 252] on div "Use on Schedule I" at bounding box center [176, 249] width 310 height 9
click at [30, 313] on div "Pay Advice $1,035.62 on [DATE]" at bounding box center [158, 312] width 296 height 23
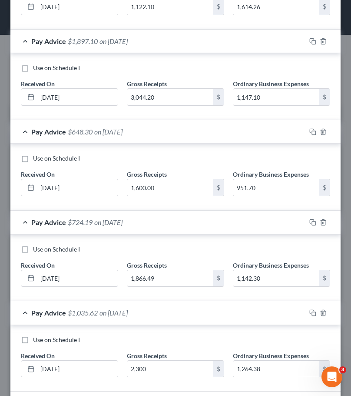
click at [254, 69] on div "Use on Schedule I" at bounding box center [176, 67] width 310 height 9
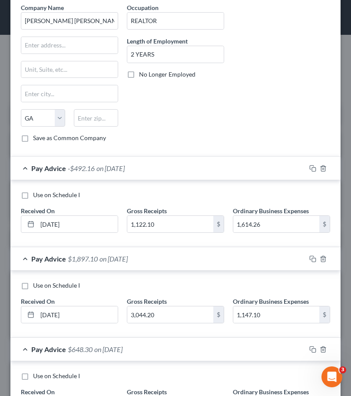
scroll to position [0, 0]
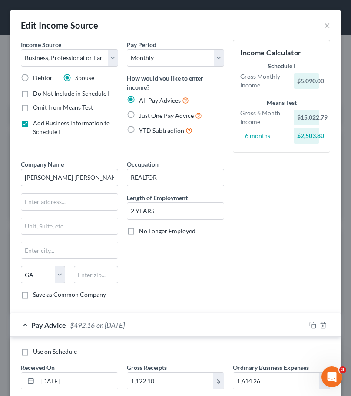
click at [279, 220] on div "Company Name * [PERSON_NAME] [PERSON_NAME] REALTORS ATLANTA [GEOGRAPHIC_DATA] […" at bounding box center [176, 233] width 318 height 146
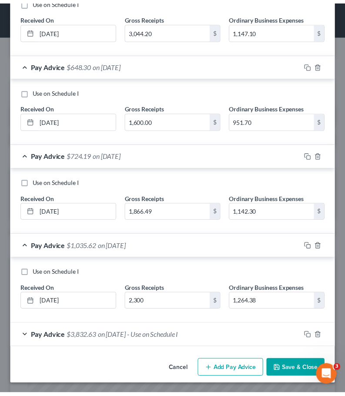
scroll to position [441, 0]
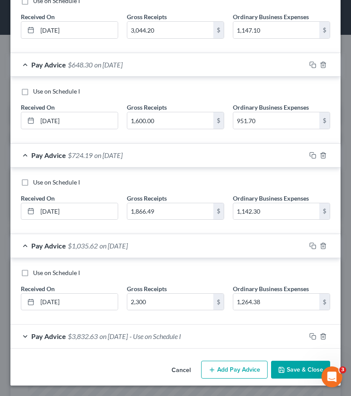
click at [33, 273] on label "Use on Schedule I" at bounding box center [56, 272] width 47 height 9
click at [37, 273] on input "Use on Schedule I" at bounding box center [40, 271] width 6 height 6
click at [283, 366] on button "Save & Close" at bounding box center [300, 369] width 59 height 18
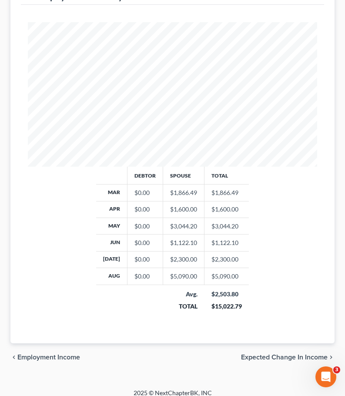
scroll to position [269, 0]
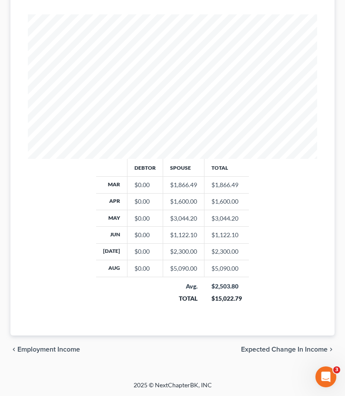
click at [264, 350] on span "Expected Change in Income" at bounding box center [284, 349] width 87 height 7
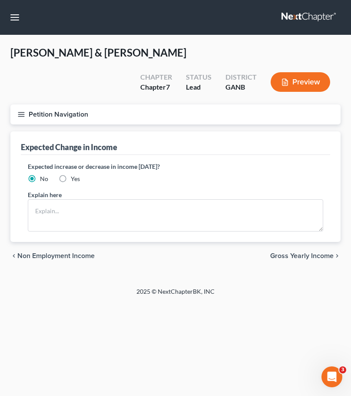
click at [300, 257] on span "Gross Yearly Income" at bounding box center [301, 255] width 63 height 7
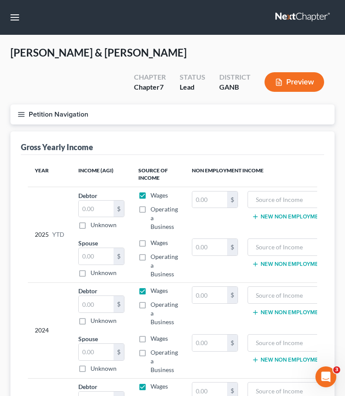
click at [40, 113] on button "Petition Navigation" at bounding box center [172, 114] width 324 height 20
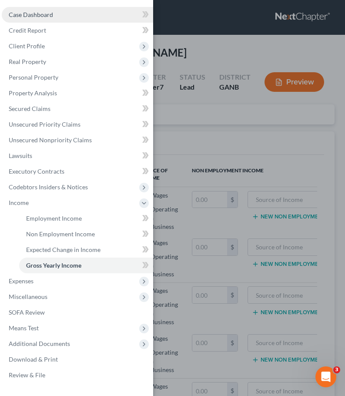
click at [90, 19] on link "Case Dashboard" at bounding box center [77, 15] width 151 height 16
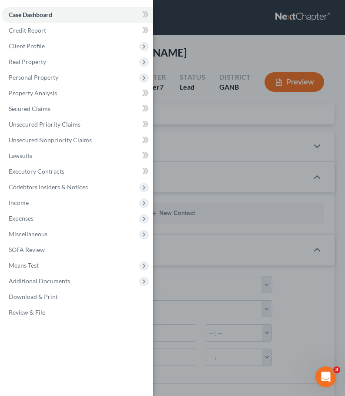
click at [217, 36] on div "Case Dashboard Payments Invoices Payments Payments Credit Report Client Profile" at bounding box center [172, 198] width 345 height 396
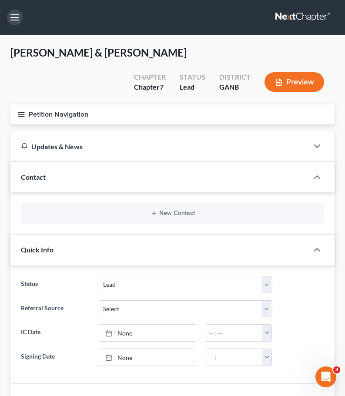
click at [13, 21] on button "button" at bounding box center [15, 18] width 16 height 16
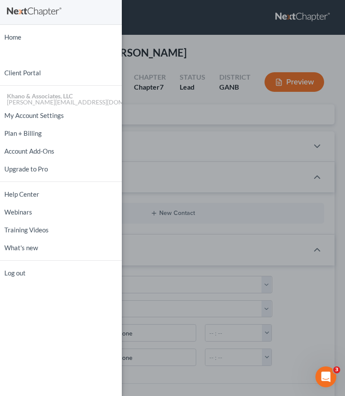
click at [143, 7] on div "Home New Case Client Portal Khano & Associates, LLC [PERSON_NAME][EMAIL_ADDRESS…" at bounding box center [172, 198] width 345 height 396
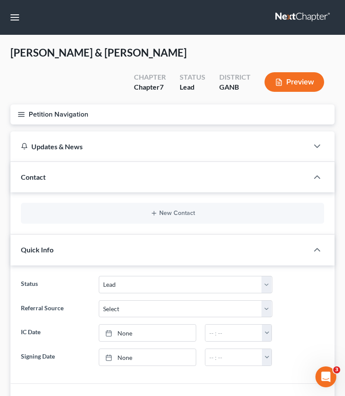
click at [23, 113] on icon "button" at bounding box center [21, 114] width 8 height 8
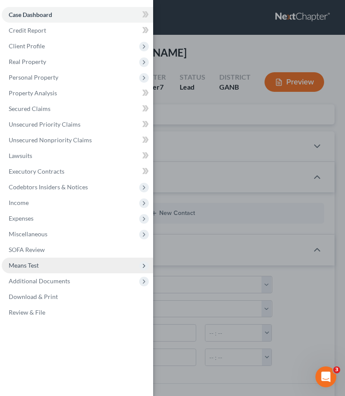
click at [42, 264] on span "Means Test" at bounding box center [77, 265] width 151 height 16
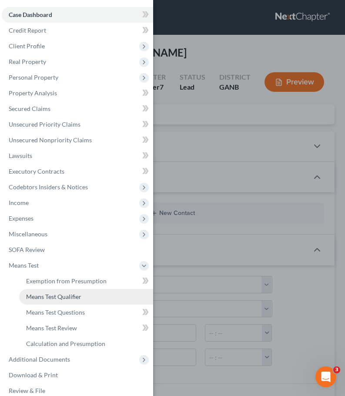
click at [78, 296] on span "Means Test Qualifier" at bounding box center [53, 296] width 55 height 7
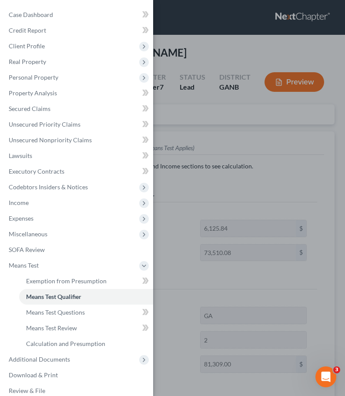
click at [322, 159] on div "Case Dashboard Payments Invoices Payments Payments Credit Report Client Profile" at bounding box center [172, 198] width 345 height 396
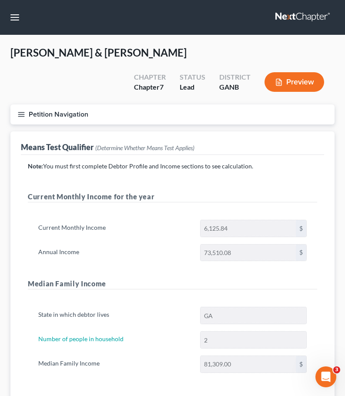
click at [76, 114] on button "Petition Navigation" at bounding box center [172, 114] width 324 height 20
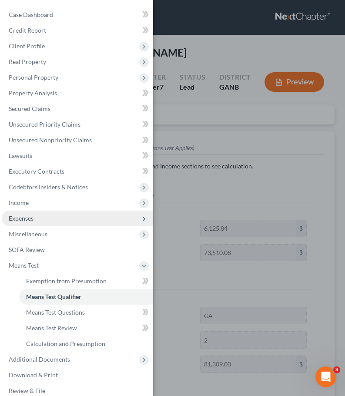
click at [58, 217] on span "Expenses" at bounding box center [77, 218] width 151 height 16
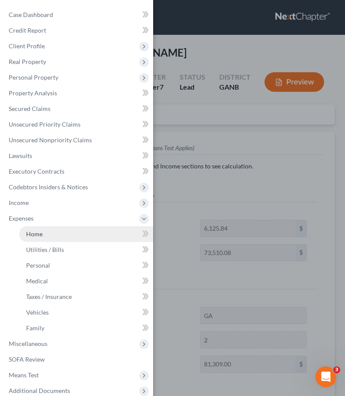
click at [60, 236] on link "Home" at bounding box center [86, 234] width 134 height 16
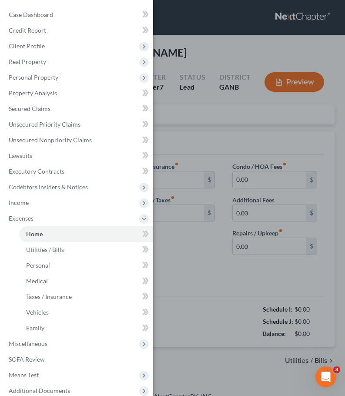
click at [265, 47] on div "Case Dashboard Payments Invoices Payments Payments Credit Report Client Profile" at bounding box center [172, 198] width 345 height 396
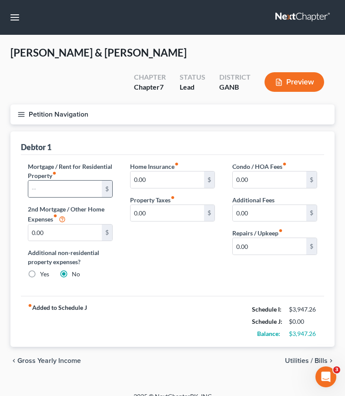
click at [104, 189] on div "$" at bounding box center [107, 188] width 10 height 17
click at [79, 183] on input "text" at bounding box center [64, 188] width 73 height 17
click at [21, 110] on button "Petition Navigation" at bounding box center [172, 114] width 324 height 20
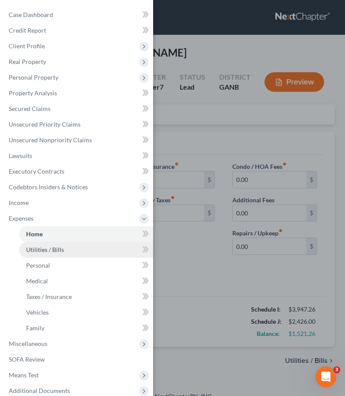
click at [54, 252] on span "Utilities / Bills" at bounding box center [45, 249] width 38 height 7
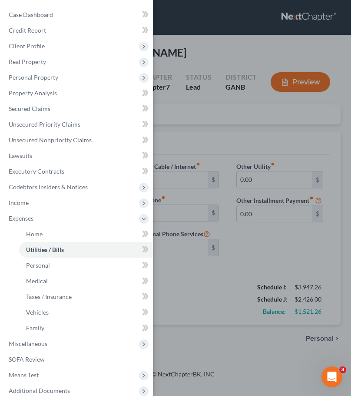
click at [233, 276] on div "Case Dashboard Payments Invoices Payments Payments Credit Report Client Profile" at bounding box center [175, 198] width 351 height 396
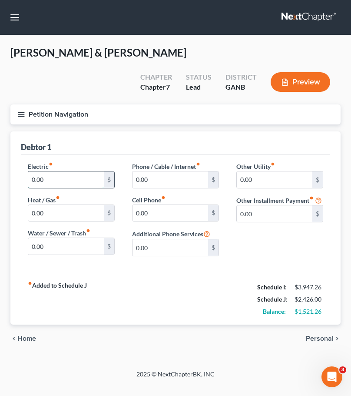
click at [44, 181] on input "0.00" at bounding box center [66, 179] width 76 height 17
click at [45, 210] on input "0.00" at bounding box center [66, 213] width 76 height 17
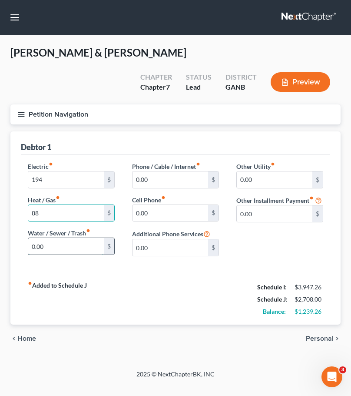
click at [40, 240] on input "0.00" at bounding box center [66, 246] width 76 height 17
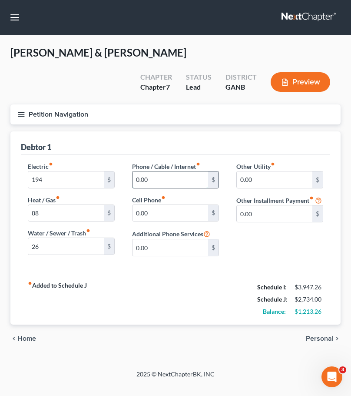
click at [148, 177] on input "0.00" at bounding box center [171, 179] width 76 height 17
click at [163, 215] on input "0.00" at bounding box center [171, 213] width 76 height 17
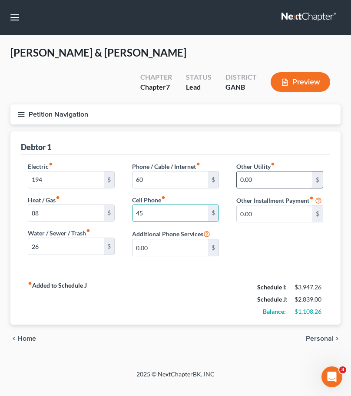
click at [253, 175] on input "0.00" at bounding box center [275, 179] width 76 height 17
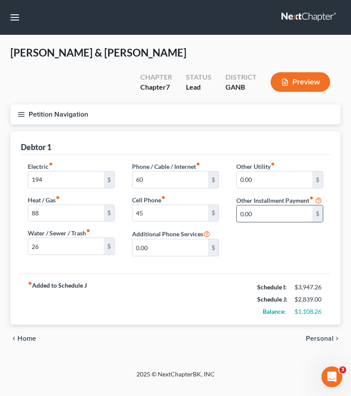
click at [253, 222] on input "0.00" at bounding box center [275, 213] width 76 height 17
click at [256, 176] on input "0.00" at bounding box center [275, 179] width 76 height 17
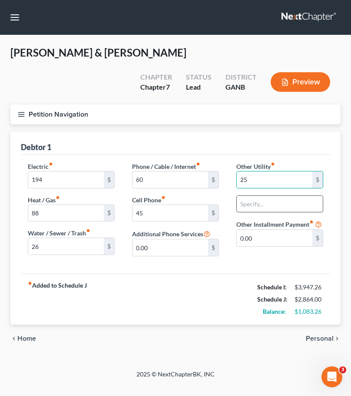
click at [253, 206] on input "text" at bounding box center [280, 204] width 86 height 17
click at [261, 177] on input "25" at bounding box center [275, 179] width 76 height 17
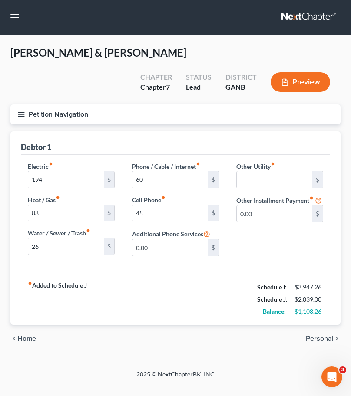
click at [26, 113] on button "Petition Navigation" at bounding box center [175, 114] width 330 height 20
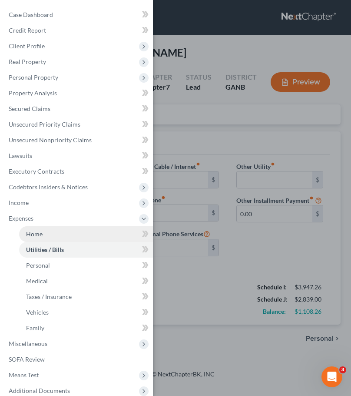
click at [76, 235] on link "Home" at bounding box center [86, 234] width 134 height 16
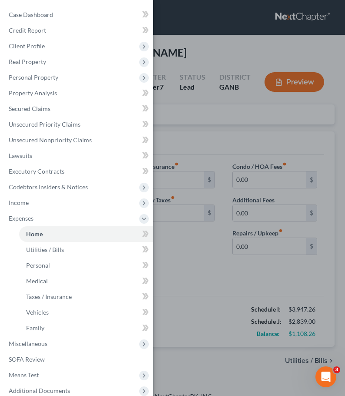
click at [196, 270] on div "Case Dashboard Payments Invoices Payments Payments Credit Report Client Profile" at bounding box center [172, 198] width 345 height 396
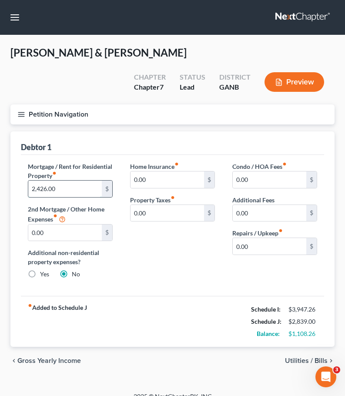
click at [74, 190] on input "2,426.00" at bounding box center [64, 188] width 73 height 17
click at [33, 115] on button "Petition Navigation" at bounding box center [172, 114] width 324 height 20
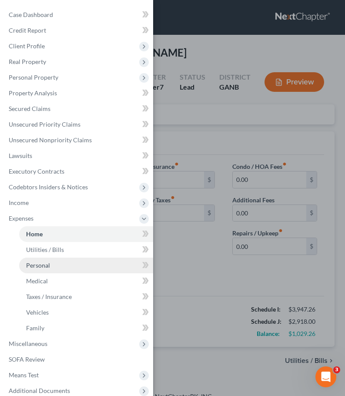
click at [63, 264] on link "Personal" at bounding box center [86, 265] width 134 height 16
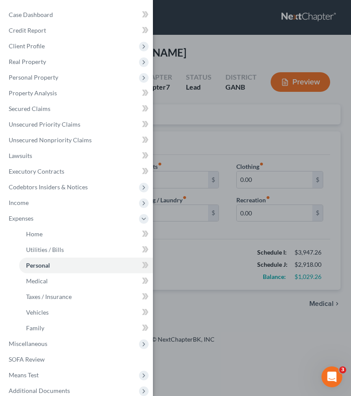
click at [193, 256] on div "Case Dashboard Payments Invoices Payments Payments Credit Report Client Profile" at bounding box center [175, 198] width 351 height 396
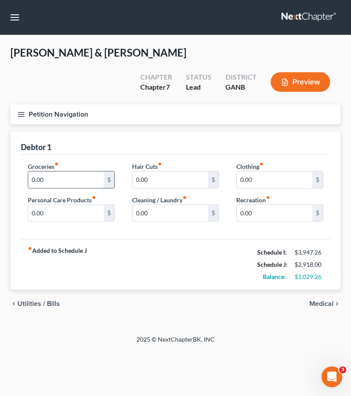
click at [71, 183] on input "0.00" at bounding box center [66, 179] width 76 height 17
click at [63, 179] on input "0.00" at bounding box center [66, 179] width 76 height 17
click at [79, 180] on input "0.00" at bounding box center [66, 179] width 76 height 17
click at [163, 182] on input "0.00" at bounding box center [171, 179] width 76 height 17
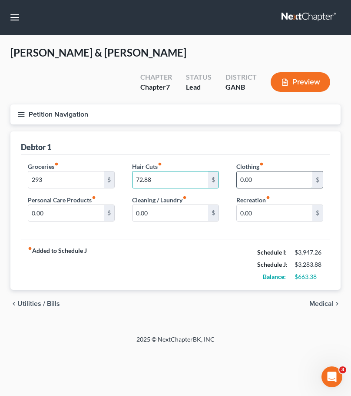
click at [247, 179] on input "0.00" at bounding box center [275, 179] width 76 height 17
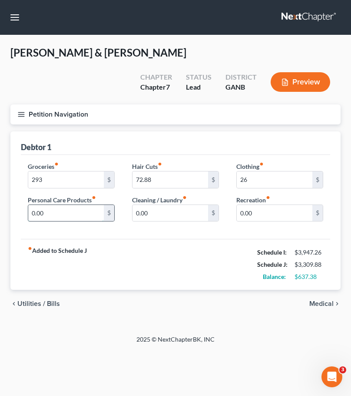
click at [47, 211] on input "0.00" at bounding box center [66, 213] width 76 height 17
click at [156, 214] on input "0.00" at bounding box center [171, 213] width 76 height 17
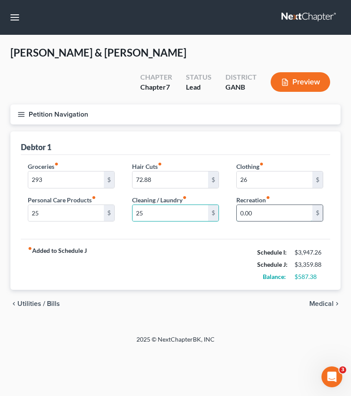
click at [246, 209] on input "0.00" at bounding box center [275, 213] width 76 height 17
click at [192, 252] on div "fiber_manual_record Added to Schedule J Schedule I: $3,947.26 Schedule J: $3,38…" at bounding box center [176, 264] width 310 height 51
click at [322, 304] on span "Medical" at bounding box center [322, 303] width 24 height 7
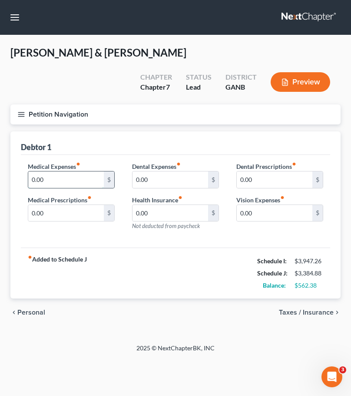
click at [56, 177] on input "0.00" at bounding box center [66, 179] width 76 height 17
click at [73, 210] on input "0.00" at bounding box center [66, 213] width 76 height 17
click at [143, 211] on input "0.00" at bounding box center [171, 213] width 76 height 17
click at [275, 216] on input "0.00" at bounding box center [275, 213] width 76 height 17
click at [323, 313] on span "Taxes / Insurance" at bounding box center [306, 312] width 55 height 7
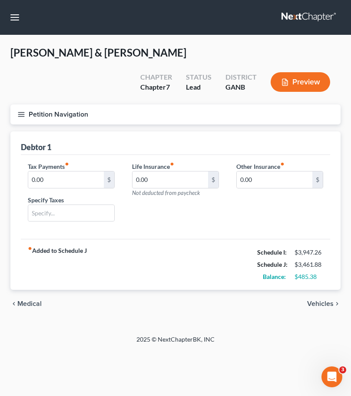
click at [324, 301] on span "Vehicles" at bounding box center [320, 303] width 27 height 7
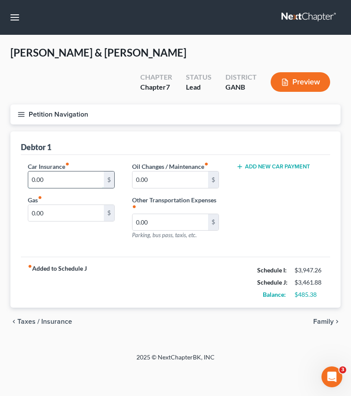
click at [64, 180] on input "0.00" at bounding box center [66, 179] width 76 height 17
click at [149, 182] on input "0.00" at bounding box center [171, 179] width 76 height 17
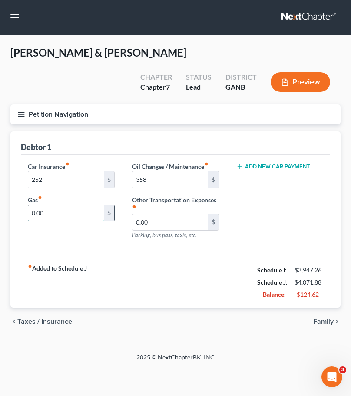
click at [55, 208] on input "0.00" at bounding box center [66, 213] width 76 height 17
click at [163, 224] on input "0.00" at bounding box center [171, 222] width 76 height 17
click at [321, 318] on span "Family" at bounding box center [323, 321] width 20 height 7
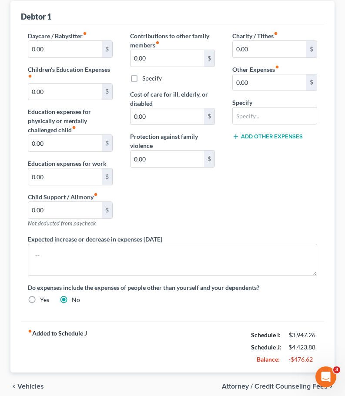
scroll to position [167, 0]
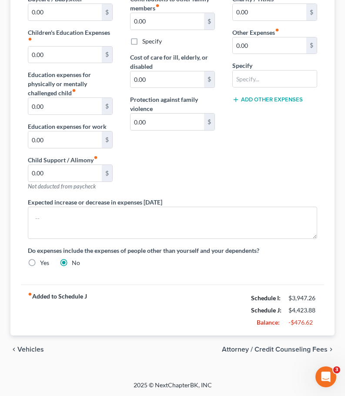
click at [300, 350] on span "Attorney / Credit Counseling Fees" at bounding box center [275, 349] width 106 height 7
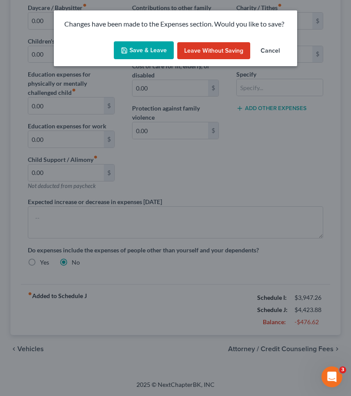
click at [137, 47] on button "Save & Leave" at bounding box center [144, 50] width 60 height 18
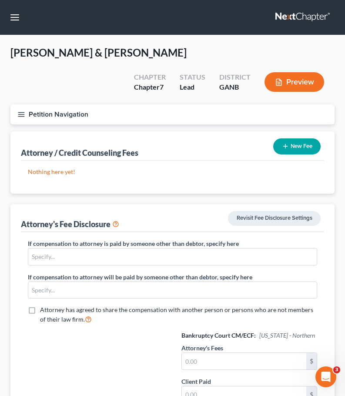
click at [295, 80] on button "Preview" at bounding box center [294, 82] width 60 height 20
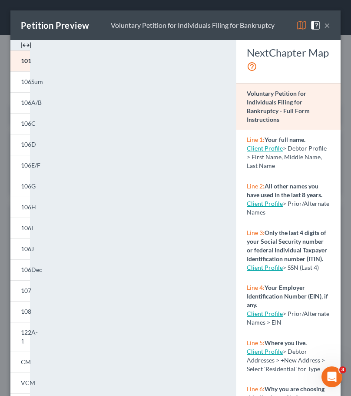
click at [271, 207] on link "Client Profile" at bounding box center [265, 203] width 36 height 7
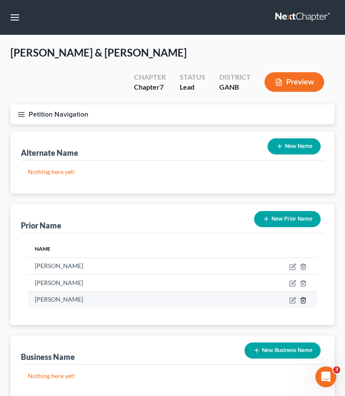
click at [304, 299] on icon "button" at bounding box center [303, 300] width 7 height 7
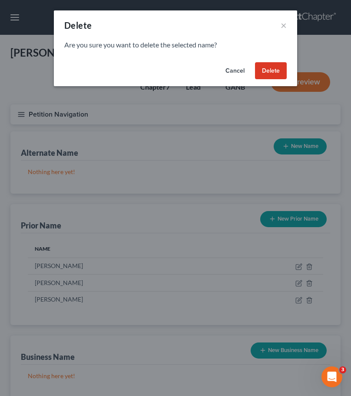
click at [276, 69] on button "Delete" at bounding box center [271, 70] width 32 height 17
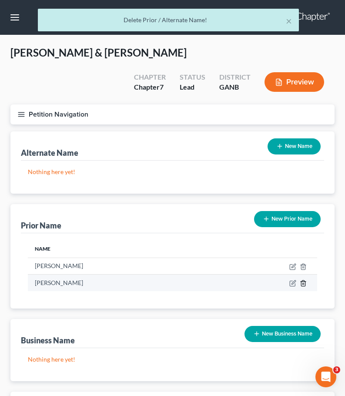
click at [304, 284] on icon "button" at bounding box center [303, 283] width 7 height 7
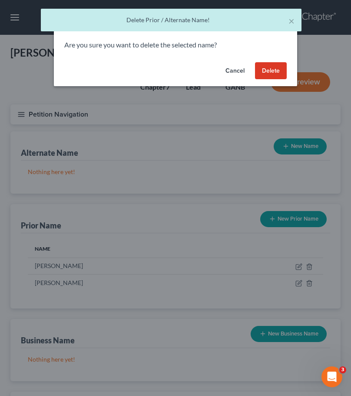
click at [277, 73] on button "Delete" at bounding box center [271, 70] width 32 height 17
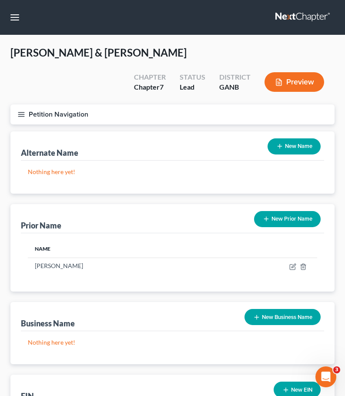
click at [293, 78] on button "Preview" at bounding box center [294, 82] width 60 height 20
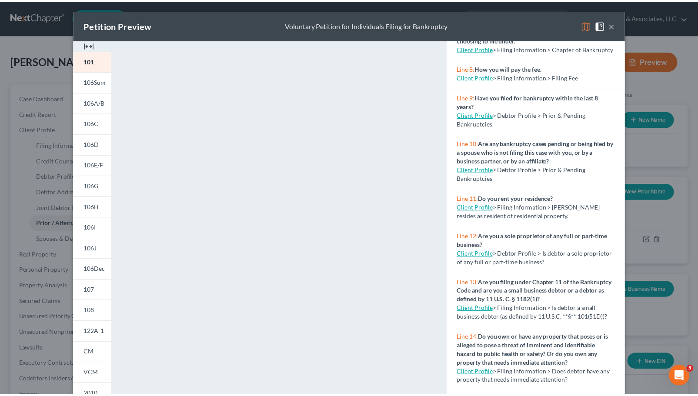
scroll to position [304, 0]
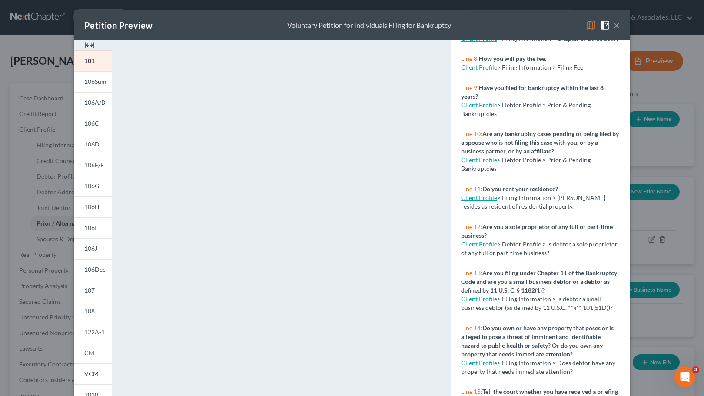
click at [614, 26] on button "×" at bounding box center [617, 25] width 6 height 10
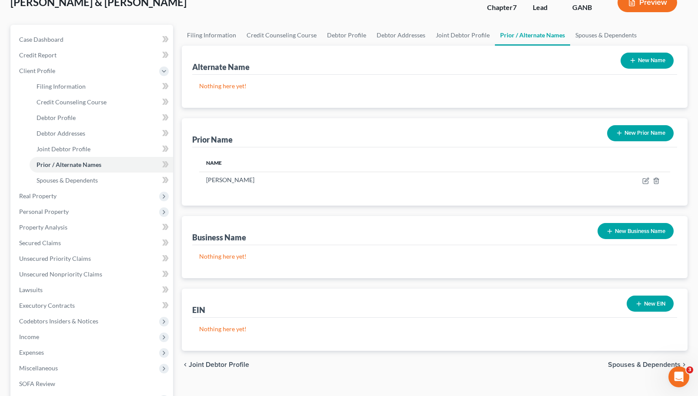
scroll to position [130, 0]
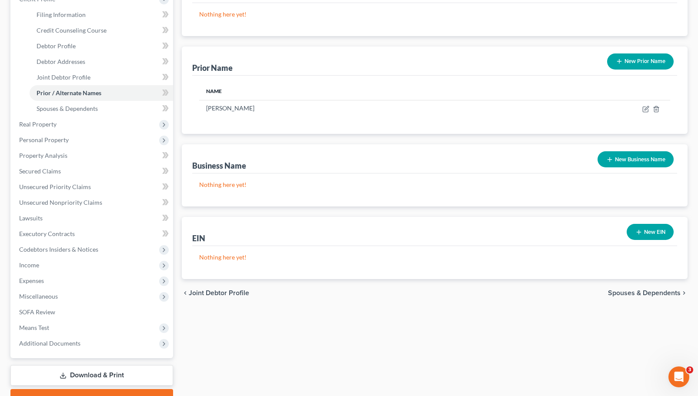
click at [227, 294] on span "Joint Debtor Profile" at bounding box center [219, 293] width 60 height 7
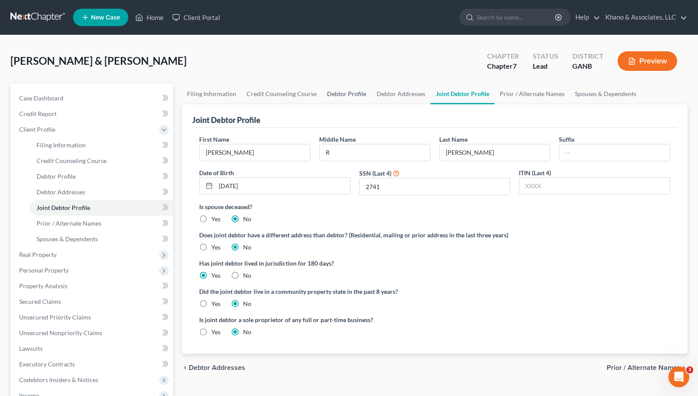
click at [334, 93] on link "Debtor Profile" at bounding box center [347, 93] width 50 height 21
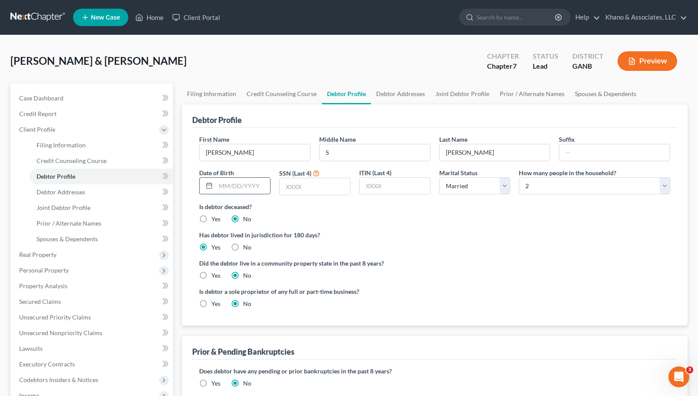
click at [241, 187] on input "text" at bounding box center [243, 186] width 54 height 17
click at [293, 187] on input "text" at bounding box center [315, 186] width 70 height 17
click at [460, 230] on label "Has debtor lived in jurisdiction for 180 days?" at bounding box center [434, 234] width 471 height 9
click at [402, 98] on link "Debtor Addresses" at bounding box center [400, 93] width 59 height 21
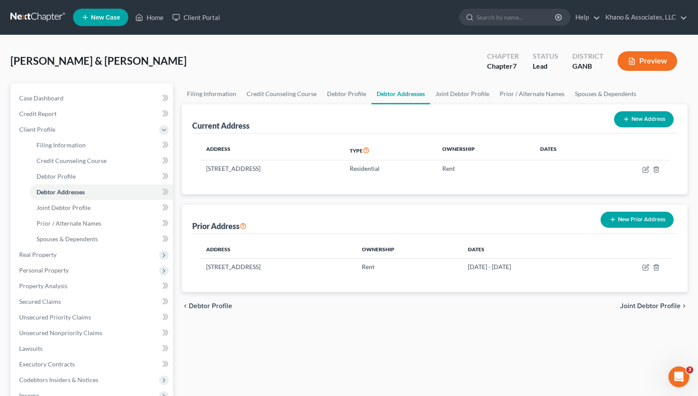
click at [640, 223] on button "New Prior Address" at bounding box center [636, 220] width 73 height 16
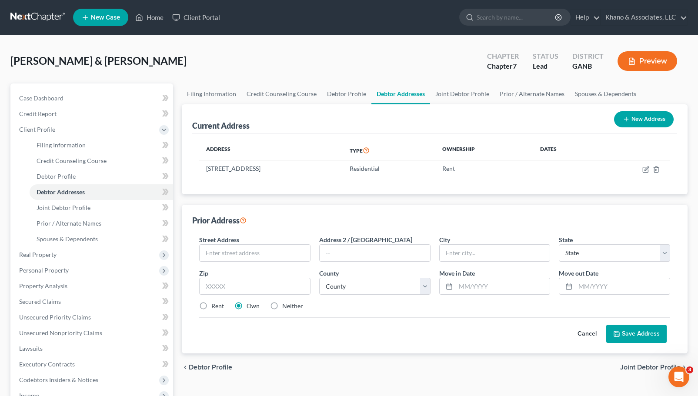
click at [211, 307] on label "Rent" at bounding box center [217, 306] width 13 height 9
click at [215, 307] on input "Rent" at bounding box center [218, 305] width 6 height 6
click at [230, 248] on input "text" at bounding box center [255, 253] width 110 height 17
click at [460, 282] on input "text" at bounding box center [503, 286] width 94 height 17
click at [449, 287] on icon at bounding box center [449, 286] width 7 height 7
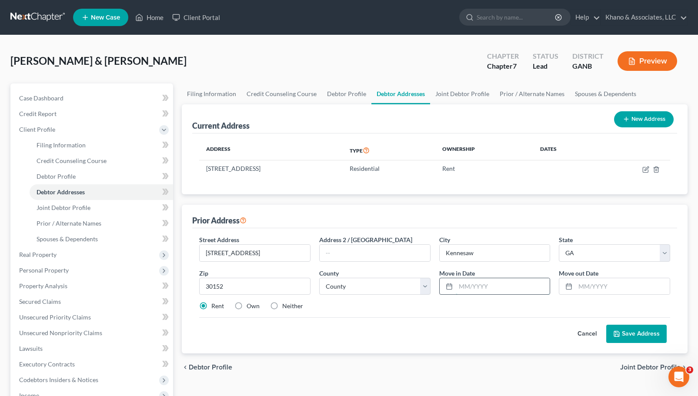
click at [462, 285] on input "text" at bounding box center [503, 286] width 94 height 17
click at [584, 287] on input "text" at bounding box center [622, 286] width 94 height 17
click at [639, 333] on button "Save Address" at bounding box center [636, 334] width 60 height 18
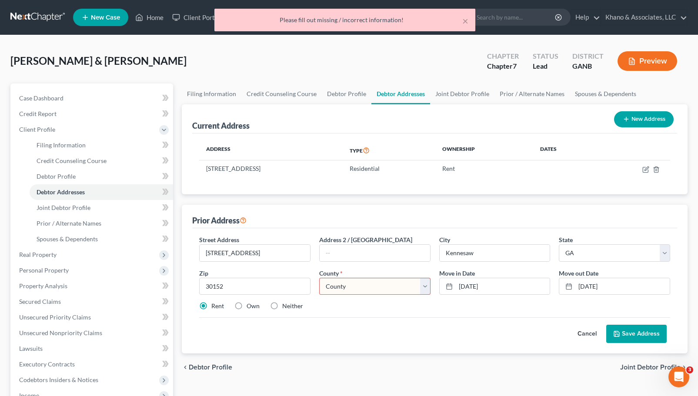
click at [420, 287] on select "County [GEOGRAPHIC_DATA] [GEOGRAPHIC_DATA] [GEOGRAPHIC_DATA] [GEOGRAPHIC_DATA] …" at bounding box center [374, 286] width 111 height 17
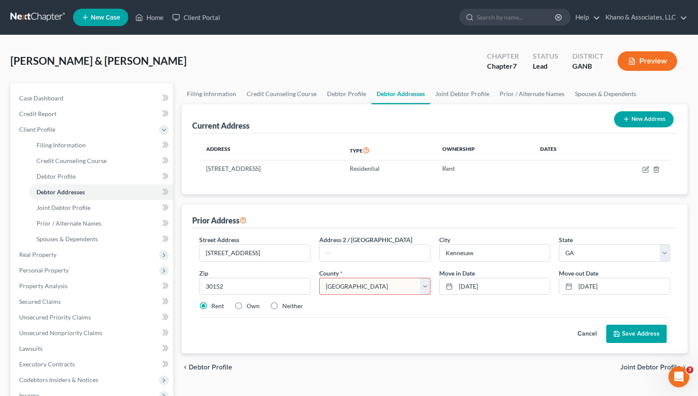
click at [319, 278] on select "County [GEOGRAPHIC_DATA] [GEOGRAPHIC_DATA] [GEOGRAPHIC_DATA] [GEOGRAPHIC_DATA] …" at bounding box center [374, 286] width 111 height 17
click at [632, 331] on button "Save Address" at bounding box center [636, 334] width 60 height 18
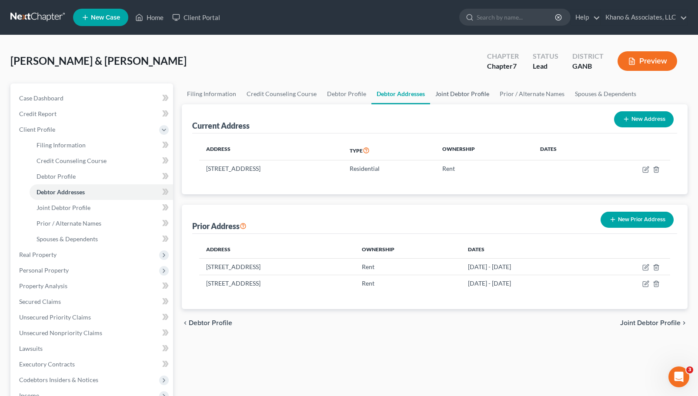
click at [472, 92] on link "Joint Debtor Profile" at bounding box center [462, 93] width 64 height 21
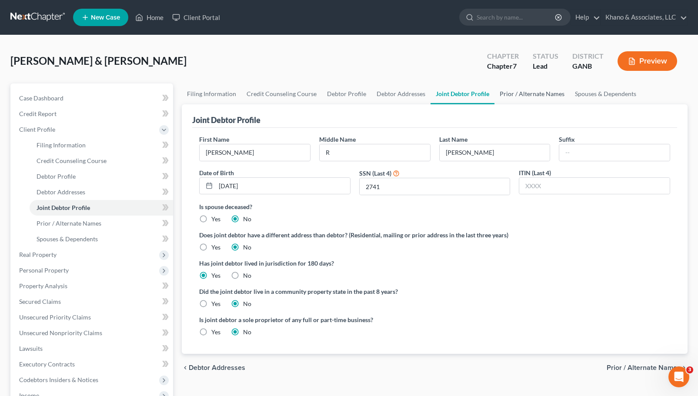
click at [535, 95] on link "Prior / Alternate Names" at bounding box center [531, 93] width 75 height 21
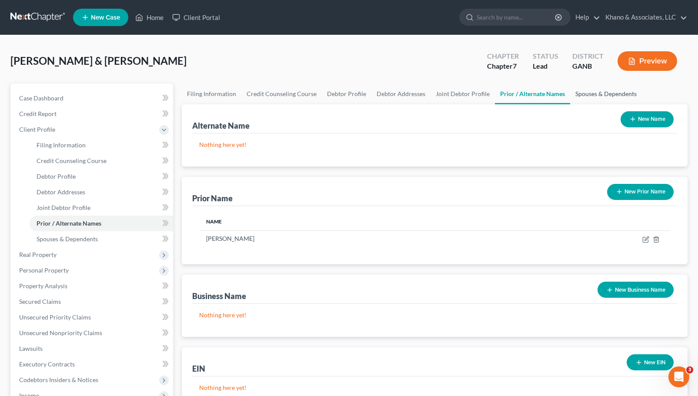
click at [607, 93] on link "Spouses & Dependents" at bounding box center [606, 93] width 72 height 21
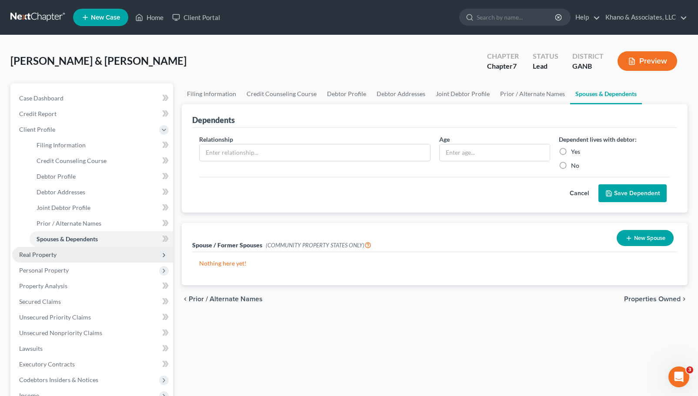
click at [50, 256] on span "Real Property" at bounding box center [37, 254] width 37 height 7
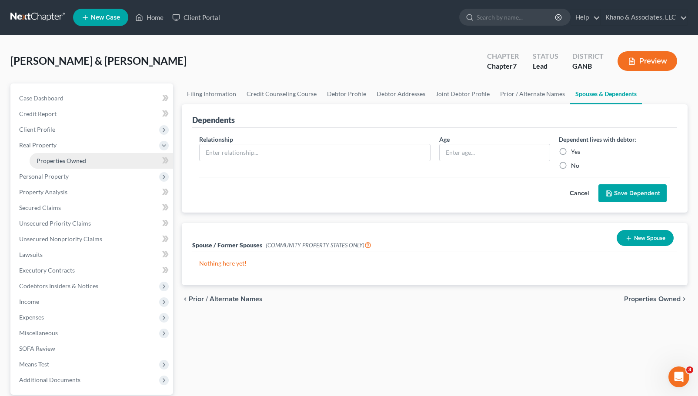
click at [85, 160] on span "Properties Owned" at bounding box center [62, 160] width 50 height 7
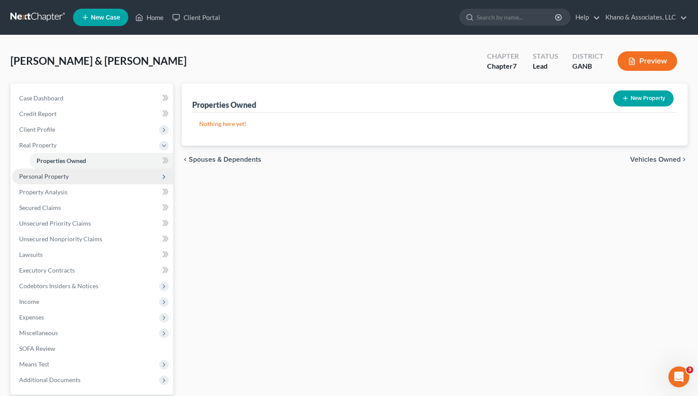
click at [72, 178] on span "Personal Property" at bounding box center [92, 177] width 161 height 16
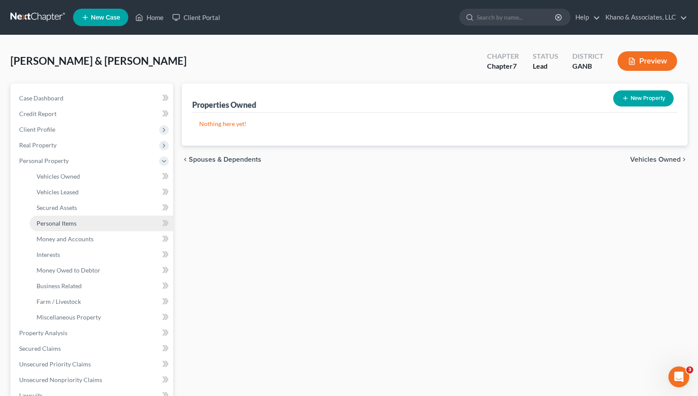
click at [70, 226] on span "Personal Items" at bounding box center [57, 223] width 40 height 7
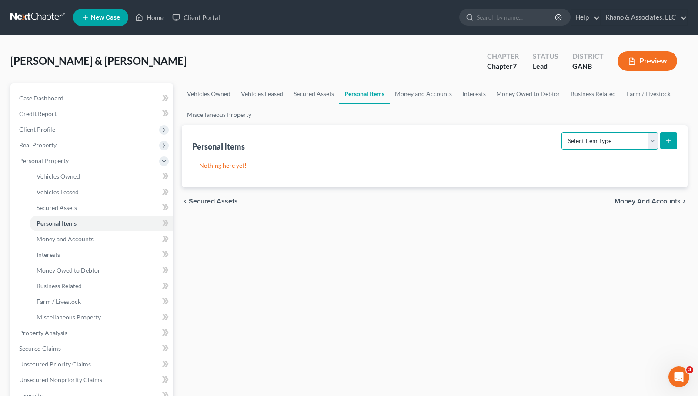
click at [653, 141] on select "Select Item Type Clothing Collectibles Of Value Electronics Firearms Household …" at bounding box center [609, 140] width 97 height 17
click at [562, 132] on select "Select Item Type Clothing Collectibles Of Value Electronics Firearms Household …" at bounding box center [609, 140] width 97 height 17
click at [673, 136] on button "submit" at bounding box center [668, 140] width 17 height 17
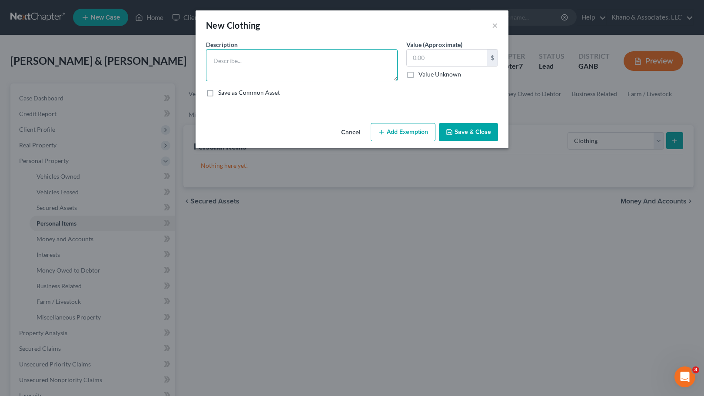
click at [241, 58] on textarea at bounding box center [302, 65] width 192 height 32
click at [218, 93] on label "Save as Common Asset" at bounding box center [249, 92] width 62 height 9
click at [222, 93] on input "Save as Common Asset" at bounding box center [225, 91] width 6 height 6
click at [460, 132] on button "Save & Close" at bounding box center [468, 132] width 59 height 18
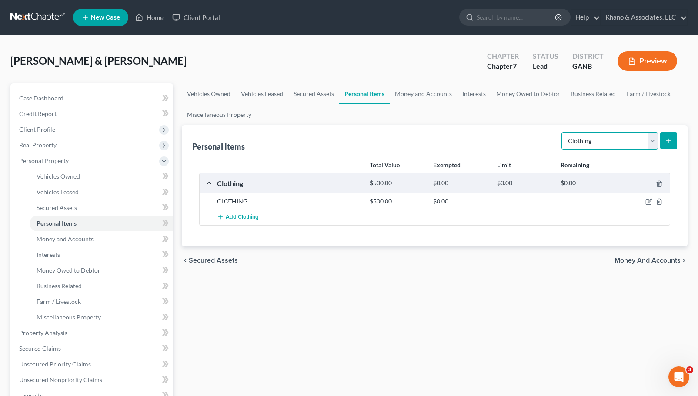
click at [653, 140] on select "Select Item Type Clothing Collectibles Of Value Electronics Firearms Household …" at bounding box center [609, 140] width 97 height 17
click at [562, 132] on select "Select Item Type Clothing Collectibles Of Value Electronics Firearms Household …" at bounding box center [609, 140] width 97 height 17
click at [675, 140] on button "submit" at bounding box center [668, 140] width 17 height 17
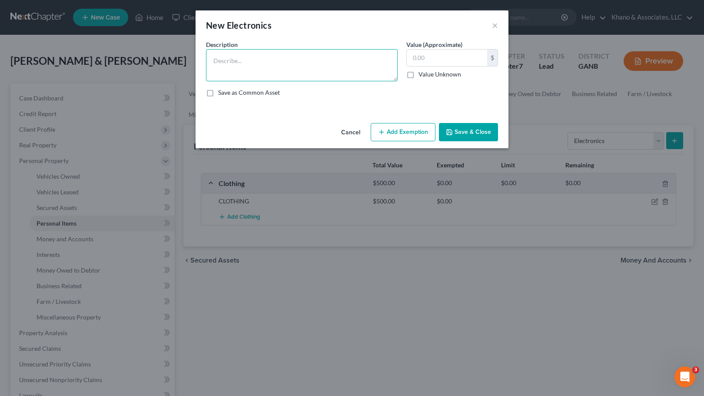
click at [232, 68] on textarea at bounding box center [302, 65] width 192 height 32
click at [415, 57] on input "text" at bounding box center [447, 58] width 80 height 17
click at [217, 67] on textarea "2 TVS 2 DESKTOP COMPUTERS" at bounding box center [302, 65] width 192 height 32
click at [285, 70] on textarea "2 TVS 1 DESKTOP COMPUTERS" at bounding box center [302, 65] width 192 height 32
click at [218, 93] on label "Save as Common Asset" at bounding box center [249, 92] width 62 height 9
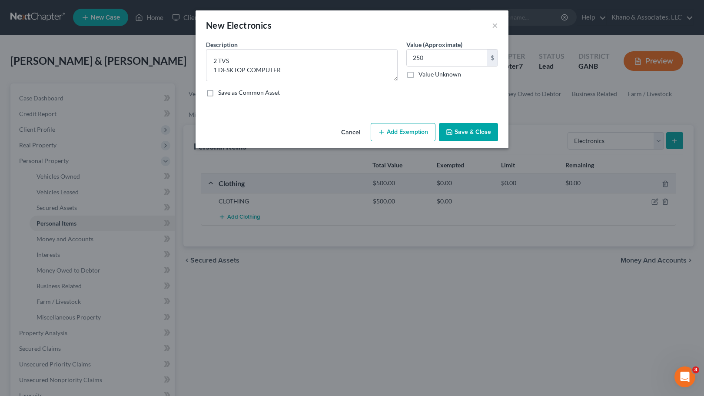
click at [222, 93] on input "Save as Common Asset" at bounding box center [225, 91] width 6 height 6
click at [467, 133] on button "Save & Close" at bounding box center [468, 132] width 59 height 18
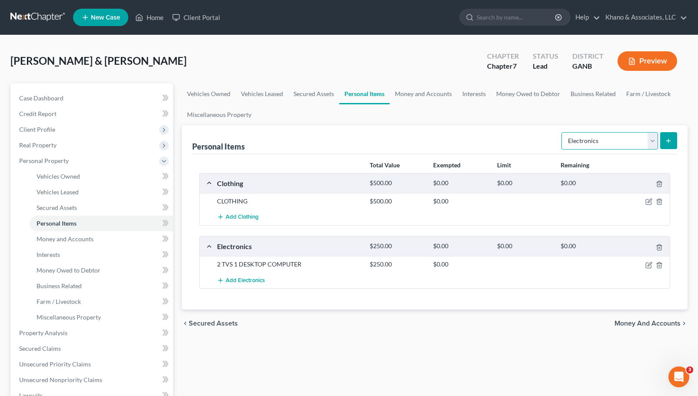
click at [652, 138] on select "Select Item Type Clothing Collectibles Of Value Electronics Firearms Household …" at bounding box center [609, 140] width 97 height 17
click at [562, 132] on select "Select Item Type Clothing Collectibles Of Value Electronics Firearms Household …" at bounding box center [609, 140] width 97 height 17
click at [673, 137] on button "submit" at bounding box center [668, 140] width 17 height 17
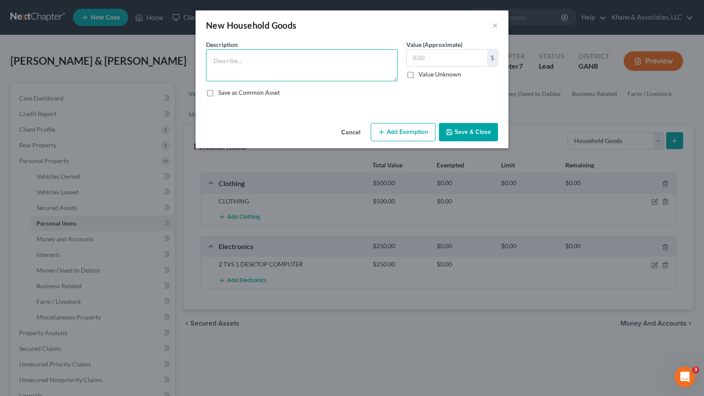
click at [244, 69] on textarea at bounding box center [302, 65] width 192 height 32
click at [431, 55] on input "text" at bounding box center [447, 58] width 80 height 17
click at [218, 93] on label "Save as Common Asset" at bounding box center [249, 92] width 62 height 9
click at [222, 93] on input "Save as Common Asset" at bounding box center [225, 91] width 6 height 6
click at [464, 138] on button "Save & Close" at bounding box center [468, 132] width 59 height 18
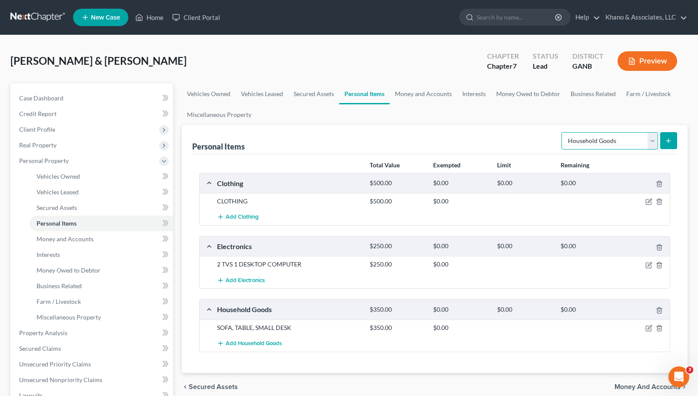
click at [652, 140] on select "Select Item Type Clothing Collectibles Of Value Electronics Firearms Household …" at bounding box center [609, 140] width 97 height 17
click at [562, 132] on select "Select Item Type Clothing Collectibles Of Value Electronics Firearms Household …" at bounding box center [609, 140] width 97 height 17
click at [673, 143] on button "submit" at bounding box center [668, 140] width 17 height 17
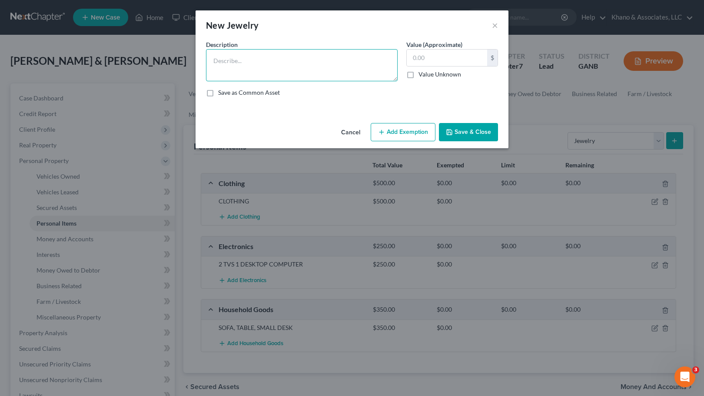
click at [283, 62] on textarea at bounding box center [302, 65] width 192 height 32
click at [423, 55] on input "text" at bounding box center [447, 58] width 80 height 17
click at [218, 95] on label "Save as Common Asset" at bounding box center [249, 92] width 62 height 9
click at [222, 94] on input "Save as Common Asset" at bounding box center [225, 91] width 6 height 6
click at [469, 137] on button "Save & Close" at bounding box center [468, 132] width 59 height 18
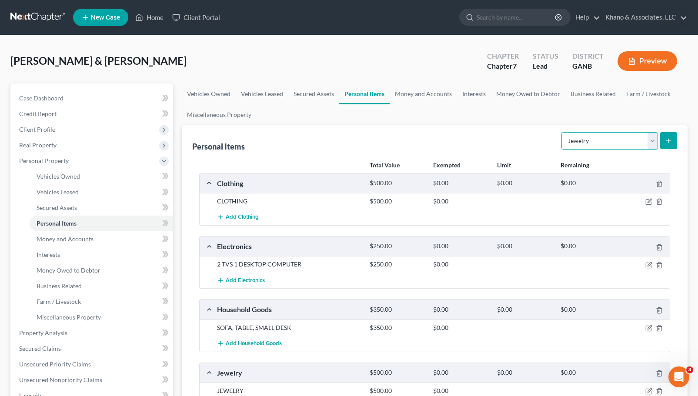
click at [654, 142] on select "Select Item Type Clothing Collectibles Of Value Electronics Firearms Household …" at bounding box center [609, 140] width 97 height 17
click at [641, 121] on ul "Vehicles Owned Vehicles Leased Secured Assets Personal Items Money and Accounts…" at bounding box center [435, 104] width 506 height 42
click at [69, 238] on span "Money and Accounts" at bounding box center [65, 238] width 57 height 7
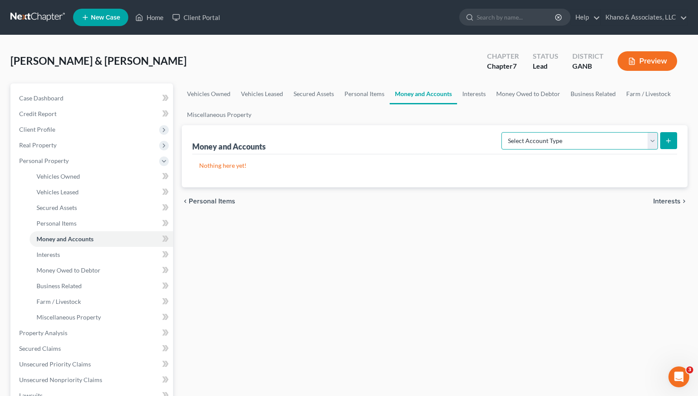
click at [653, 137] on select "Select Account Type Brokerage Cash on Hand Certificates of Deposit Checking Acc…" at bounding box center [579, 140] width 157 height 17
click at [503, 132] on select "Select Account Type Brokerage Cash on Hand Certificates of Deposit Checking Acc…" at bounding box center [579, 140] width 157 height 17
click at [670, 137] on button "submit" at bounding box center [668, 140] width 17 height 17
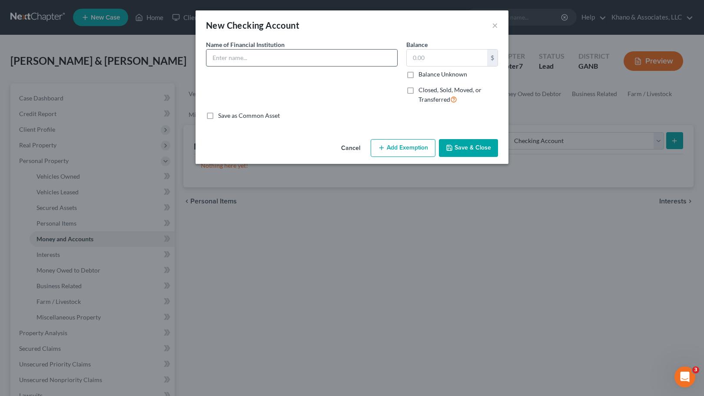
click at [223, 60] on input "text" at bounding box center [302, 58] width 191 height 17
click at [431, 57] on input "text" at bounding box center [447, 58] width 80 height 17
click at [471, 146] on button "Save & Close" at bounding box center [468, 148] width 59 height 18
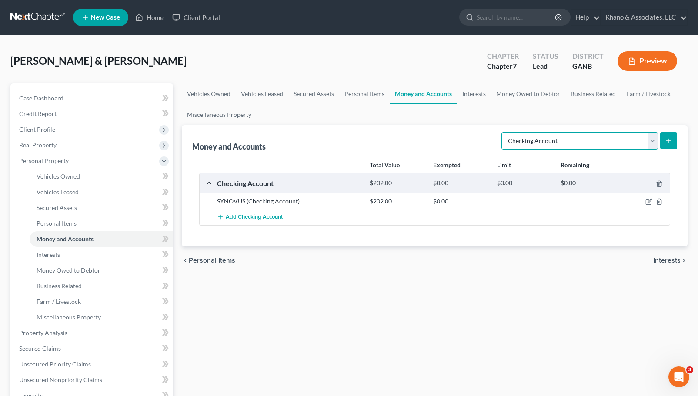
drag, startPoint x: 646, startPoint y: 138, endPoint x: 651, endPoint y: 137, distance: 5.8
click at [650, 137] on select "Select Account Type Brokerage Cash on Hand Certificates of Deposit Checking Acc…" at bounding box center [579, 140] width 157 height 17
click at [503, 132] on select "Select Account Type Brokerage Cash on Hand Certificates of Deposit Checking Acc…" at bounding box center [579, 140] width 157 height 17
click at [666, 140] on icon "submit" at bounding box center [668, 140] width 7 height 7
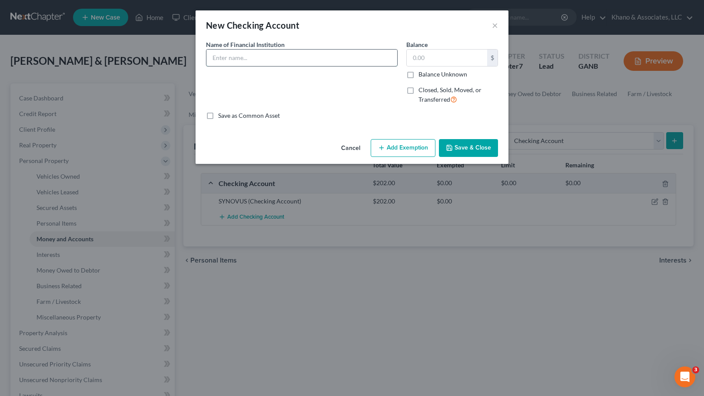
click at [231, 57] on input "text" at bounding box center [302, 58] width 191 height 17
click at [414, 58] on input "text" at bounding box center [447, 58] width 80 height 17
click at [467, 144] on button "Save & Close" at bounding box center [468, 148] width 59 height 18
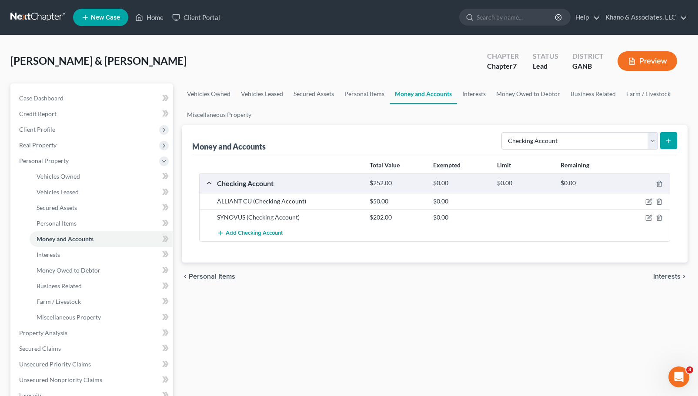
click at [668, 137] on icon "submit" at bounding box center [668, 140] width 7 height 7
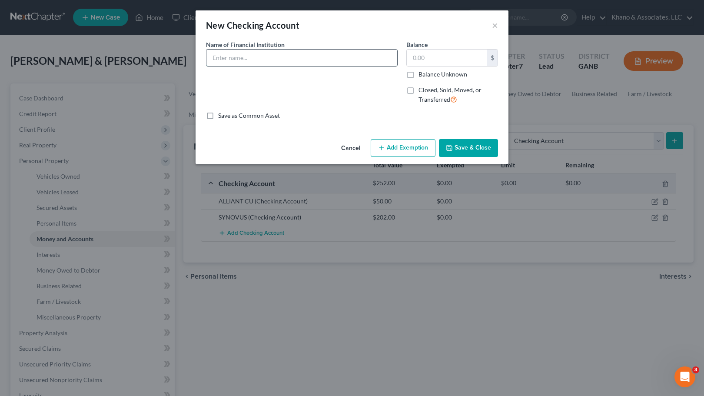
click at [271, 55] on input "text" at bounding box center [302, 58] width 191 height 17
click at [415, 51] on input "text" at bounding box center [447, 58] width 80 height 17
click at [457, 144] on button "Save & Close" at bounding box center [468, 148] width 59 height 18
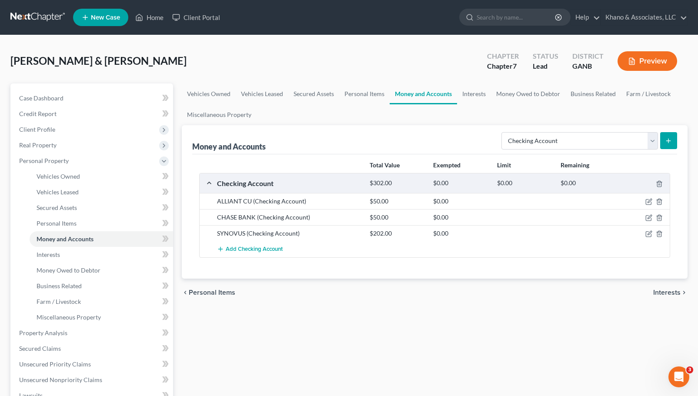
click at [671, 140] on icon "submit" at bounding box center [668, 140] width 7 height 7
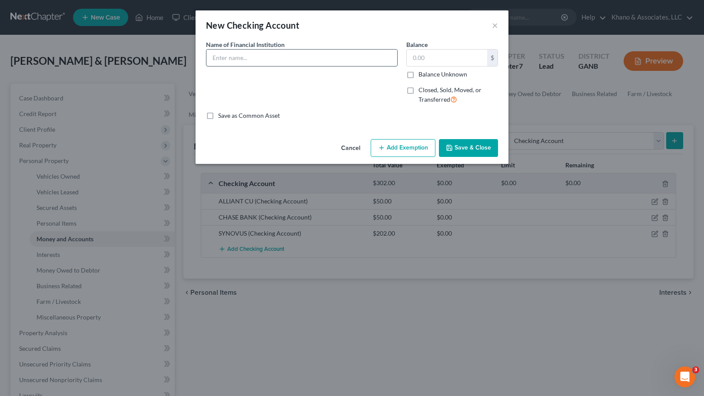
click at [250, 59] on input "text" at bounding box center [302, 58] width 191 height 17
click at [414, 55] on input "text" at bounding box center [447, 58] width 80 height 17
click at [465, 143] on button "Save & Close" at bounding box center [468, 148] width 59 height 18
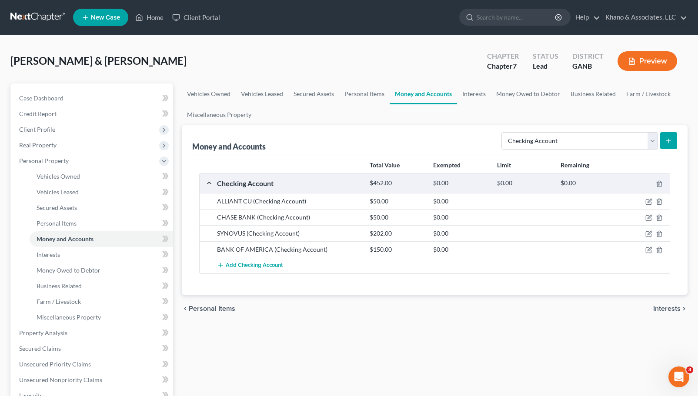
click at [666, 140] on icon "submit" at bounding box center [668, 140] width 7 height 7
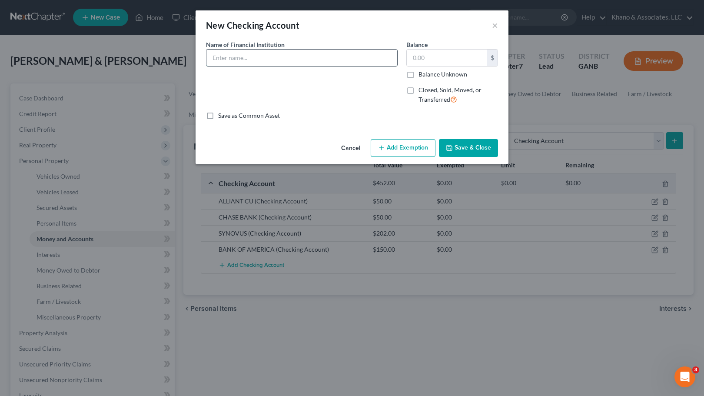
click at [256, 57] on input "text" at bounding box center [302, 58] width 191 height 17
click at [418, 53] on input "text" at bounding box center [447, 58] width 80 height 17
click at [475, 150] on button "Save & Close" at bounding box center [468, 148] width 59 height 18
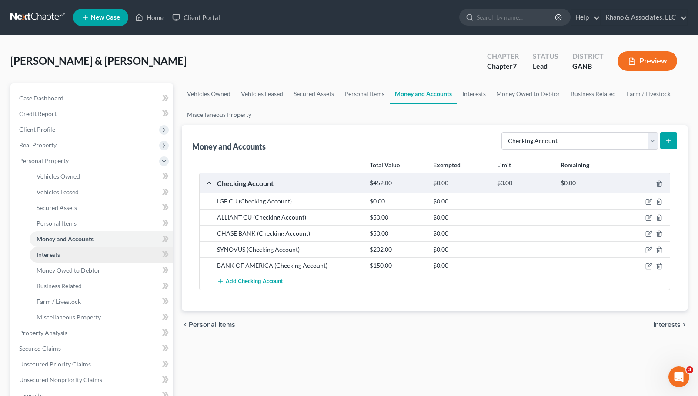
click at [50, 255] on span "Interests" at bounding box center [48, 254] width 23 height 7
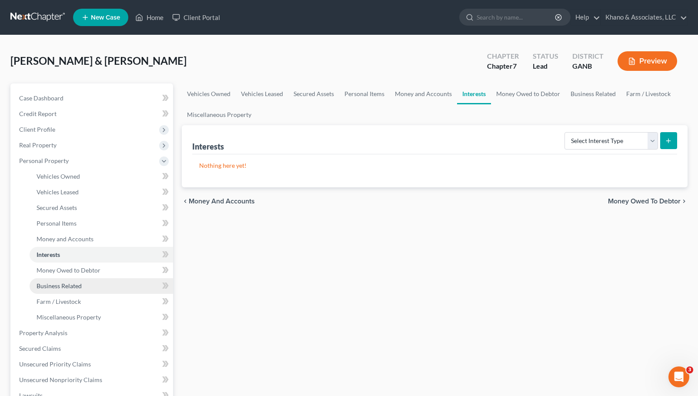
click at [50, 287] on span "Business Related" at bounding box center [59, 285] width 45 height 7
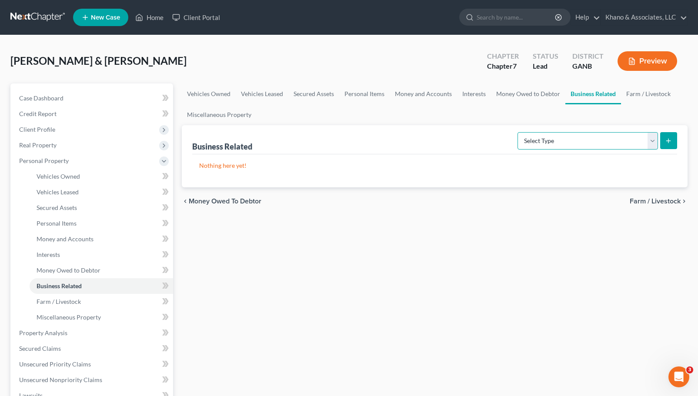
click at [652, 141] on select "Select Type Customer Lists Franchises Inventory Licenses Machinery Office Equip…" at bounding box center [587, 140] width 140 height 17
click at [70, 320] on span "Miscellaneous Property" at bounding box center [69, 316] width 64 height 7
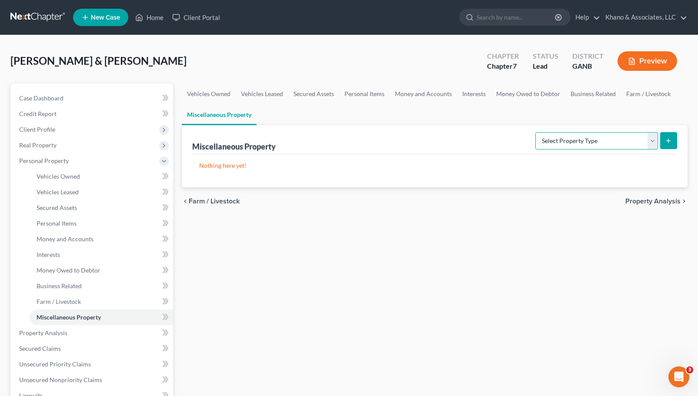
click at [648, 139] on select "Select Property Type Assigned for Creditor Benefit [DATE] Holding for Another N…" at bounding box center [596, 140] width 123 height 17
click at [320, 244] on div "Vehicles Owned Vehicles Leased Secured Assets Personal Items Money and Accounts…" at bounding box center [434, 334] width 514 height 502
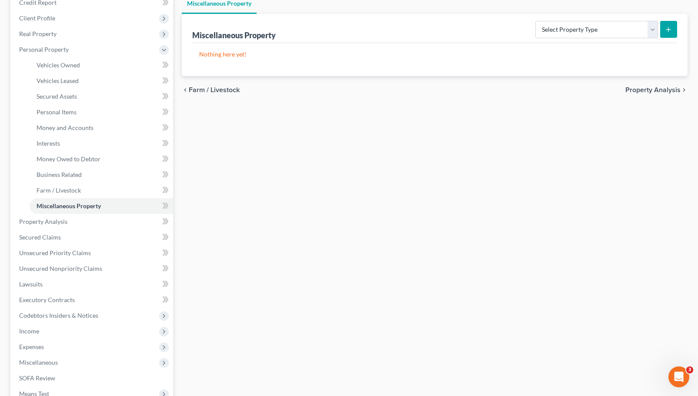
scroll to position [130, 0]
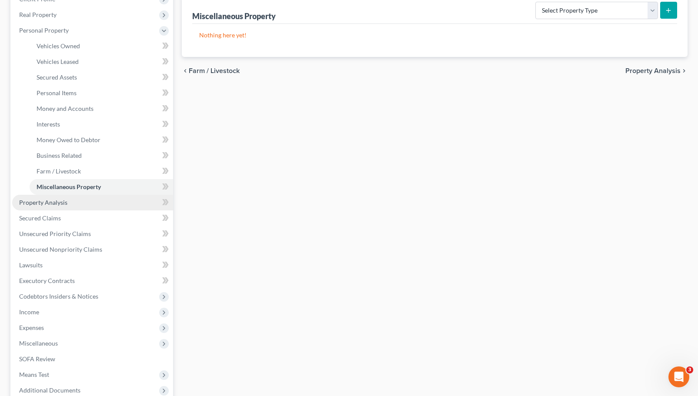
click at [90, 204] on link "Property Analysis" at bounding box center [92, 203] width 161 height 16
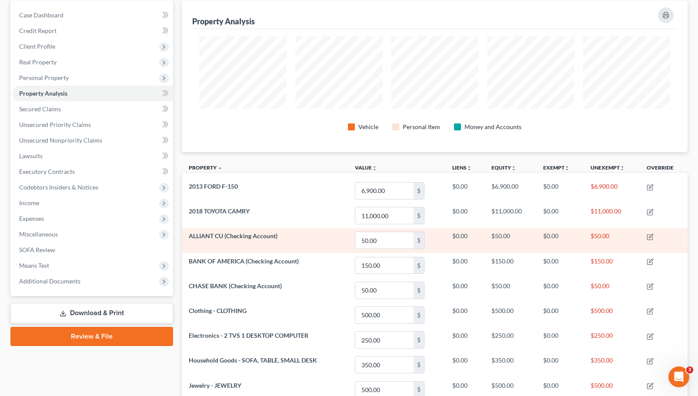
scroll to position [87, 0]
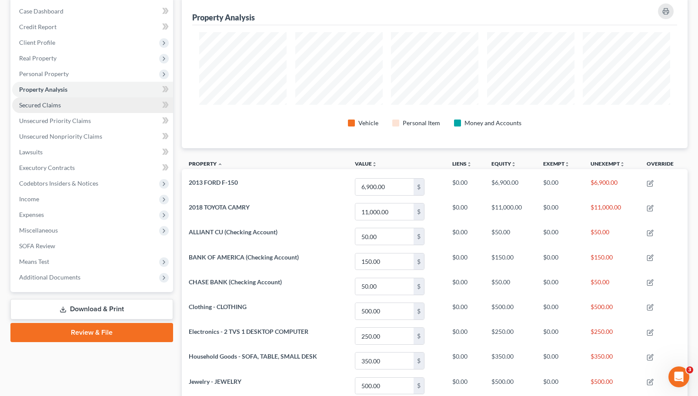
click at [51, 103] on span "Secured Claims" at bounding box center [40, 104] width 42 height 7
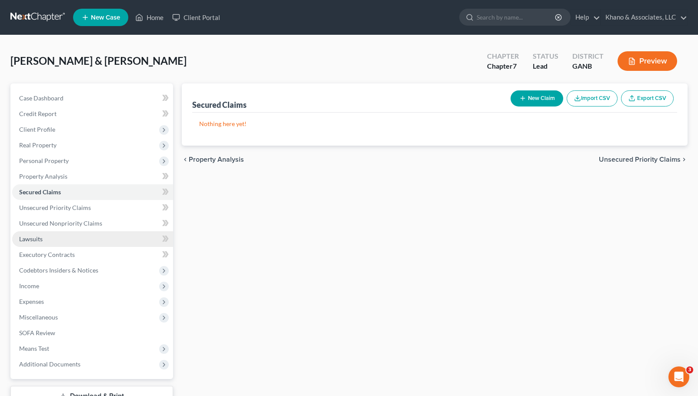
click at [44, 238] on link "Lawsuits" at bounding box center [92, 239] width 161 height 16
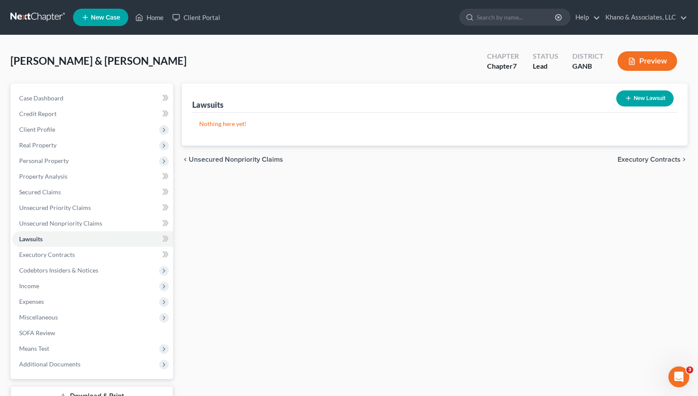
click at [644, 102] on button "New Lawsuit" at bounding box center [644, 98] width 57 height 16
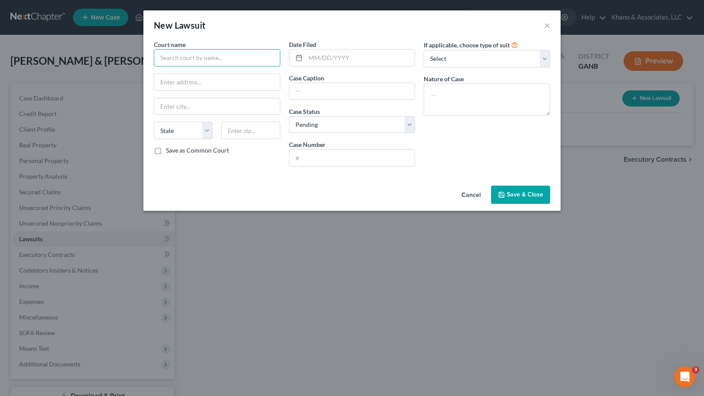
click at [202, 59] on input "text" at bounding box center [217, 57] width 127 height 17
click at [476, 197] on button "Cancel" at bounding box center [471, 195] width 33 height 17
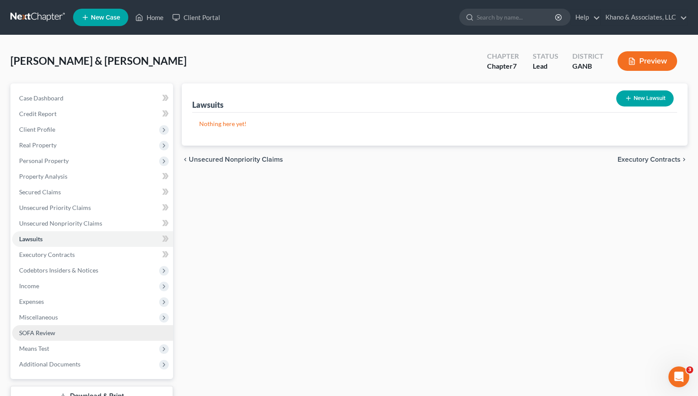
click at [50, 335] on span "SOFA Review" at bounding box center [37, 332] width 36 height 7
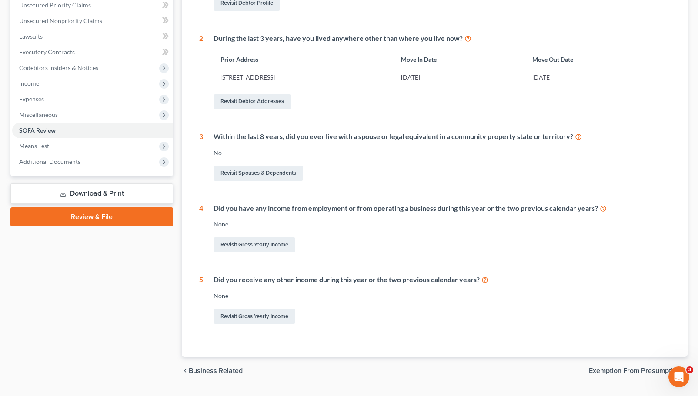
scroll to position [224, 0]
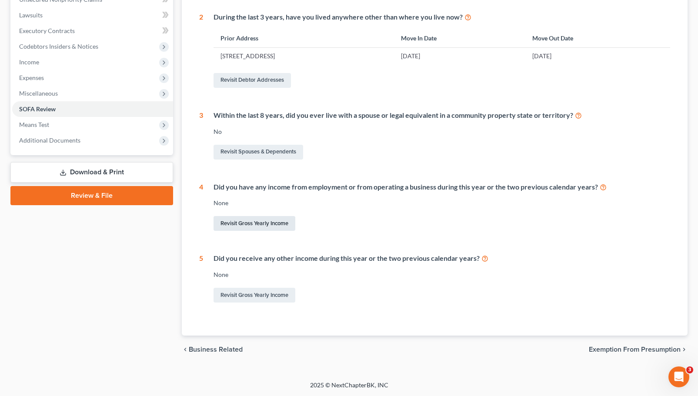
click at [255, 225] on link "Revisit Gross Yearly Income" at bounding box center [254, 223] width 82 height 15
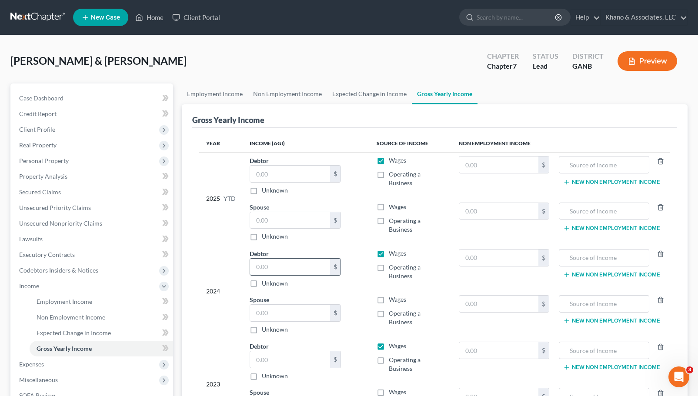
click at [293, 259] on input "text" at bounding box center [290, 267] width 80 height 17
click at [284, 305] on input "text" at bounding box center [290, 313] width 80 height 17
click at [389, 309] on label "Operating a Business" at bounding box center [417, 317] width 56 height 17
click at [392, 309] on input "Operating a Business" at bounding box center [395, 312] width 6 height 6
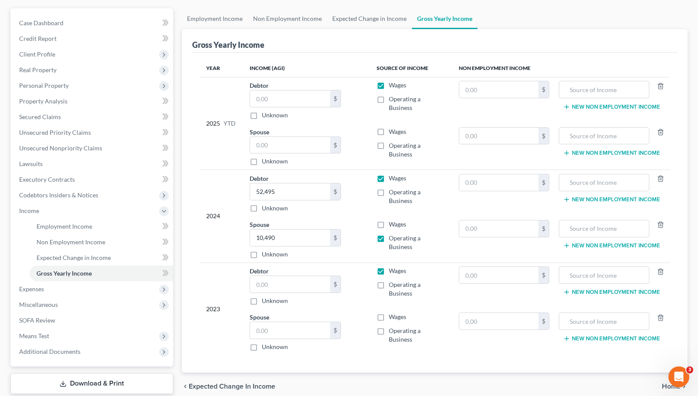
scroll to position [87, 0]
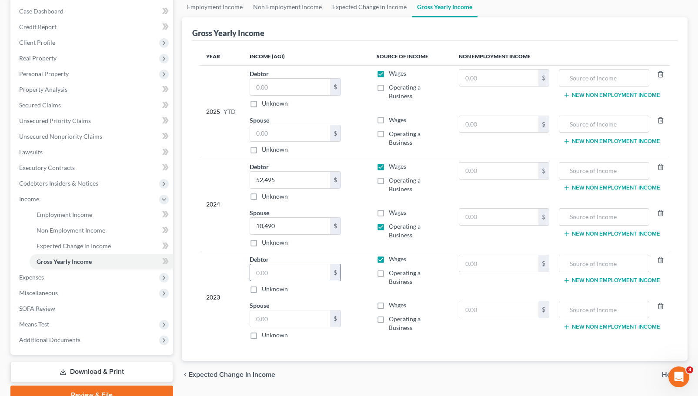
click at [298, 264] on input "text" at bounding box center [290, 272] width 80 height 17
click at [302, 310] on input "text" at bounding box center [290, 318] width 80 height 17
click at [291, 310] on input "text" at bounding box center [290, 318] width 80 height 17
click at [389, 301] on label "Wages" at bounding box center [397, 305] width 17 height 9
click at [392, 301] on input "Wages" at bounding box center [395, 304] width 6 height 6
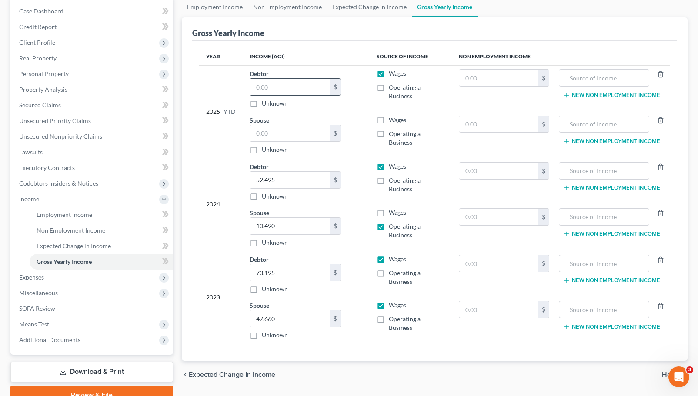
click at [290, 79] on input "text" at bounding box center [290, 87] width 80 height 17
click at [297, 125] on input "text" at bounding box center [290, 133] width 80 height 17
click at [282, 125] on input "text" at bounding box center [290, 133] width 80 height 17
click at [389, 130] on label "Operating a Business" at bounding box center [417, 138] width 56 height 17
click at [392, 130] on input "Operating a Business" at bounding box center [395, 133] width 6 height 6
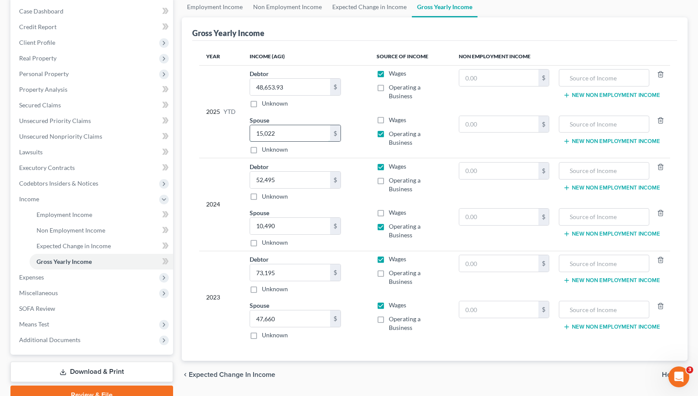
click at [320, 125] on input "15,022" at bounding box center [290, 133] width 80 height 17
click at [389, 130] on label "Operating a Business" at bounding box center [417, 138] width 56 height 17
click at [392, 130] on input "Operating a Business" at bounding box center [395, 133] width 6 height 6
click at [297, 125] on input "text" at bounding box center [290, 133] width 80 height 17
click at [389, 130] on label "Operating a Business" at bounding box center [417, 138] width 56 height 17
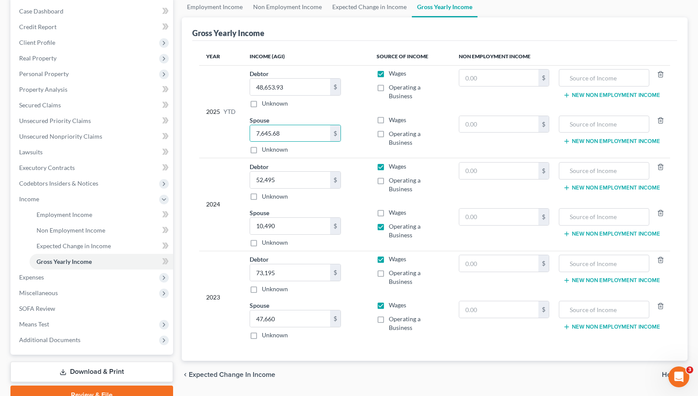
click at [392, 130] on input "Operating a Business" at bounding box center [395, 133] width 6 height 6
click at [671, 371] on span "Home" at bounding box center [671, 374] width 19 height 7
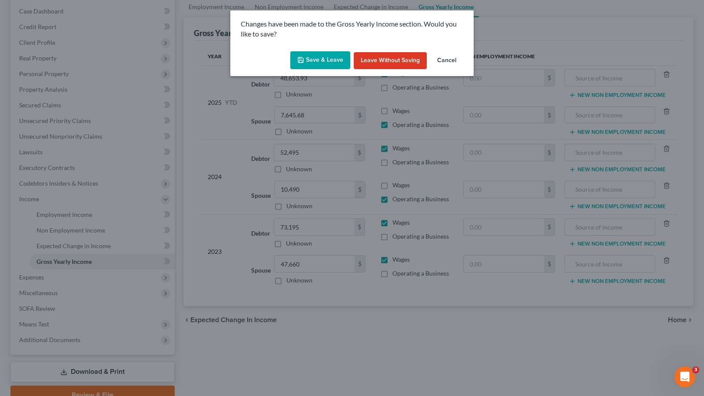
click at [319, 60] on button "Save & Leave" at bounding box center [320, 60] width 60 height 18
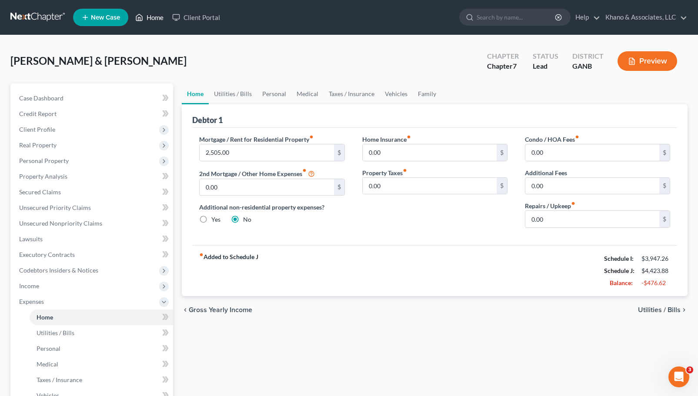
drag, startPoint x: 155, startPoint y: 17, endPoint x: 166, endPoint y: 27, distance: 14.8
click at [155, 17] on link "Home" at bounding box center [149, 18] width 37 height 16
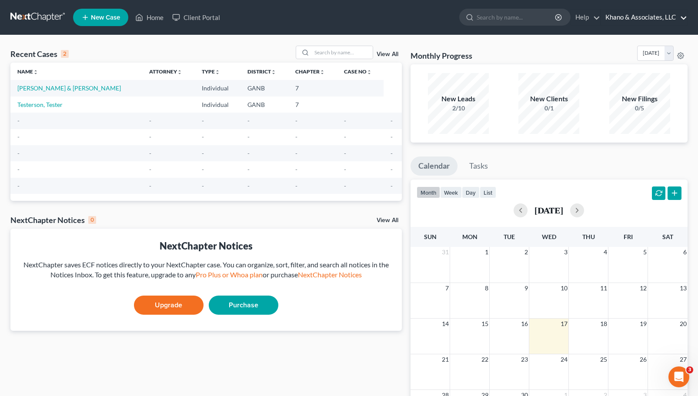
click at [664, 17] on link "Khano & Associates, LLC" at bounding box center [644, 18] width 86 height 16
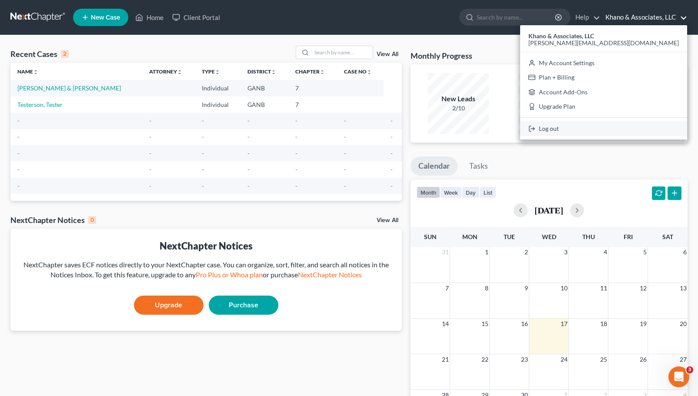
click at [630, 133] on link "Log out" at bounding box center [603, 128] width 167 height 15
